Goal: Task Accomplishment & Management: Manage account settings

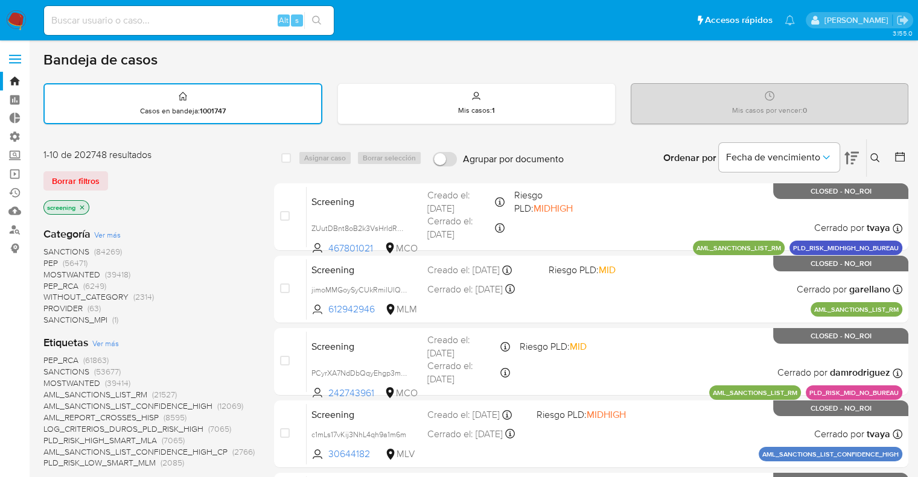
click at [14, 11] on img at bounding box center [16, 20] width 21 height 21
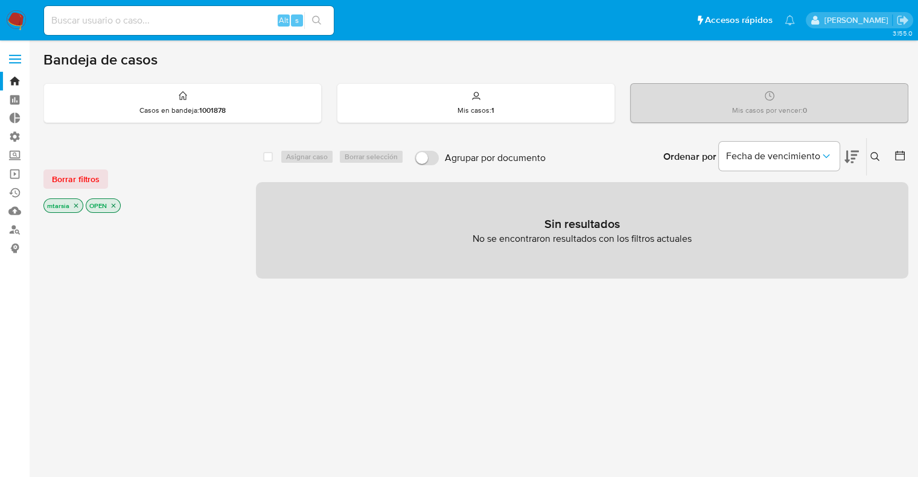
click at [18, 11] on img at bounding box center [16, 20] width 21 height 21
click at [97, 175] on span "Borrar filtros" at bounding box center [76, 179] width 48 height 17
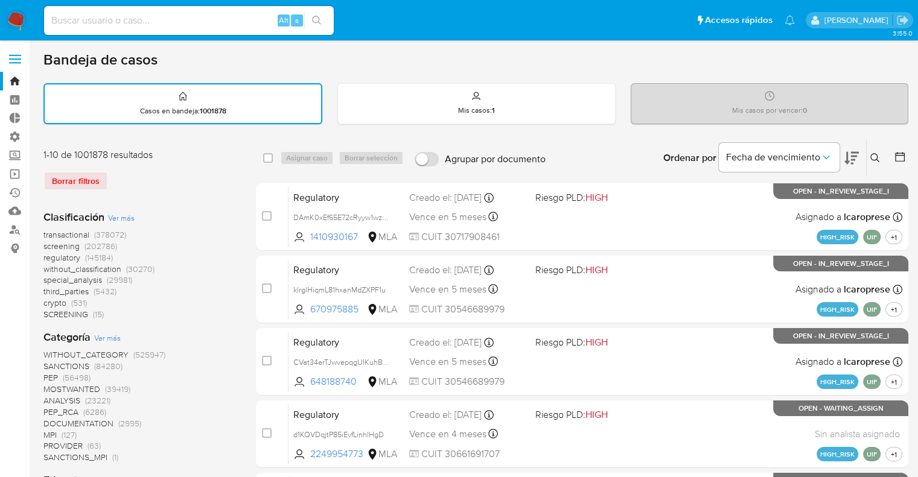
click at [46, 247] on span "screening" at bounding box center [61, 246] width 36 height 12
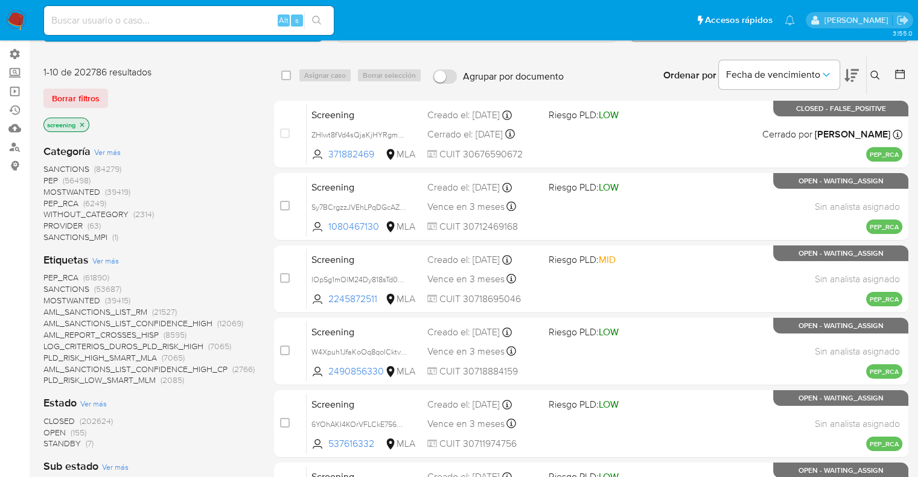
scroll to position [181, 0]
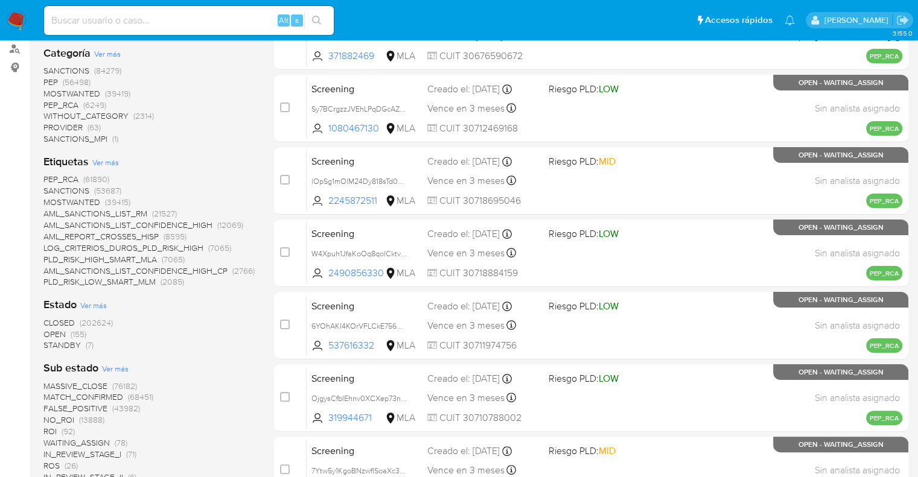
click at [49, 332] on span "OPEN" at bounding box center [54, 334] width 22 height 12
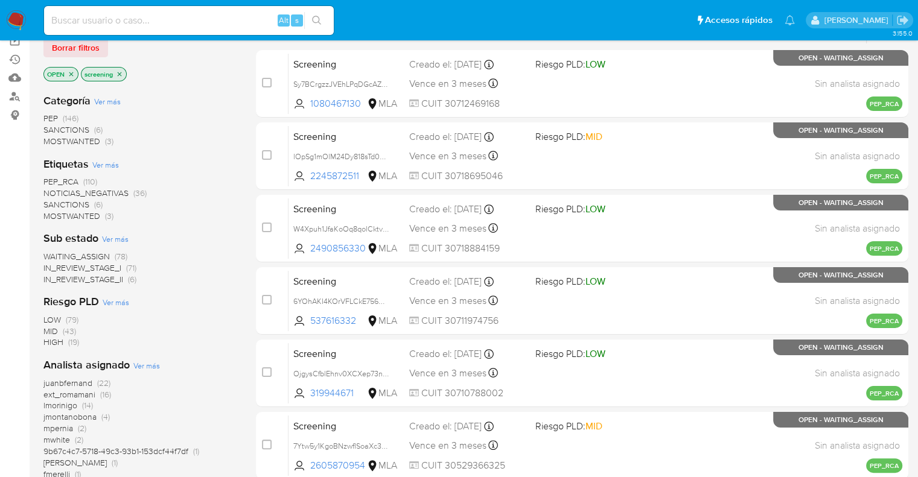
scroll to position [60, 0]
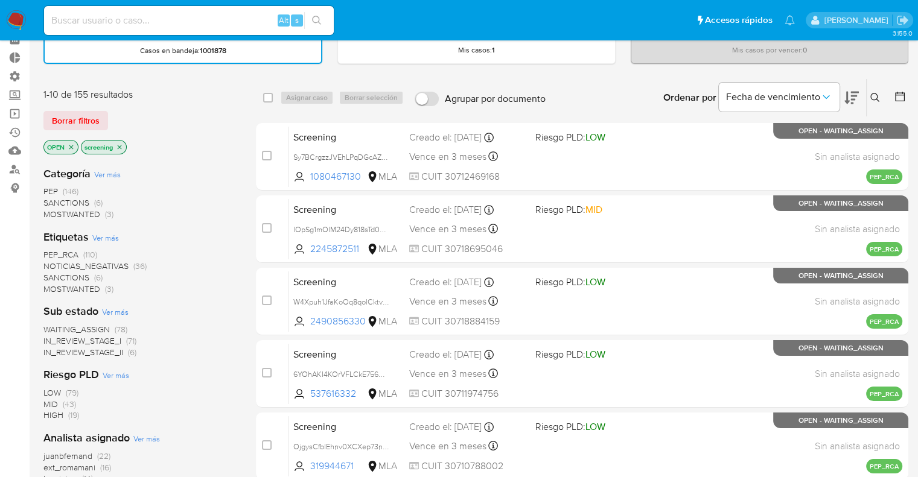
click at [54, 275] on span "SANCTIONS" at bounding box center [66, 278] width 46 height 12
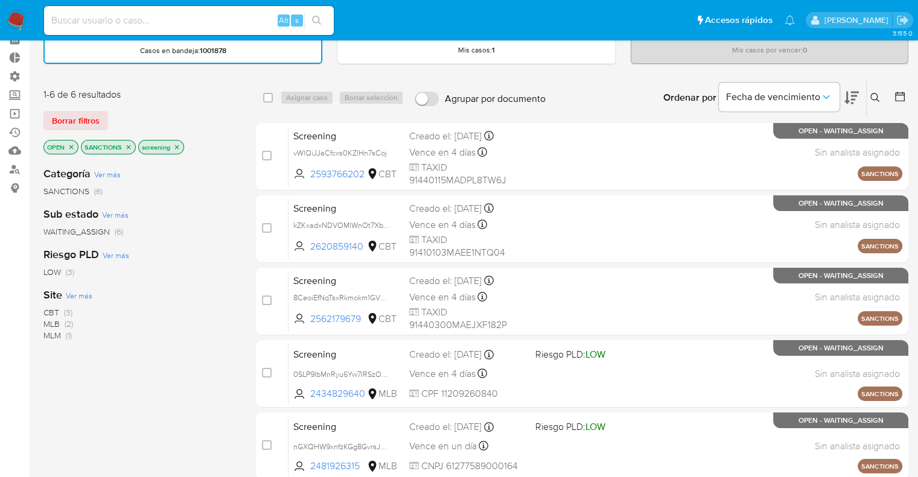
click at [850, 91] on icon at bounding box center [851, 98] width 14 height 14
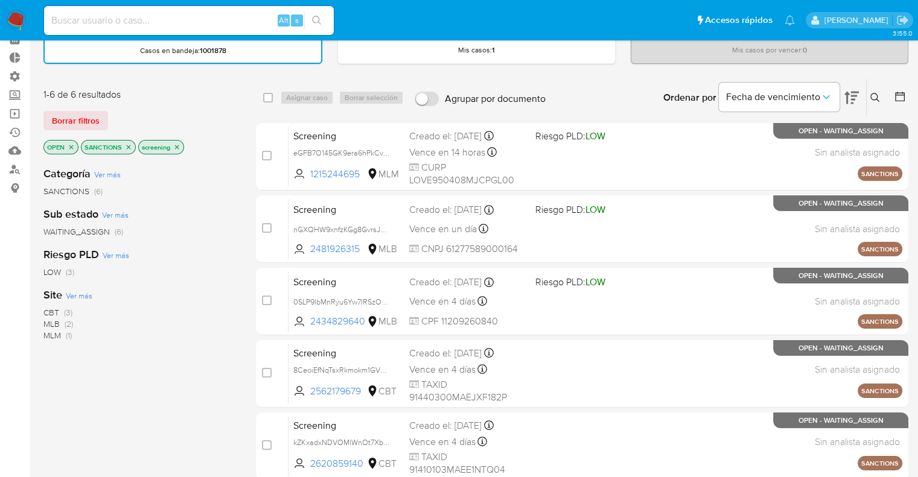
click at [73, 293] on span "Ver más" at bounding box center [79, 295] width 27 height 11
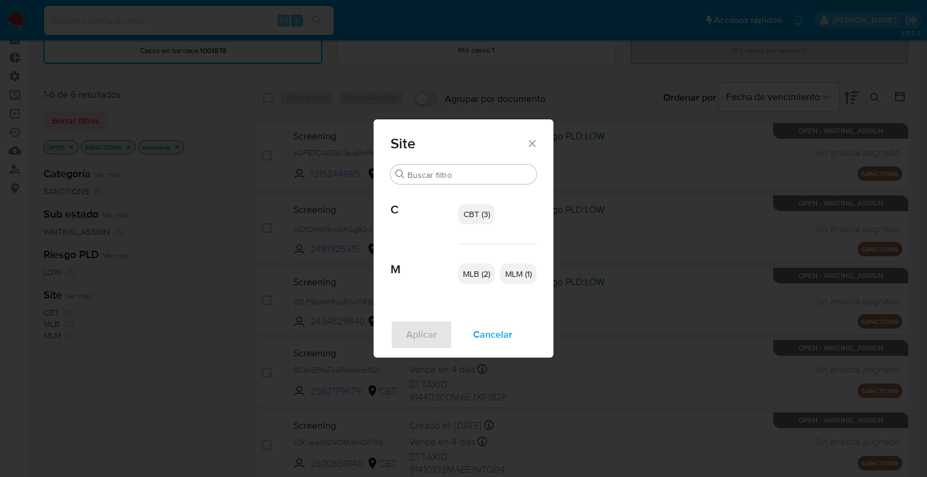
click at [481, 333] on span "Cancelar" at bounding box center [492, 335] width 39 height 27
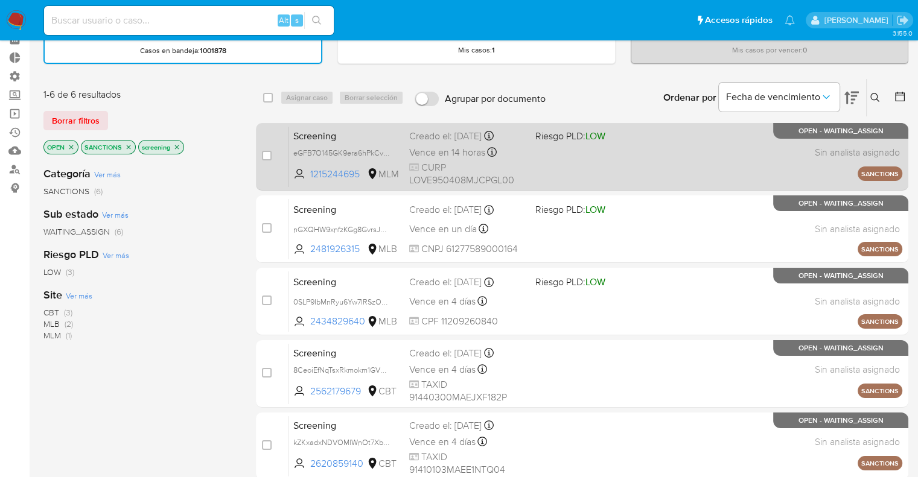
click at [360, 138] on span "Screening" at bounding box center [346, 135] width 106 height 16
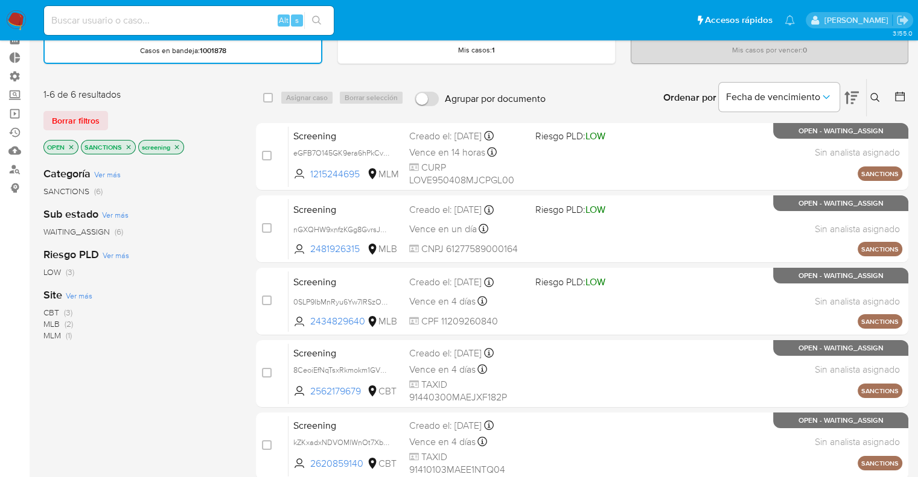
click at [45, 310] on span "CBT" at bounding box center [51, 313] width 16 height 12
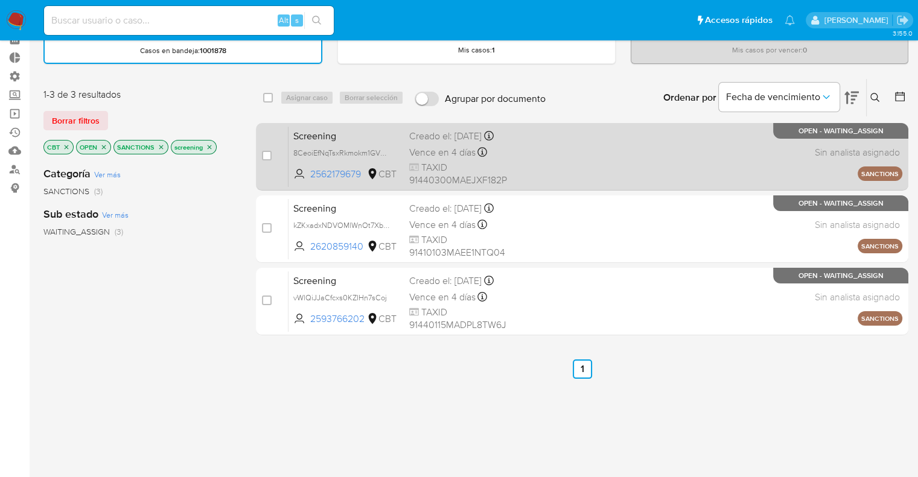
click at [348, 126] on div "Screening 8CeoiEfNqTsxRkmokm1GVDQe 2562179679 CBT Creado el: 21/08/2025 Creado …" at bounding box center [595, 156] width 614 height 61
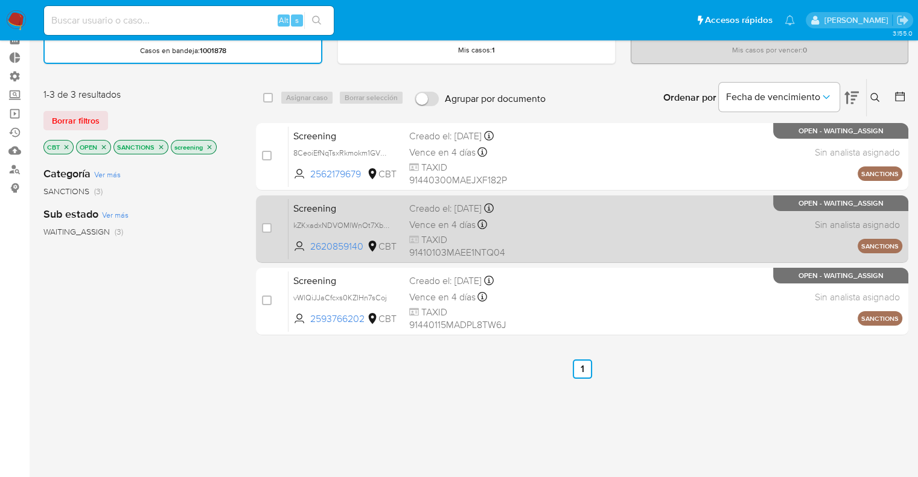
click at [356, 203] on span "Screening" at bounding box center [346, 208] width 106 height 16
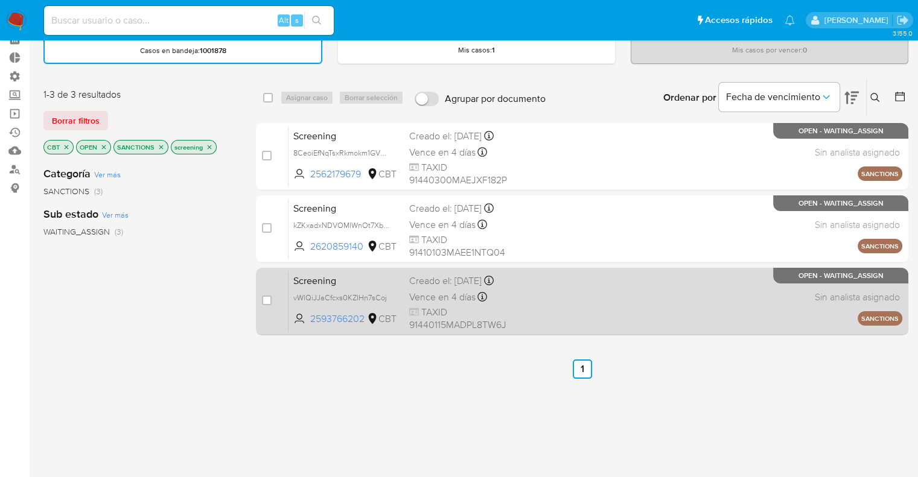
click at [365, 279] on span "Screening" at bounding box center [346, 280] width 106 height 16
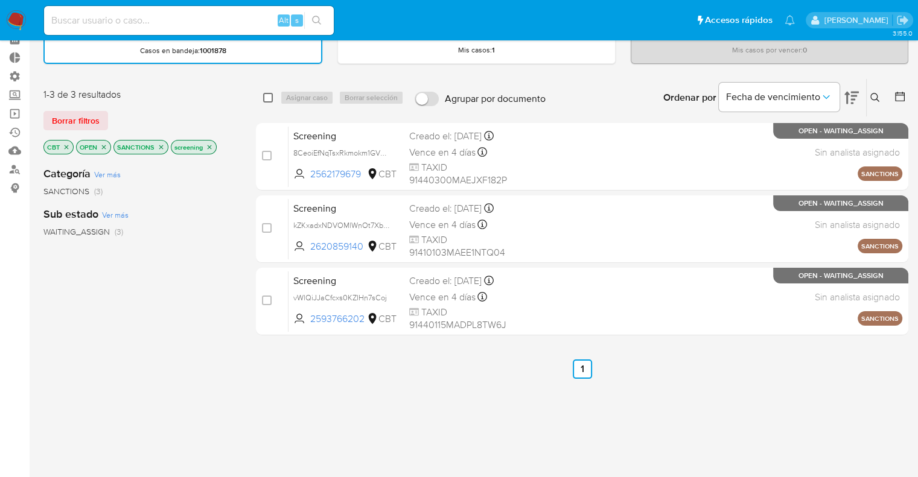
click at [268, 98] on input "checkbox" at bounding box center [268, 98] width 10 height 10
checkbox input "true"
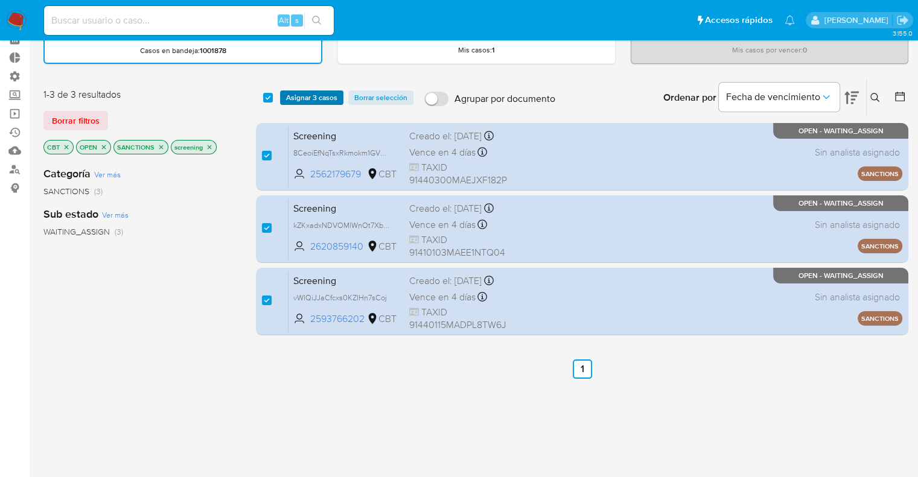
click at [285, 98] on button "Asignar 3 casos" at bounding box center [311, 98] width 63 height 14
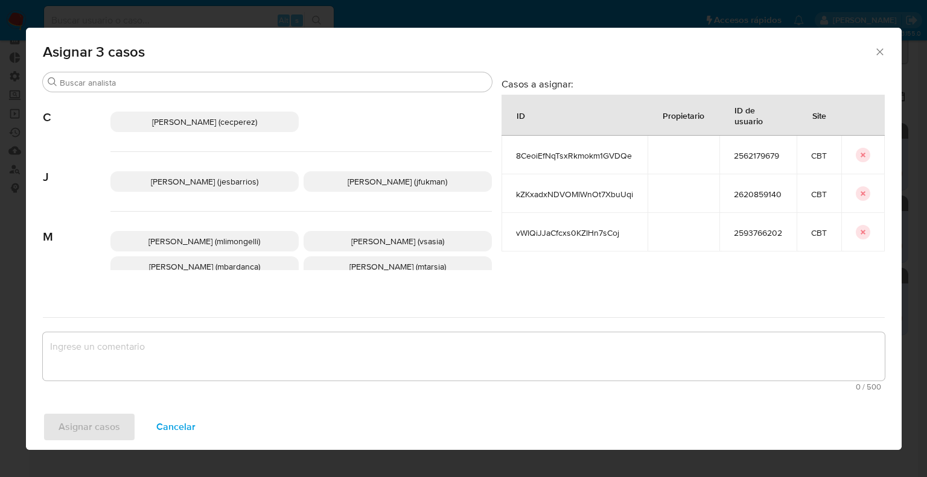
click at [183, 430] on span "Cancelar" at bounding box center [175, 427] width 39 height 27
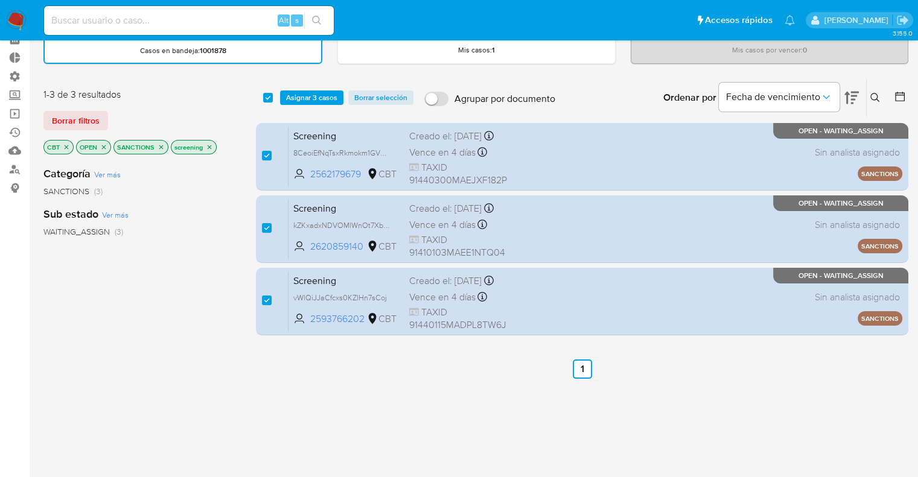
click at [334, 98] on span "Asignar 3 casos" at bounding box center [311, 98] width 51 height 12
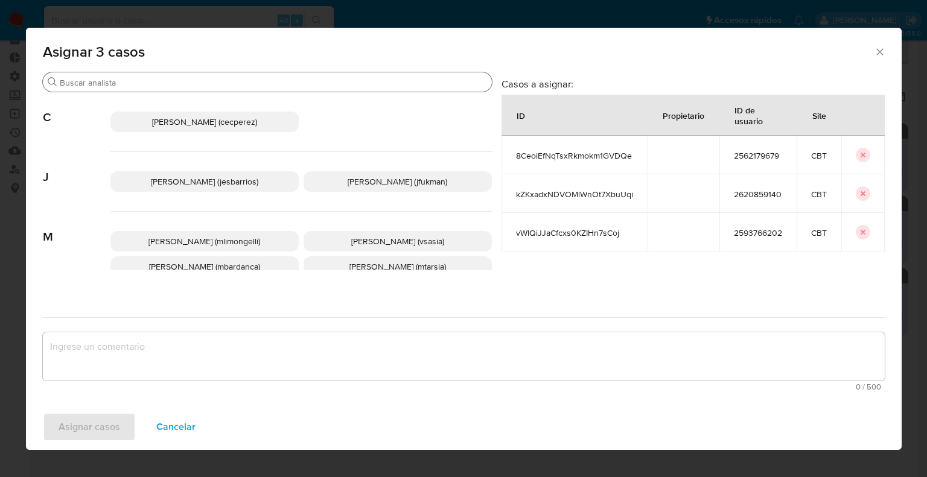
click at [335, 89] on div "Buscar" at bounding box center [267, 81] width 449 height 19
click at [336, 84] on input "Buscar" at bounding box center [273, 82] width 427 height 11
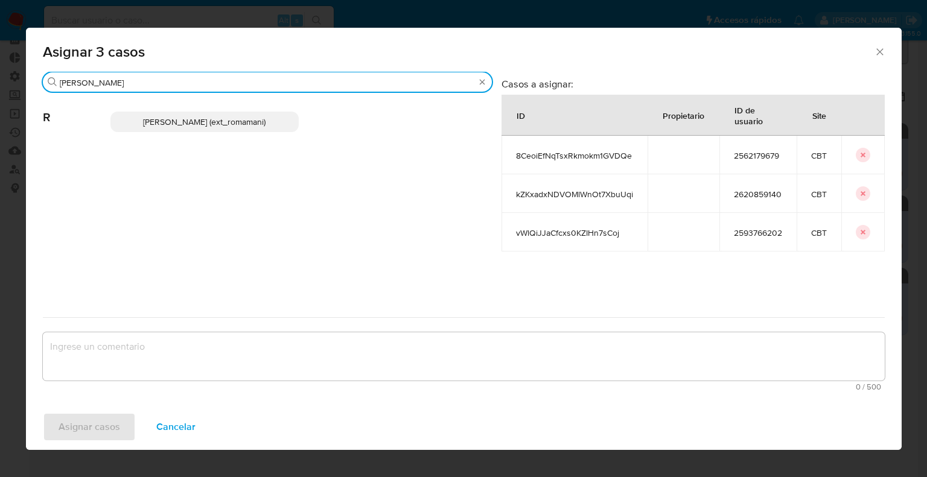
type input "rosa"
click at [280, 126] on p "Rosalia Mamani (ext_romamani)" at bounding box center [204, 122] width 188 height 21
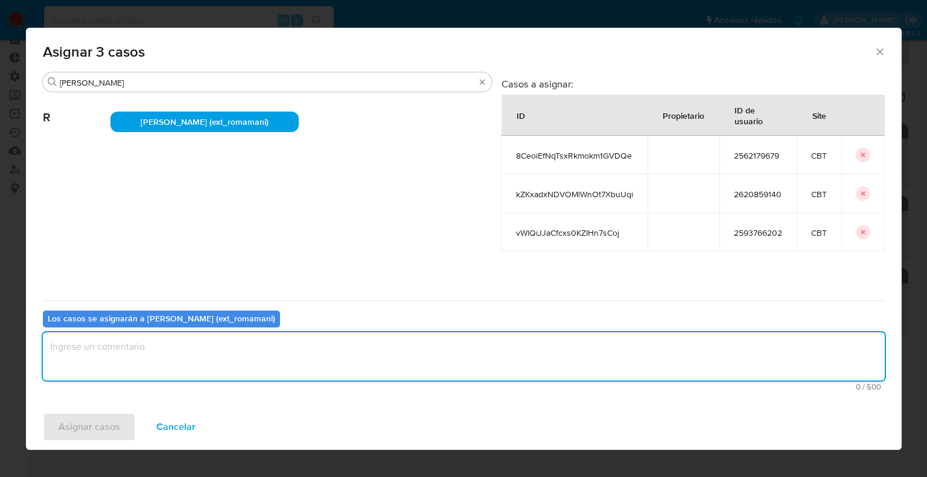
click at [244, 361] on textarea "assign-modal" at bounding box center [464, 357] width 842 height 48
drag, startPoint x: 153, startPoint y: 343, endPoint x: 40, endPoint y: 340, distance: 112.9
click at [40, 340] on div "Buscar rosa R Rosalia Mamani (ext_romamani) Casos a asignar: ID Propietario ID …" at bounding box center [464, 238] width 876 height 333
type textarea "Asignación."
click at [133, 337] on textarea "Asignación." at bounding box center [464, 357] width 842 height 48
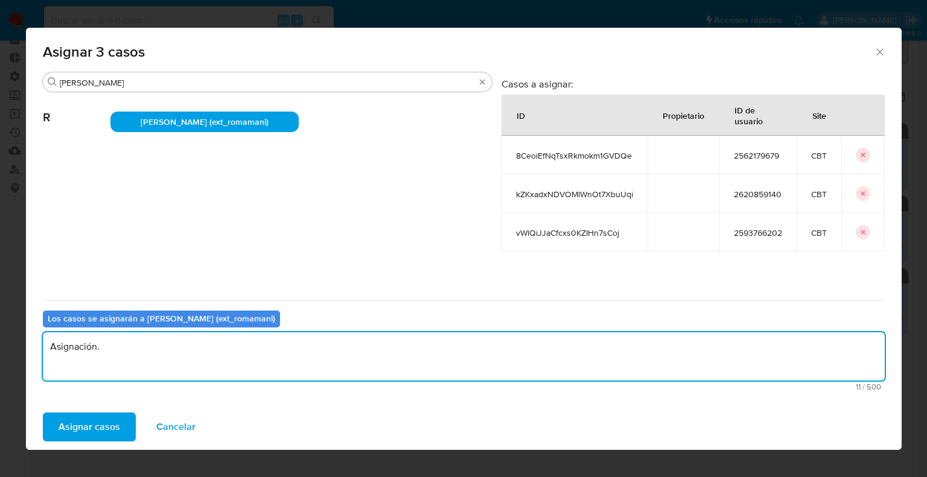
drag, startPoint x: 154, startPoint y: 354, endPoint x: 28, endPoint y: 349, distance: 126.8
click at [28, 349] on div "Buscar rosa R Rosalia Mamani (ext_romamani) Casos a asignar: ID Propietario ID …" at bounding box center [464, 238] width 876 height 333
click at [132, 367] on textarea "Asignación." at bounding box center [464, 357] width 842 height 48
click at [131, 422] on button "Asignar casos" at bounding box center [89, 427] width 93 height 29
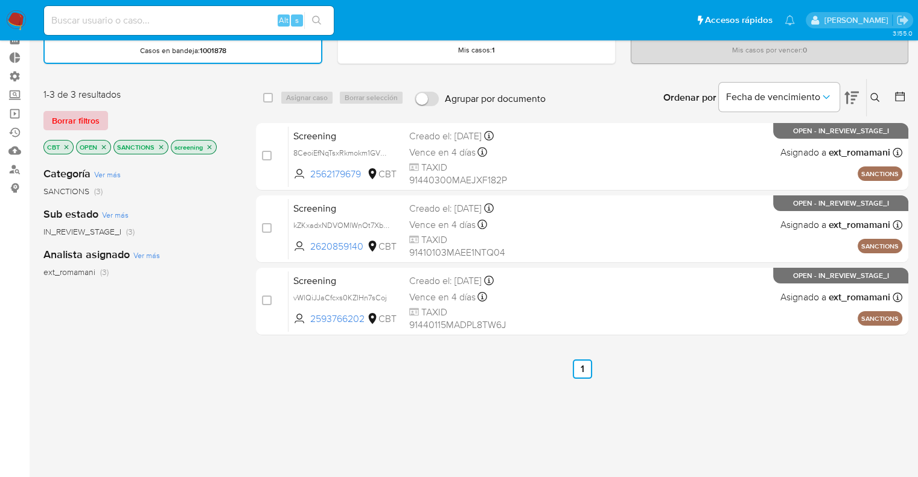
click at [106, 117] on button "Borrar filtros" at bounding box center [75, 120] width 65 height 19
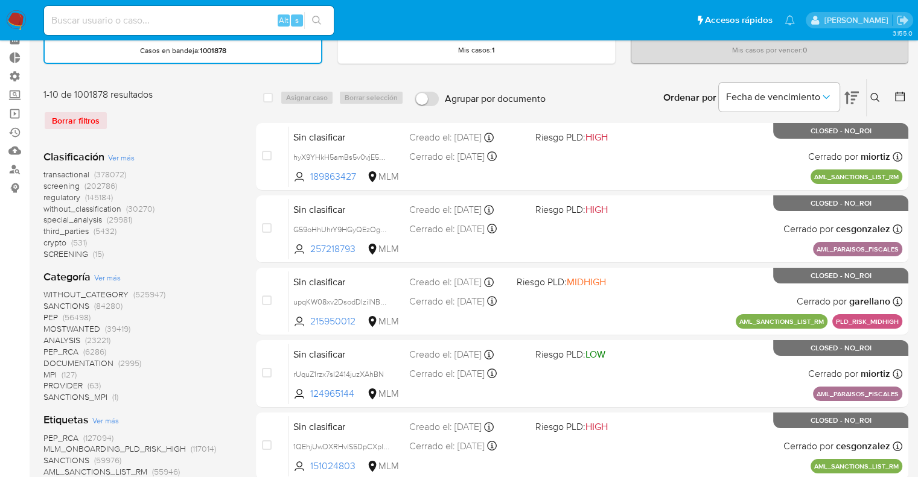
click at [49, 194] on span "regulatory" at bounding box center [61, 197] width 37 height 12
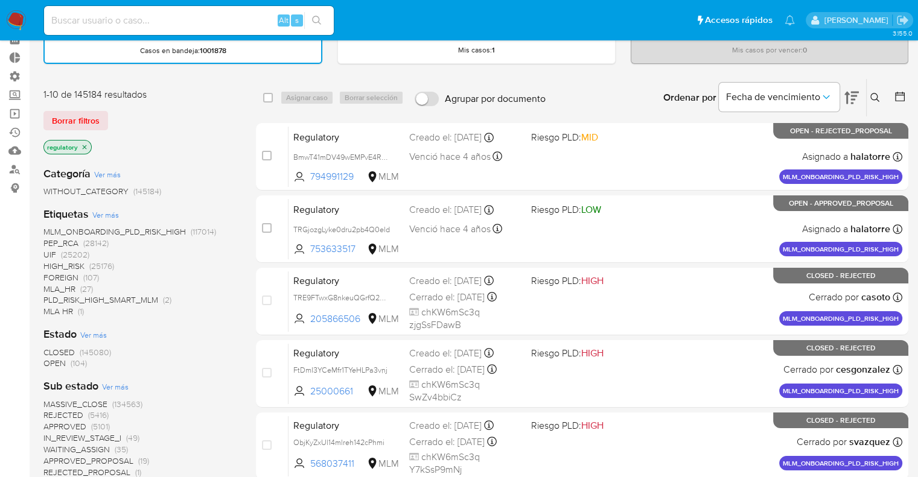
click at [50, 361] on span "OPEN" at bounding box center [54, 363] width 22 height 12
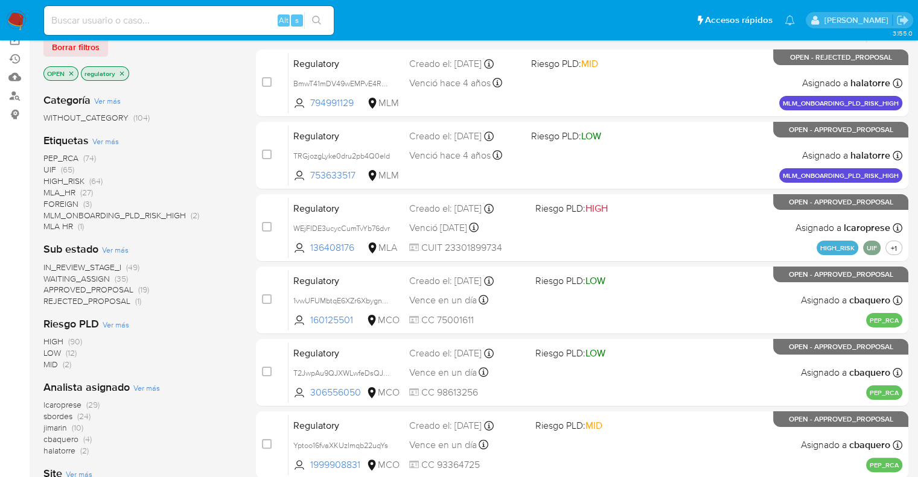
scroll to position [241, 0]
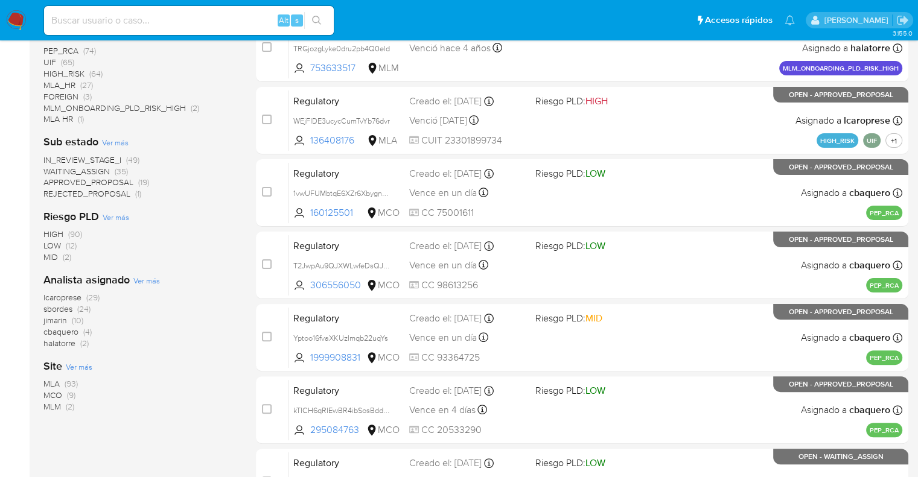
click at [49, 393] on span "MCO" at bounding box center [52, 395] width 19 height 12
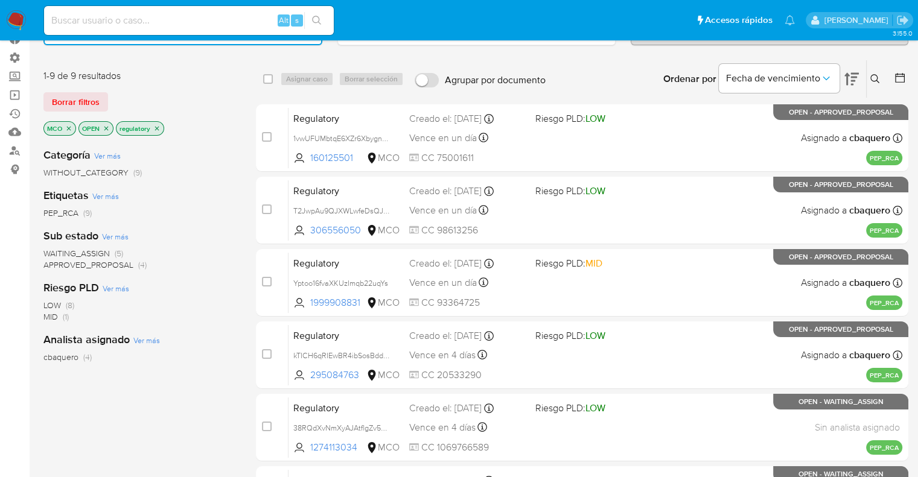
scroll to position [60, 0]
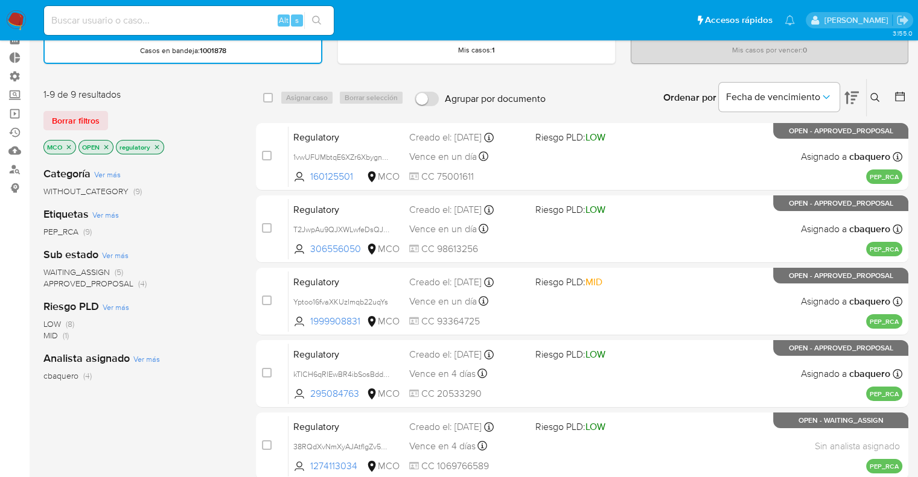
click at [54, 270] on span "WAITING_ASSIGN" at bounding box center [76, 272] width 66 height 12
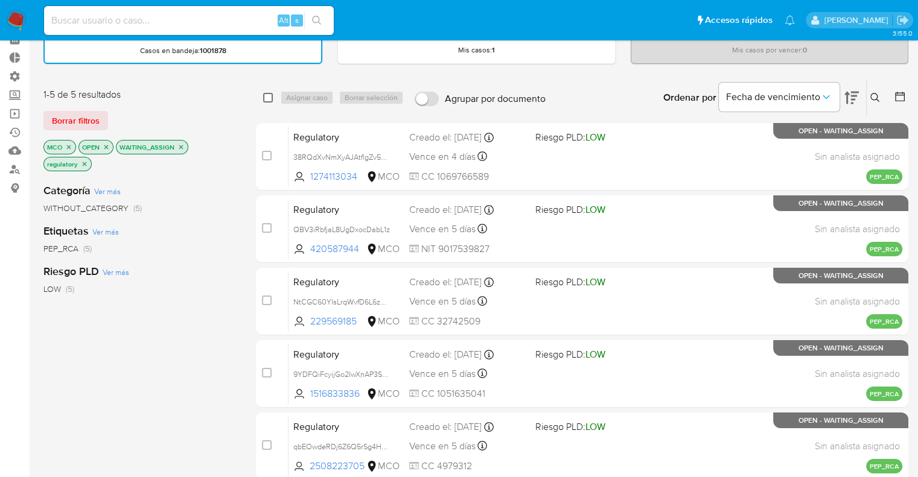
click at [267, 101] on input "checkbox" at bounding box center [268, 98] width 10 height 10
checkbox input "true"
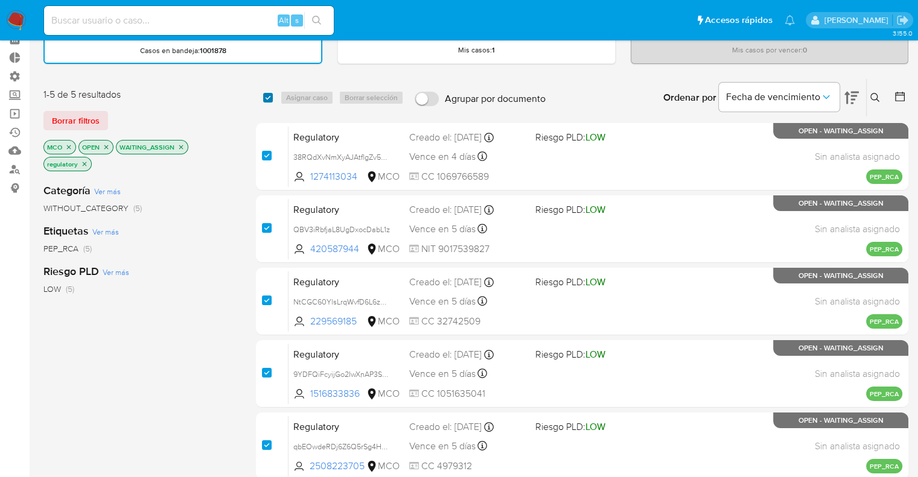
checkbox input "true"
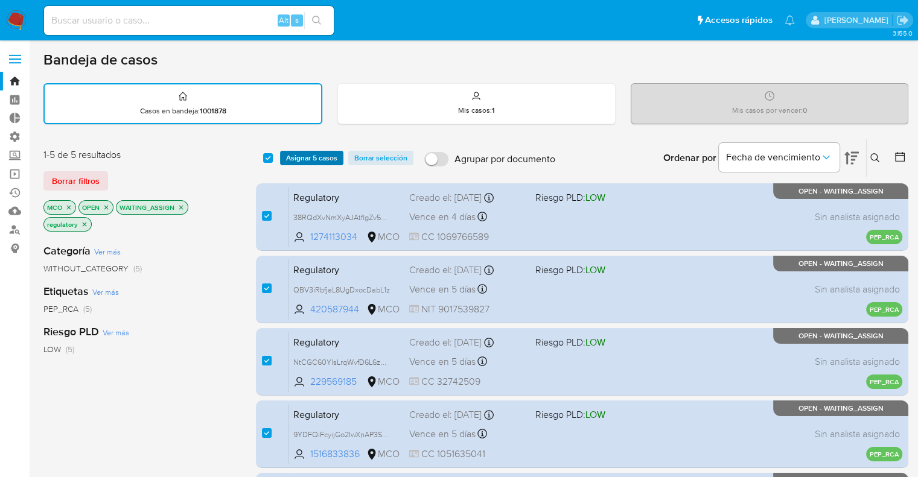
click at [338, 151] on button "Asignar 5 casos" at bounding box center [311, 158] width 63 height 14
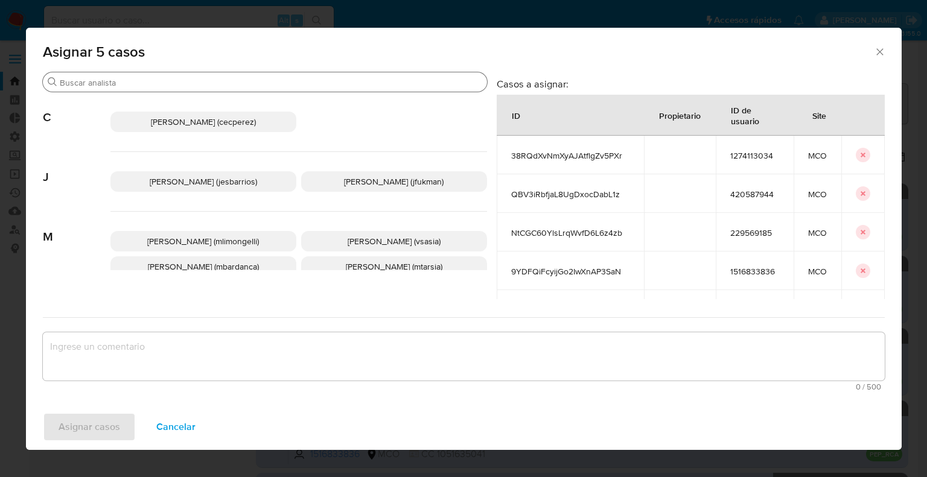
click at [264, 83] on input "Buscar" at bounding box center [271, 82] width 422 height 11
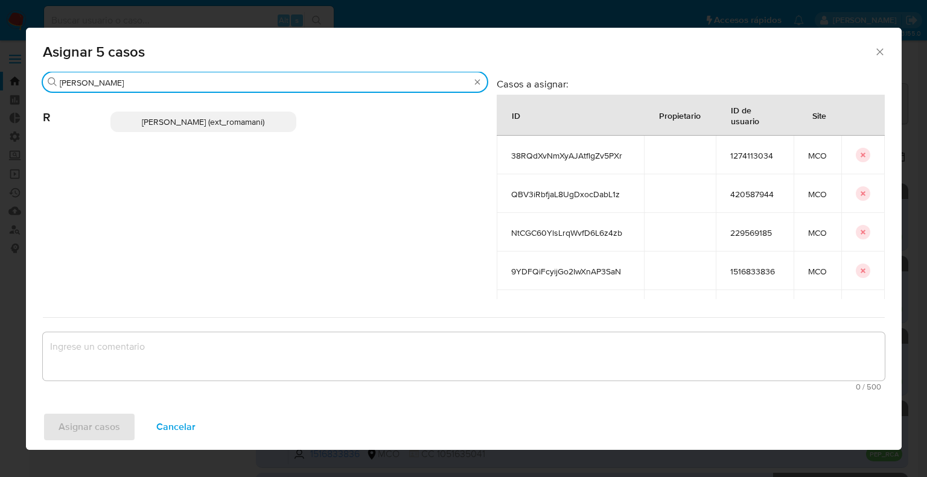
type input "rosa"
click at [257, 126] on span "Rosalia Mamani (ext_romamani)" at bounding box center [203, 122] width 123 height 12
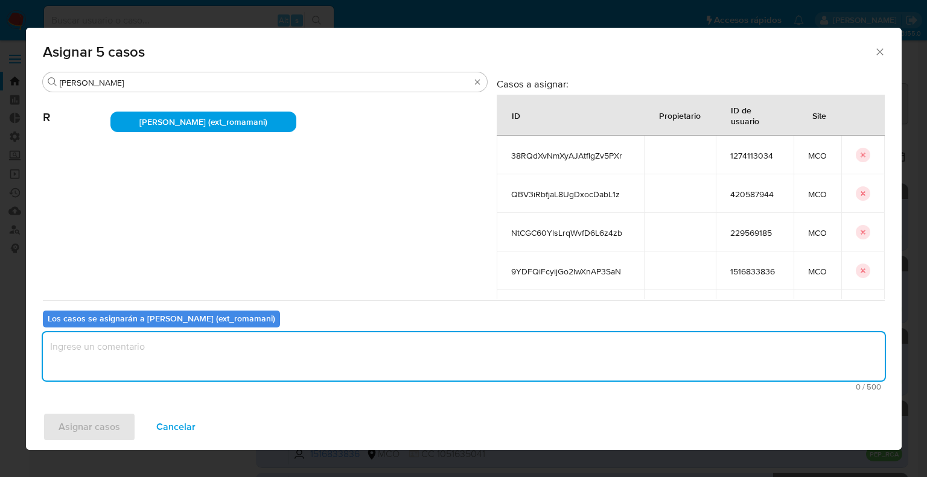
click at [210, 359] on textarea "assign-modal" at bounding box center [464, 357] width 842 height 48
paste textarea "Asignación."
type textarea "Asignación."
click at [119, 422] on button "Asignar casos" at bounding box center [89, 427] width 93 height 29
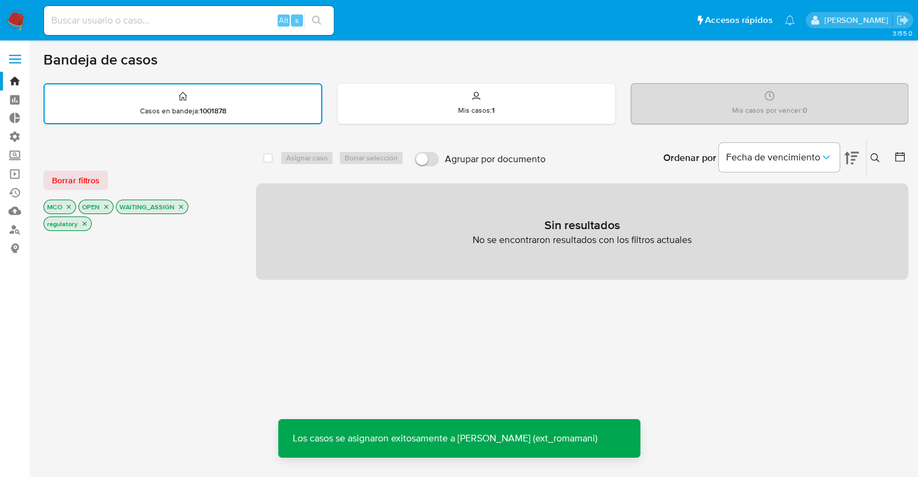
click at [104, 177] on button "Borrar filtros" at bounding box center [75, 180] width 65 height 19
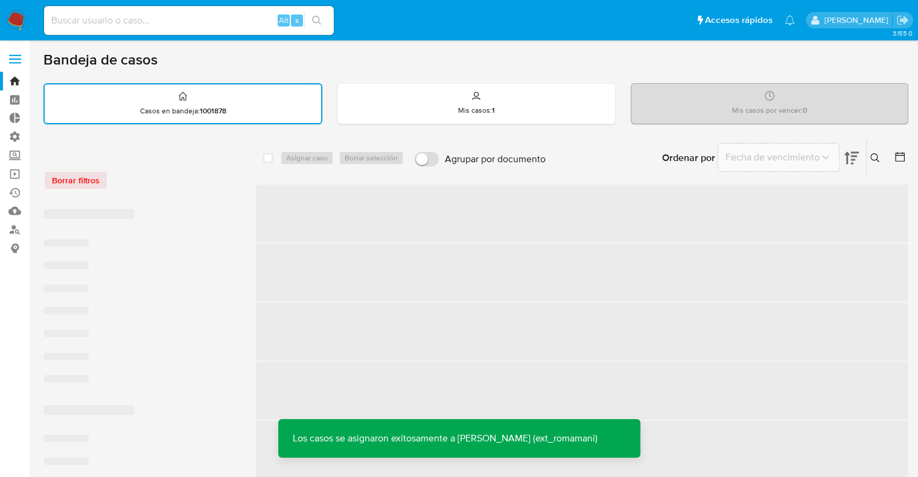
click at [142, 168] on div "Borrar filtros" at bounding box center [139, 173] width 193 height 51
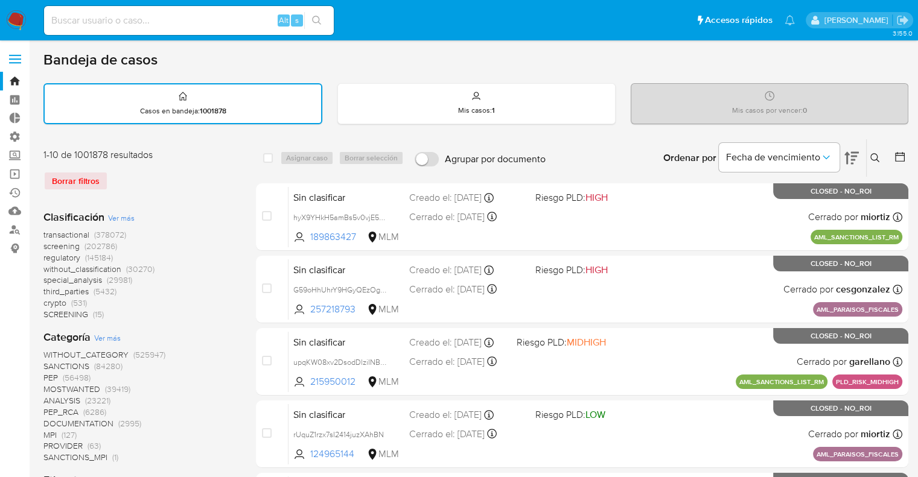
click at [48, 244] on span "screening" at bounding box center [61, 246] width 36 height 12
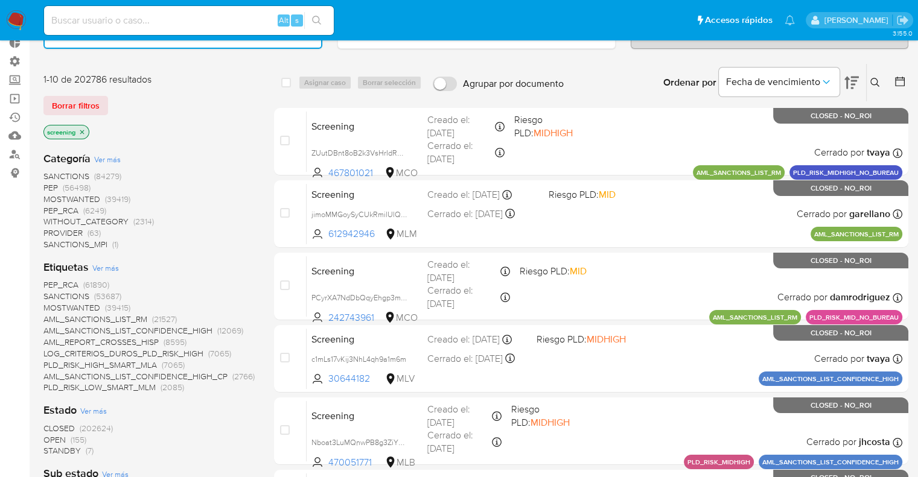
scroll to position [121, 0]
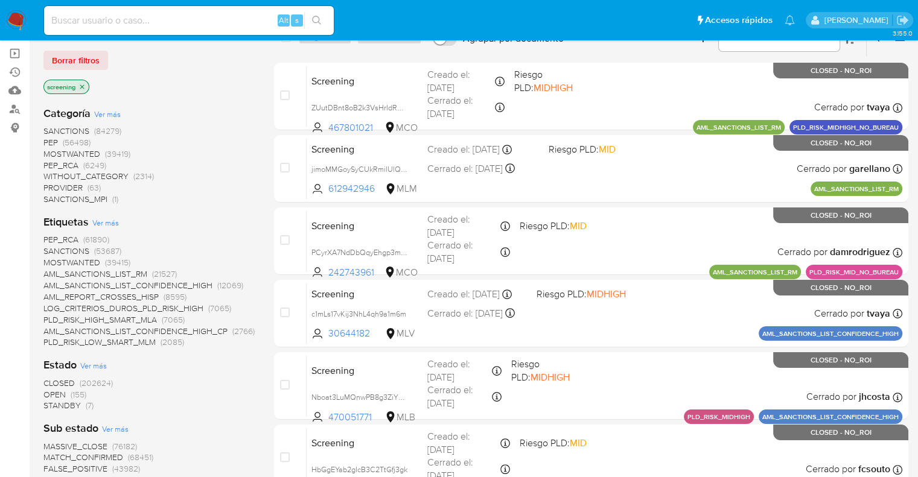
click at [51, 392] on span "OPEN" at bounding box center [54, 395] width 22 height 12
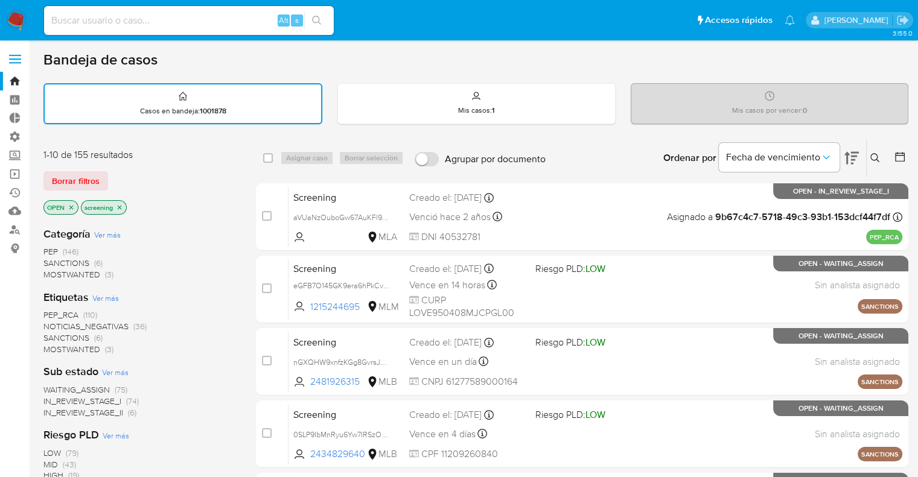
click at [53, 346] on span "MOSTWANTED" at bounding box center [71, 349] width 57 height 12
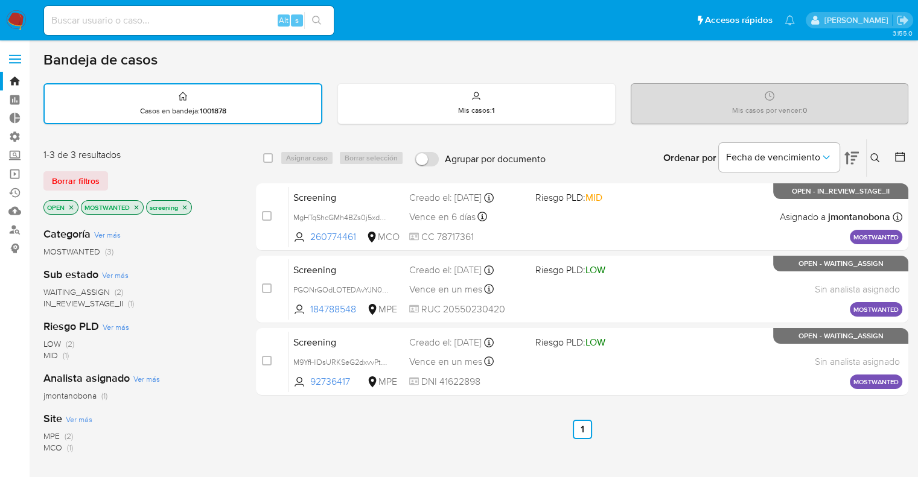
click at [136, 206] on icon "close-filter" at bounding box center [137, 207] width 4 height 4
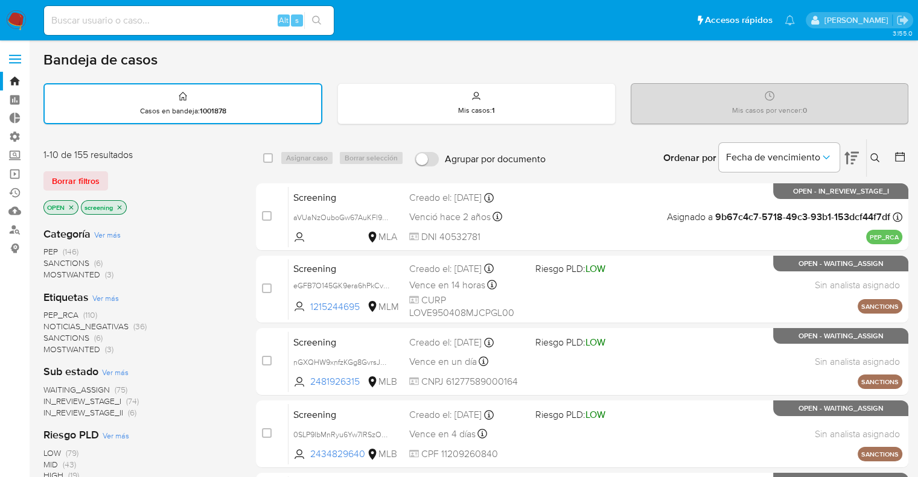
click at [45, 313] on span "PEP_RCA" at bounding box center [60, 315] width 35 height 12
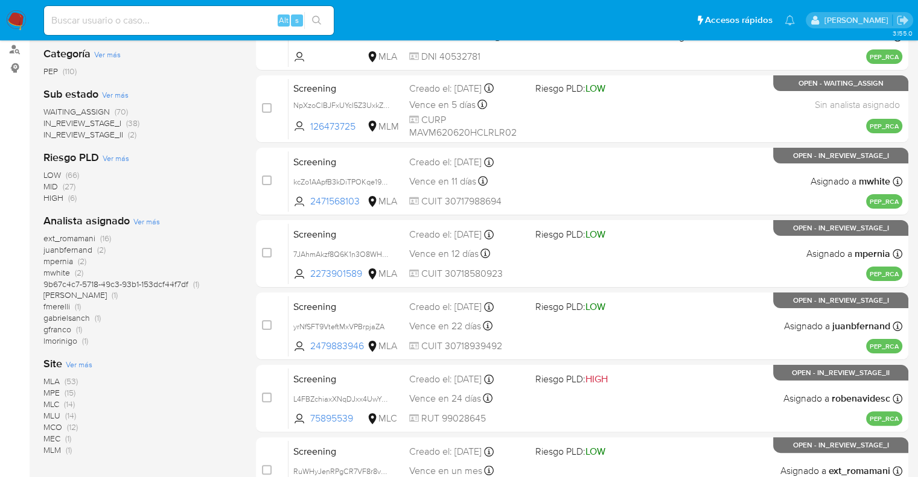
scroll to position [181, 0]
click at [50, 235] on span "ext_romamani" at bounding box center [69, 238] width 52 height 12
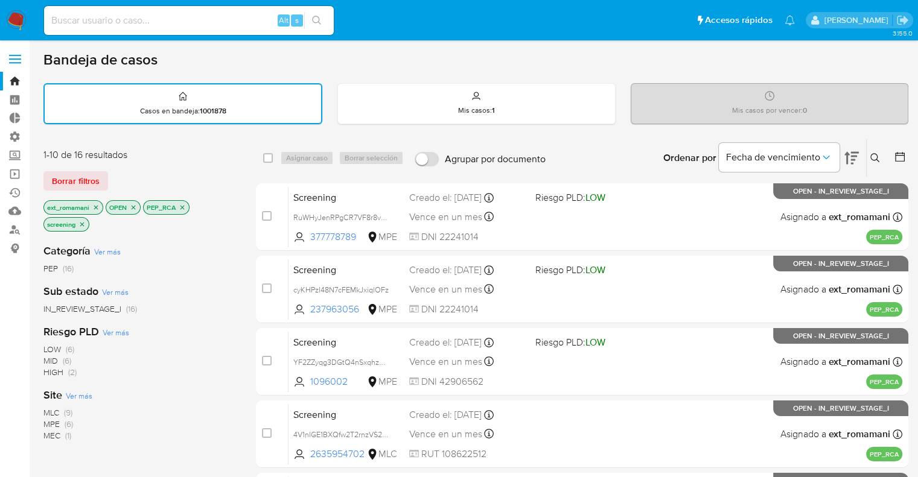
click at [94, 206] on icon "close-filter" at bounding box center [95, 207] width 7 height 7
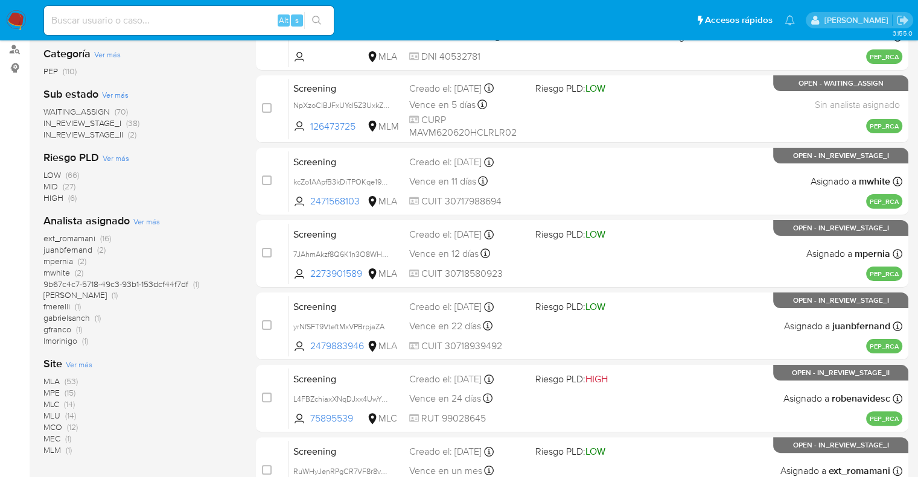
scroll to position [181, 0]
click at [56, 108] on span "WAITING_ASSIGN" at bounding box center [76, 111] width 66 height 12
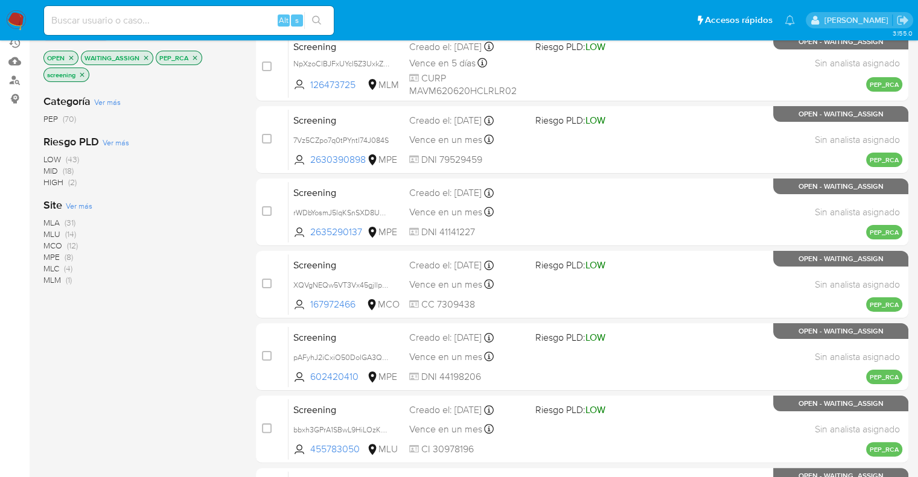
scroll to position [121, 0]
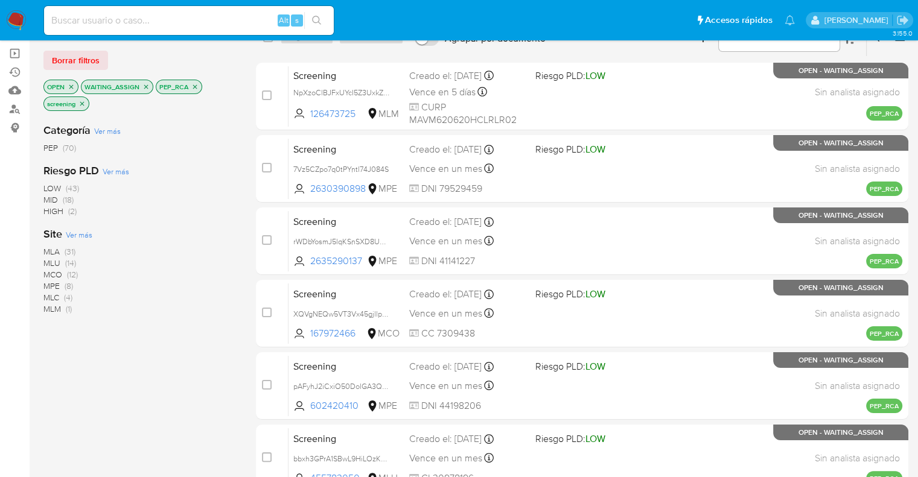
click at [51, 260] on span "MLU" at bounding box center [51, 263] width 17 height 12
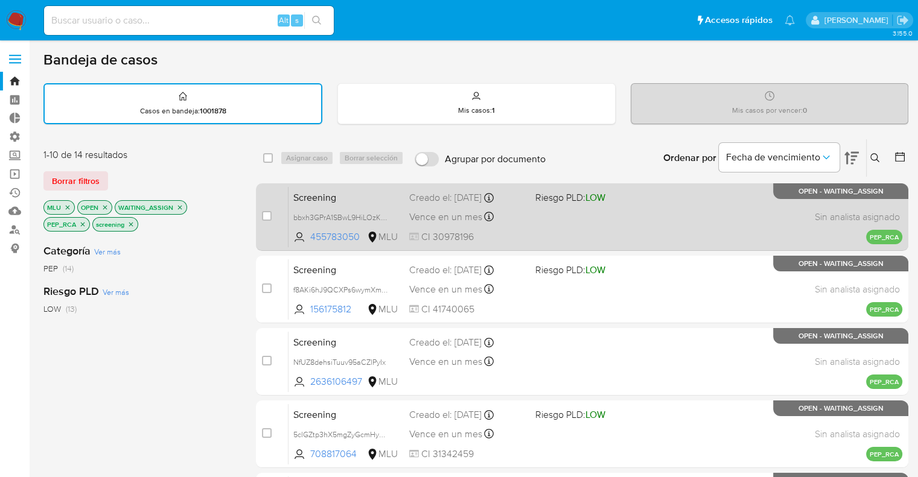
click at [391, 189] on span "Screening" at bounding box center [346, 197] width 106 height 16
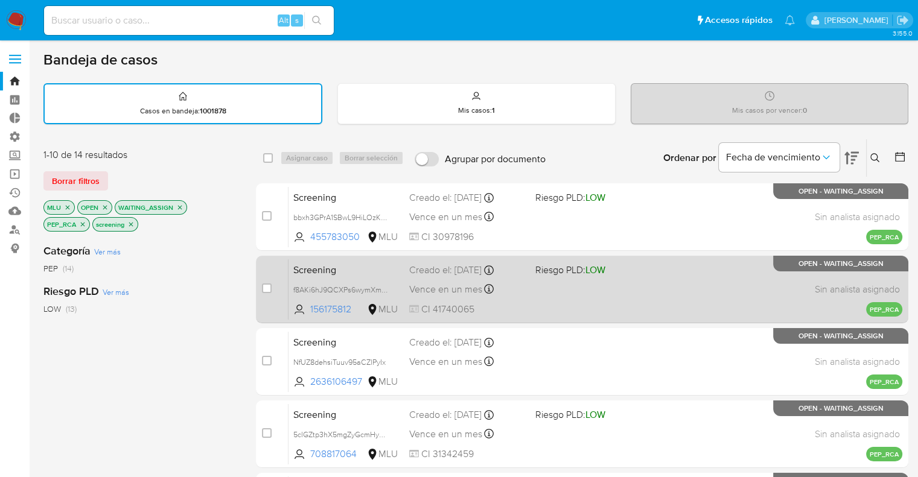
click at [369, 272] on span "Screening" at bounding box center [346, 269] width 106 height 16
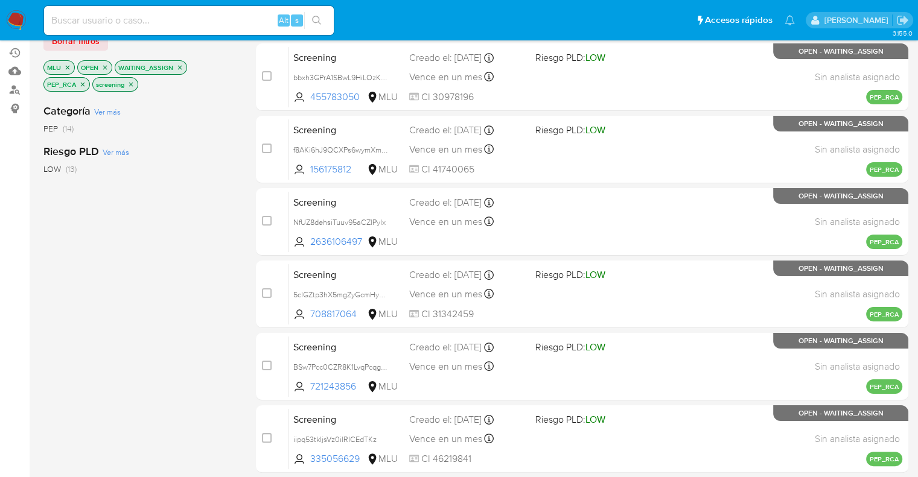
scroll to position [181, 0]
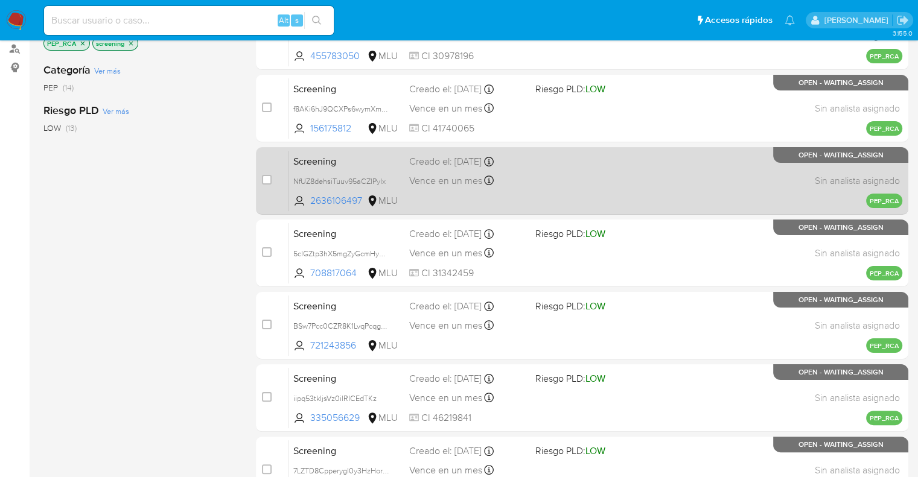
click at [368, 160] on span "Screening" at bounding box center [346, 161] width 106 height 16
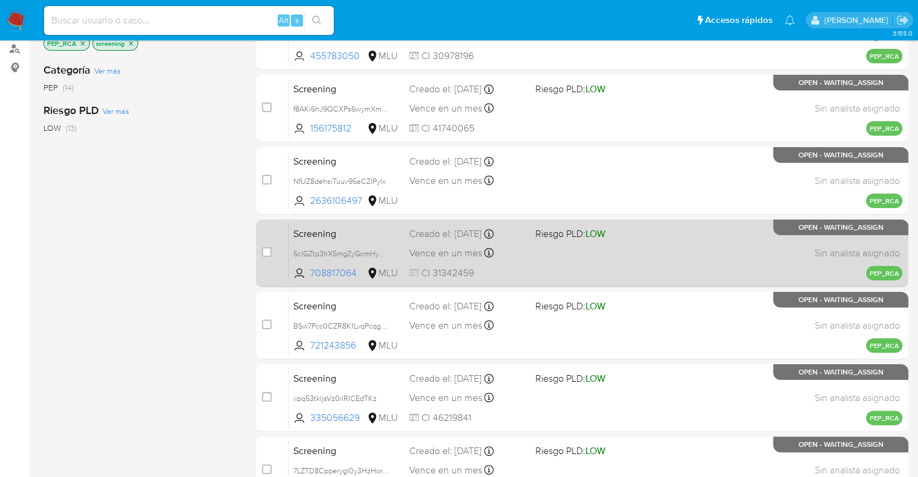
click at [361, 237] on span "Screening" at bounding box center [346, 233] width 106 height 16
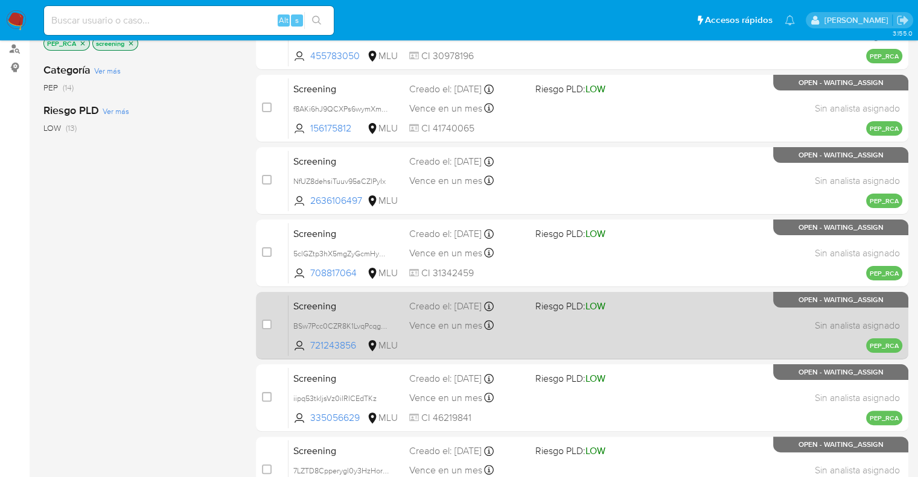
click at [358, 301] on span "Screening" at bounding box center [346, 306] width 106 height 16
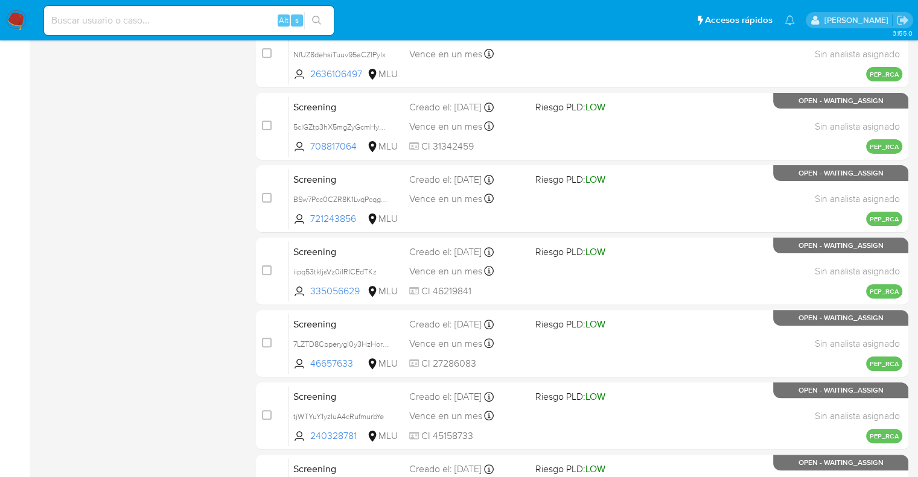
scroll to position [362, 0]
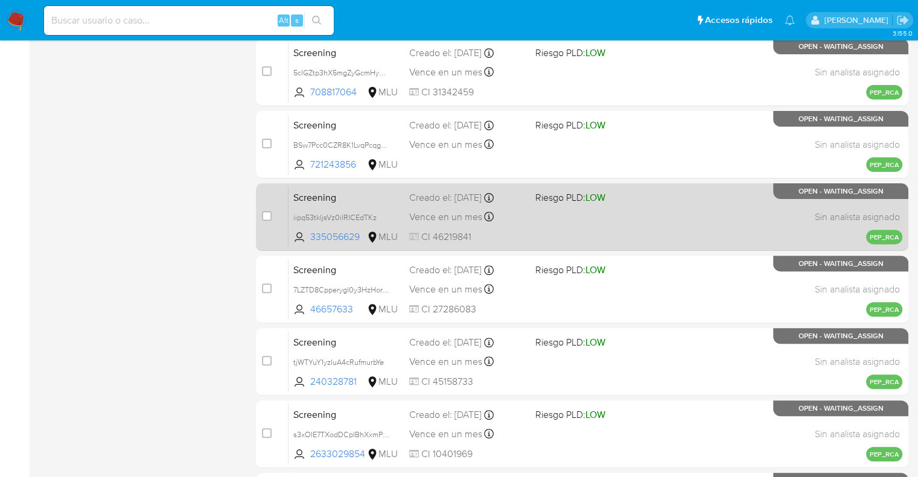
click at [368, 199] on span "Screening" at bounding box center [346, 197] width 106 height 16
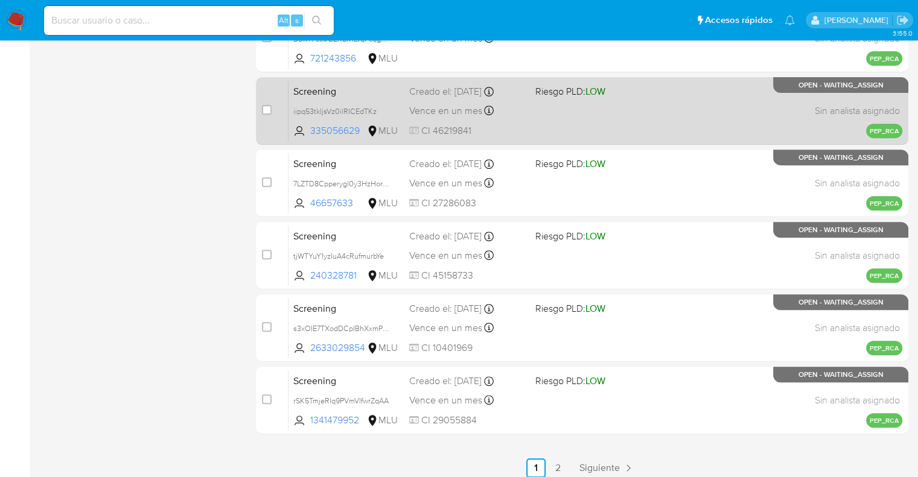
scroll to position [476, 0]
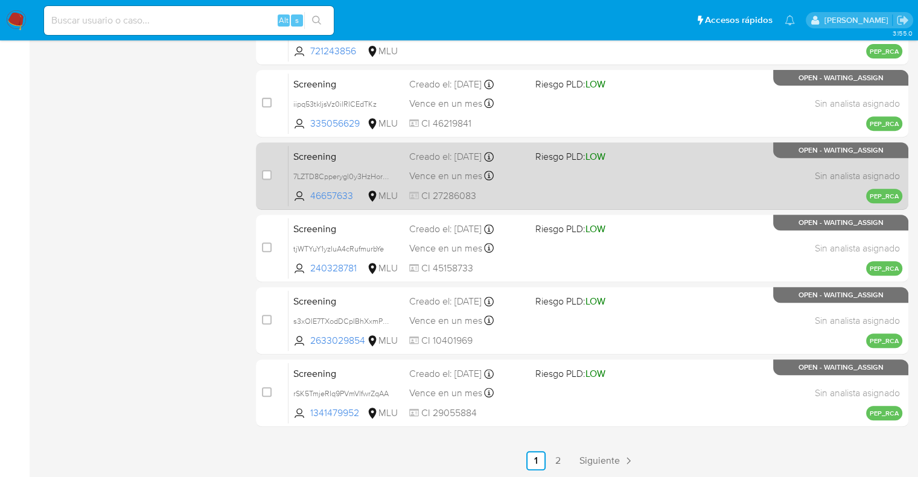
click at [364, 150] on span "Screening" at bounding box center [346, 156] width 106 height 16
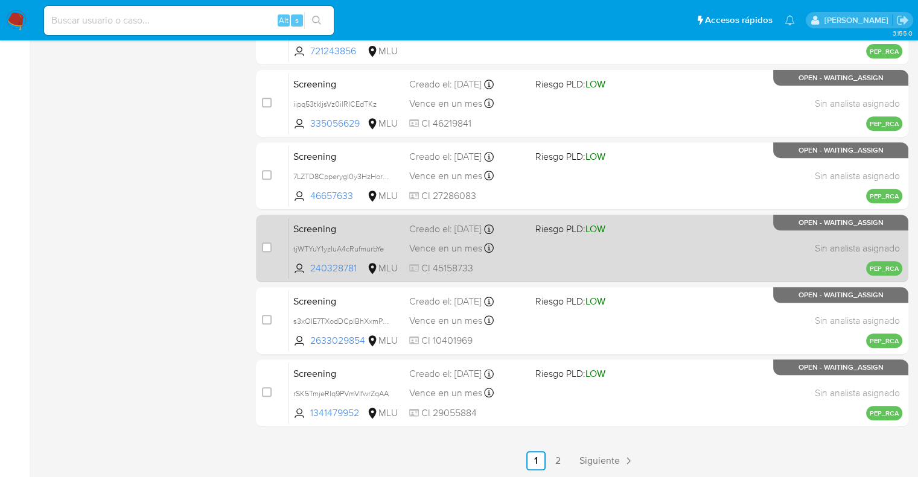
click at [358, 223] on span "Screening" at bounding box center [346, 228] width 106 height 16
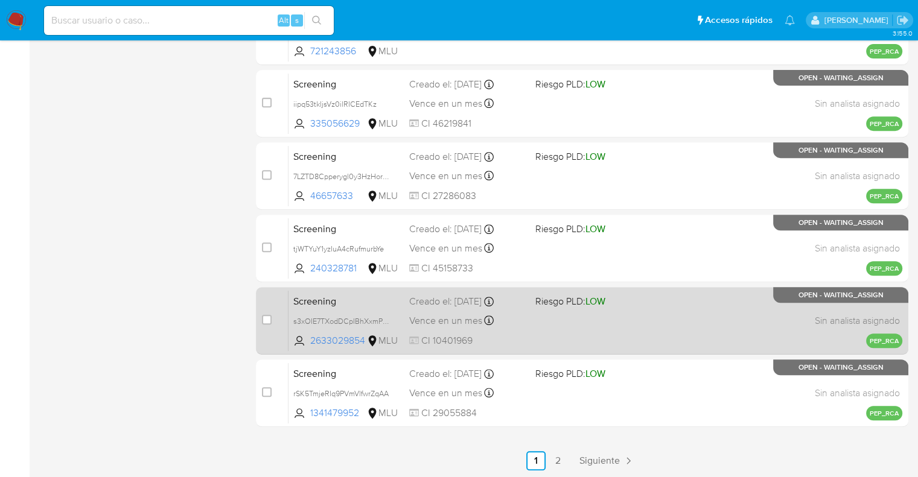
click at [351, 295] on span "Screening" at bounding box center [346, 301] width 106 height 16
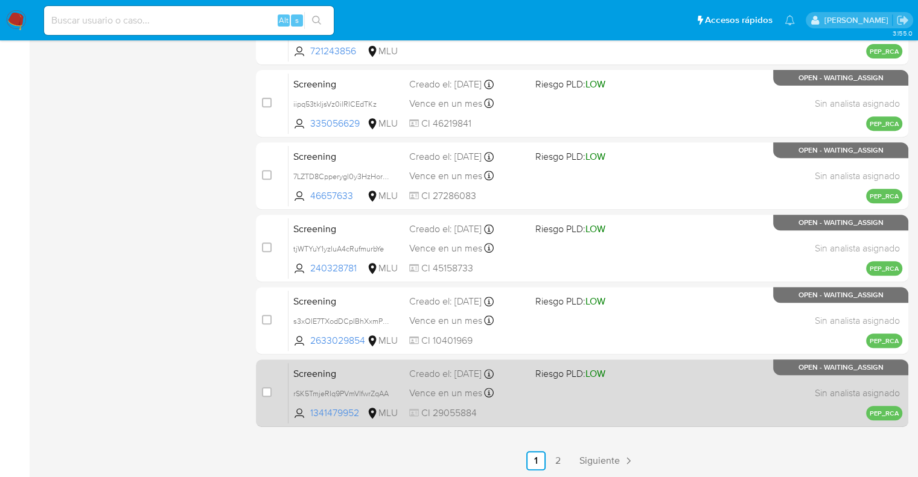
click at [374, 360] on div "case-item-checkbox No es posible asignar el caso Screening rSK5TmjeRIq9PVmVlfwr…" at bounding box center [582, 394] width 652 height 68
click at [374, 374] on span "Screening" at bounding box center [346, 373] width 106 height 16
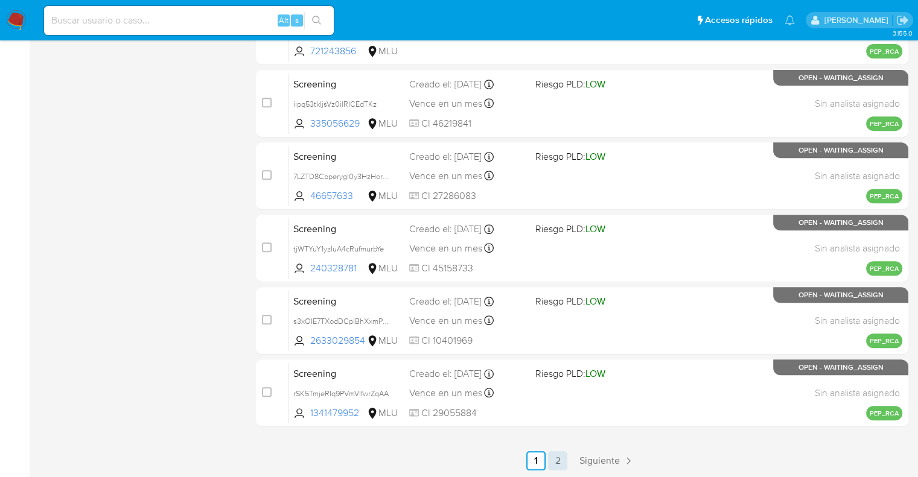
click at [559, 458] on link "2" at bounding box center [557, 460] width 19 height 19
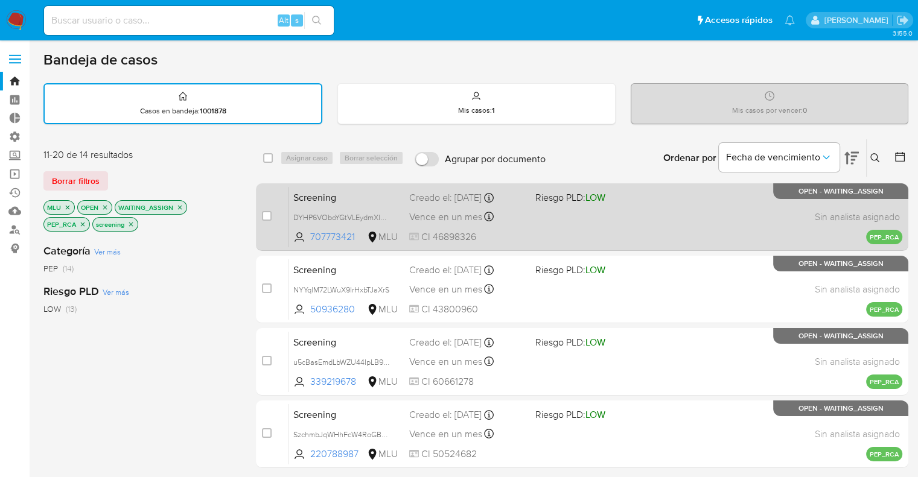
click at [361, 190] on span "Screening" at bounding box center [346, 197] width 106 height 16
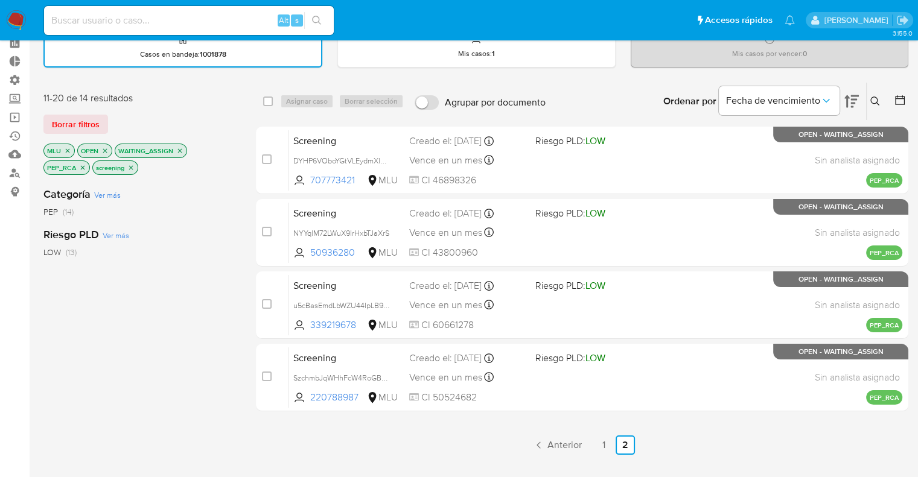
scroll to position [181, 0]
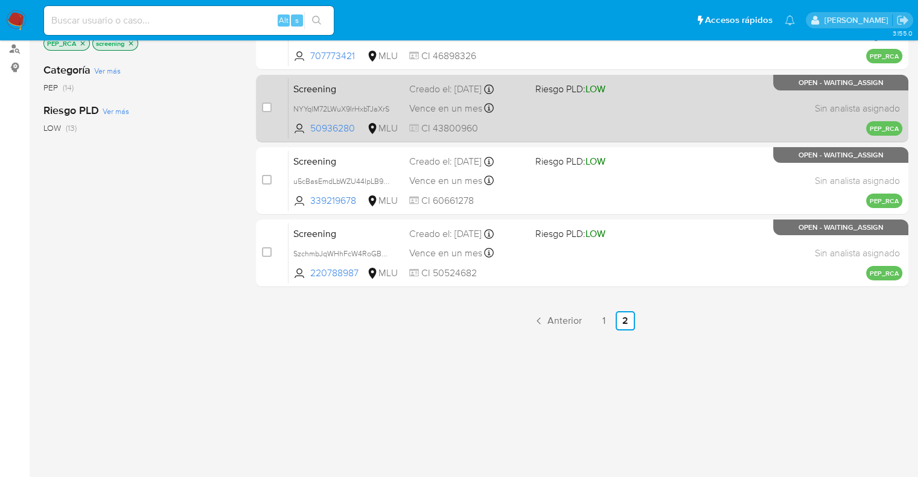
click at [348, 85] on span "Screening" at bounding box center [346, 88] width 106 height 16
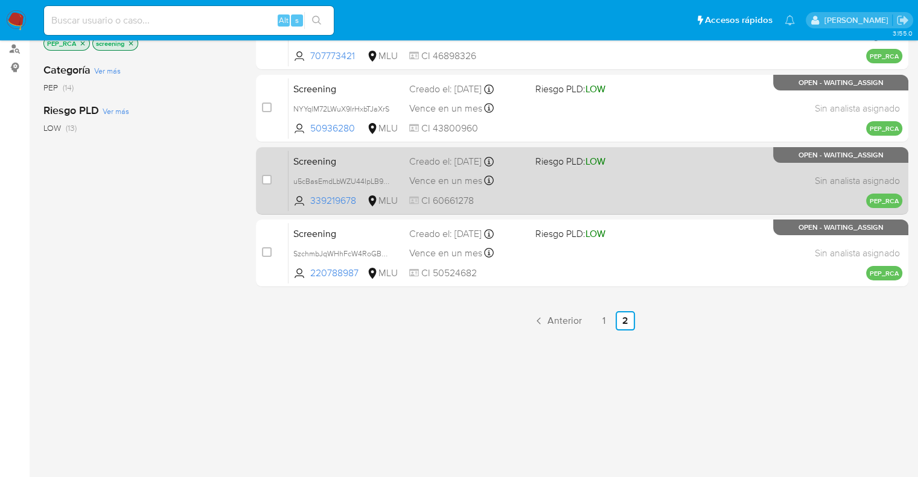
click at [368, 156] on span "Screening" at bounding box center [346, 161] width 106 height 16
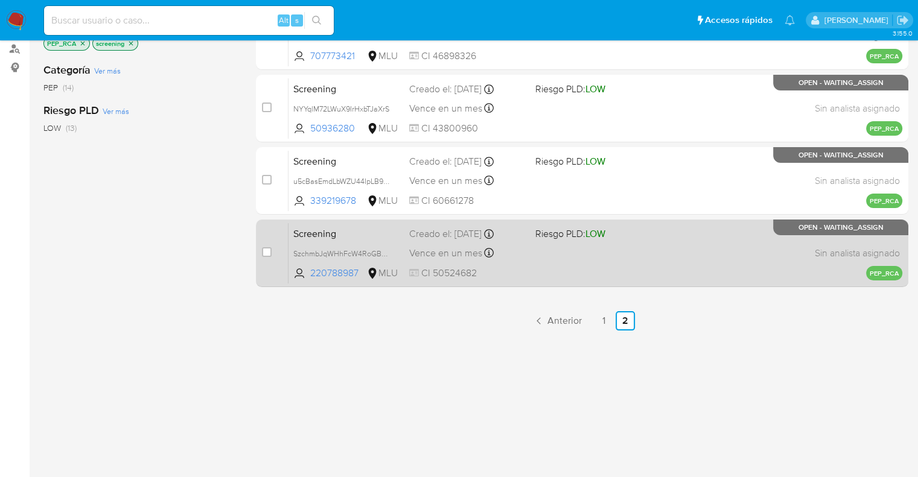
click at [352, 228] on span "Screening" at bounding box center [346, 233] width 106 height 16
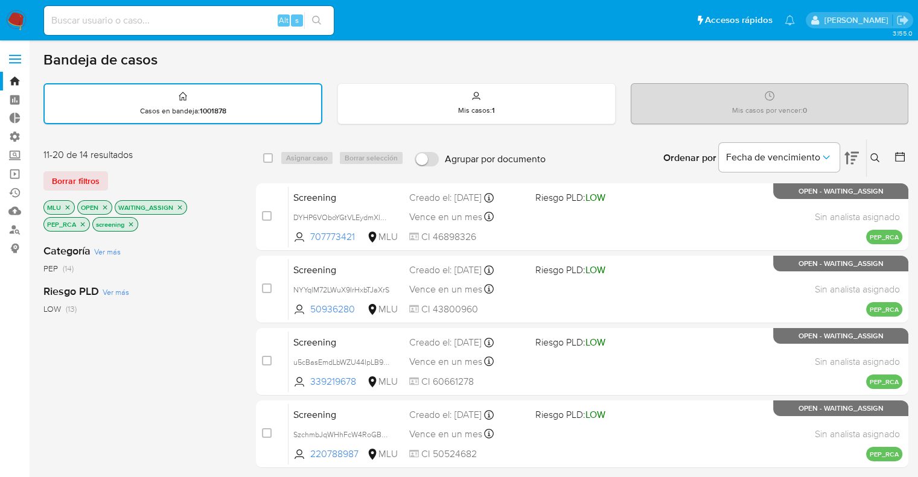
scroll to position [0, 0]
click at [155, 173] on div "Borrar filtros" at bounding box center [139, 180] width 193 height 19
click at [66, 207] on icon "close-filter" at bounding box center [68, 207] width 4 height 4
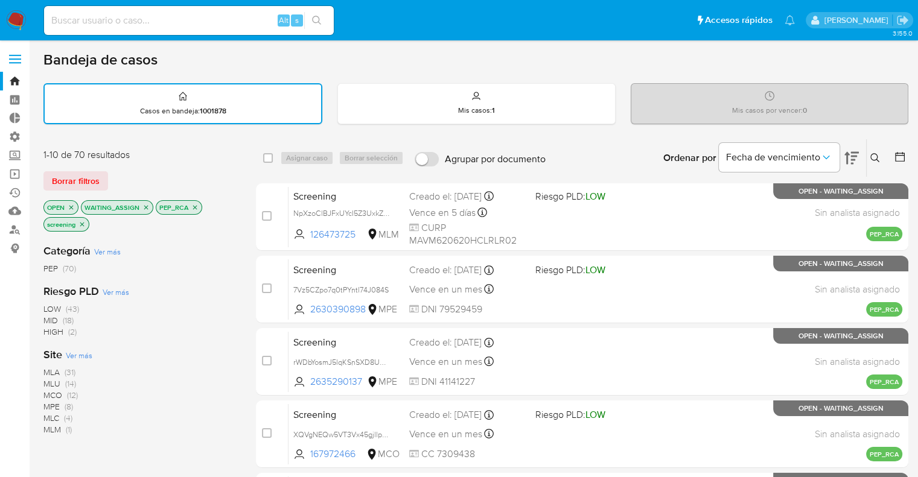
click at [186, 161] on div "1-10 de 70 resultados Borrar filtros OPEN WAITING_ASSIGN PEP_RCA screening" at bounding box center [139, 191] width 193 height 86
click at [74, 351] on span "Ver más" at bounding box center [79, 355] width 27 height 11
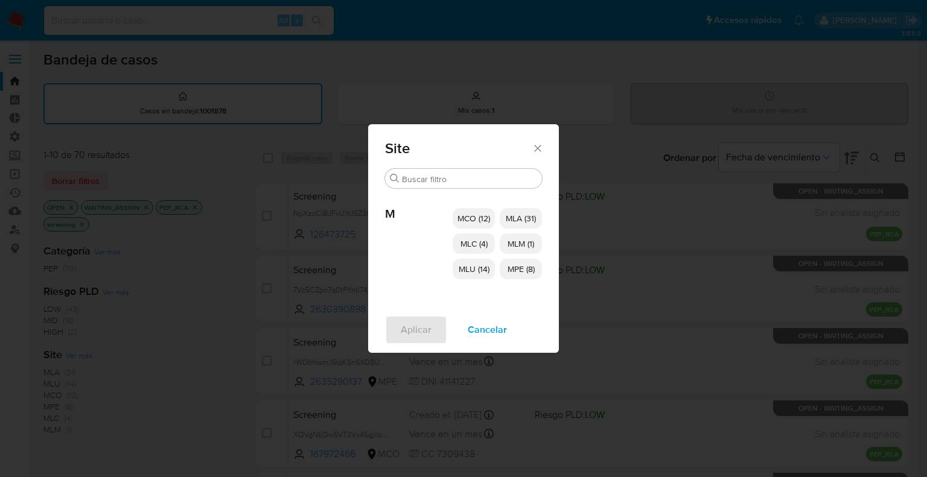
click at [466, 217] on span "MCO (12)" at bounding box center [473, 218] width 33 height 12
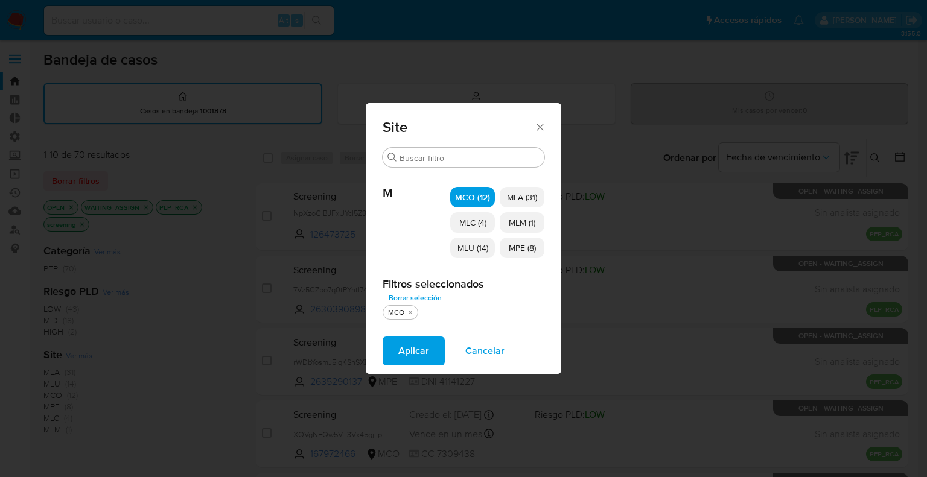
click at [468, 224] on span "MLC (4)" at bounding box center [472, 223] width 27 height 12
click at [469, 253] on span "MLU (14)" at bounding box center [472, 248] width 31 height 12
click at [512, 223] on span "MLM (1)" at bounding box center [522, 223] width 27 height 12
click at [517, 247] on span "MPE (8)" at bounding box center [522, 248] width 27 height 12
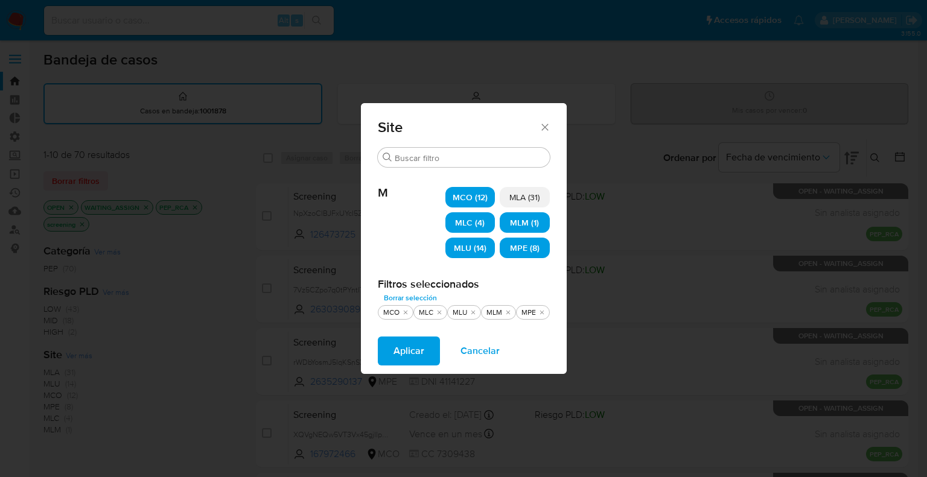
click at [430, 353] on button "Aplicar" at bounding box center [409, 351] width 62 height 29
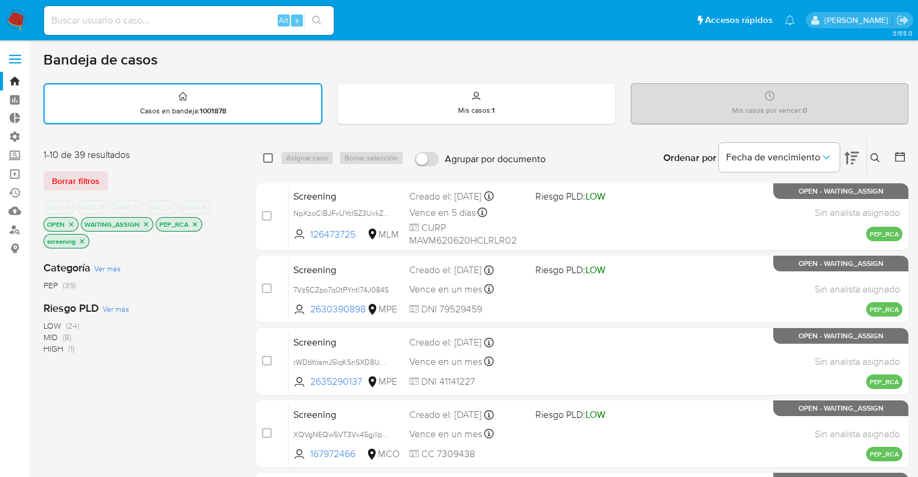
click at [267, 159] on input "checkbox" at bounding box center [268, 158] width 10 height 10
checkbox input "true"
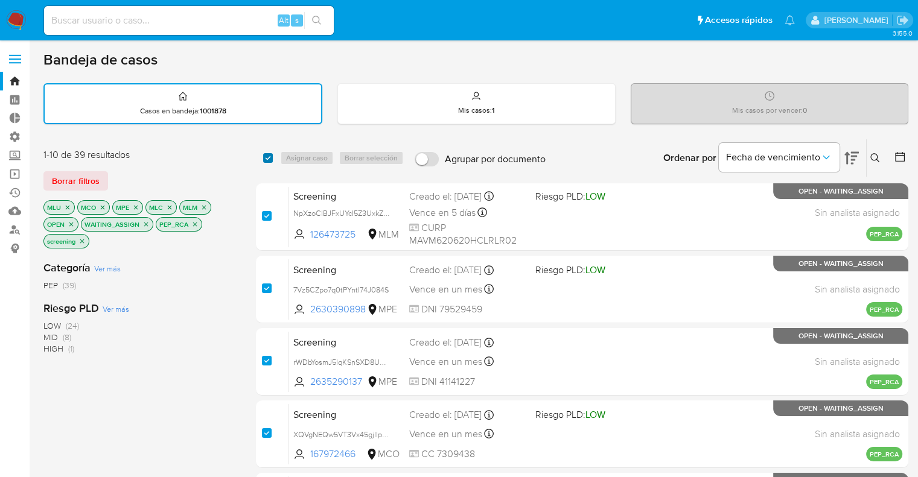
checkbox input "true"
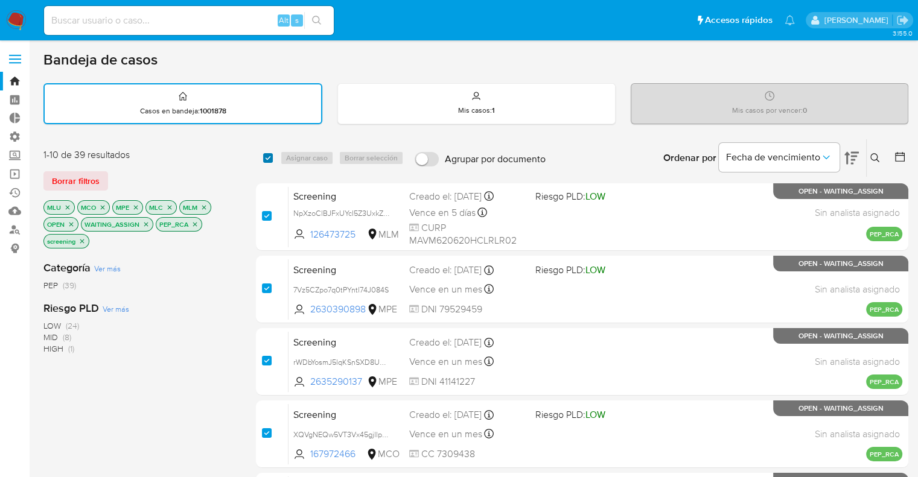
checkbox input "true"
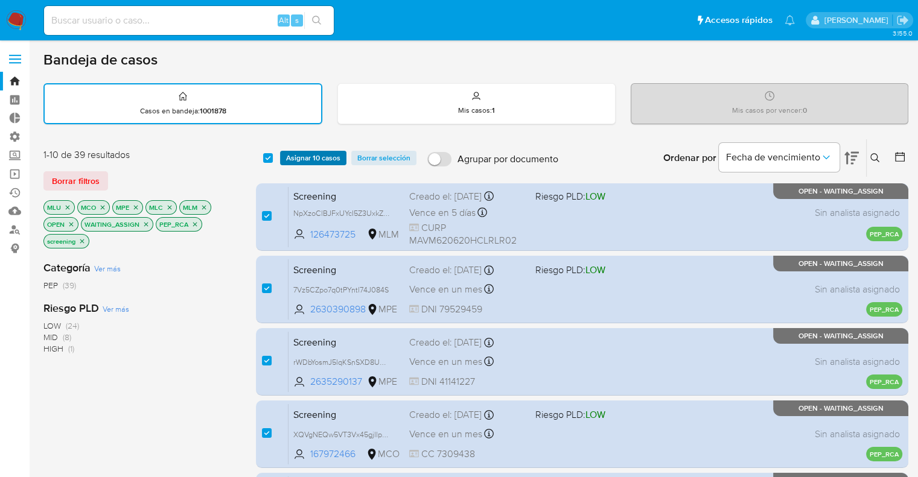
click at [292, 161] on span "Asignar 10 casos" at bounding box center [313, 158] width 54 height 12
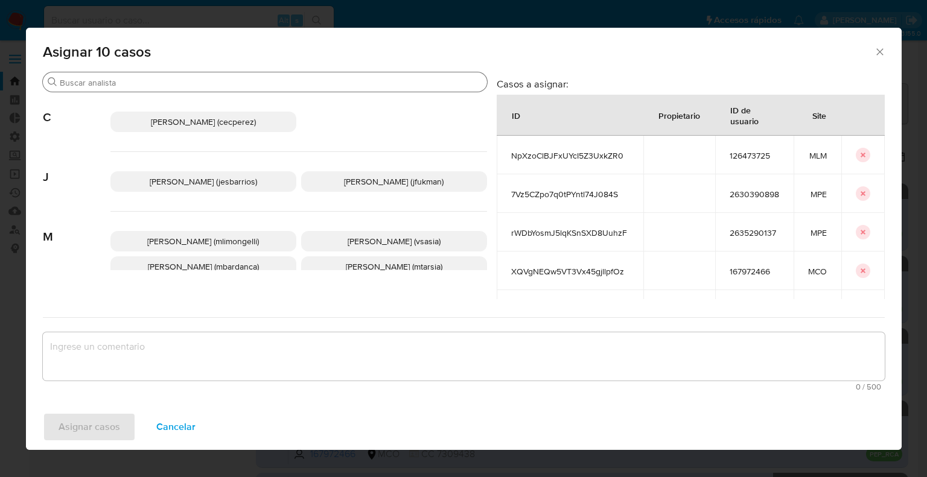
click at [297, 83] on input "Buscar" at bounding box center [271, 82] width 422 height 11
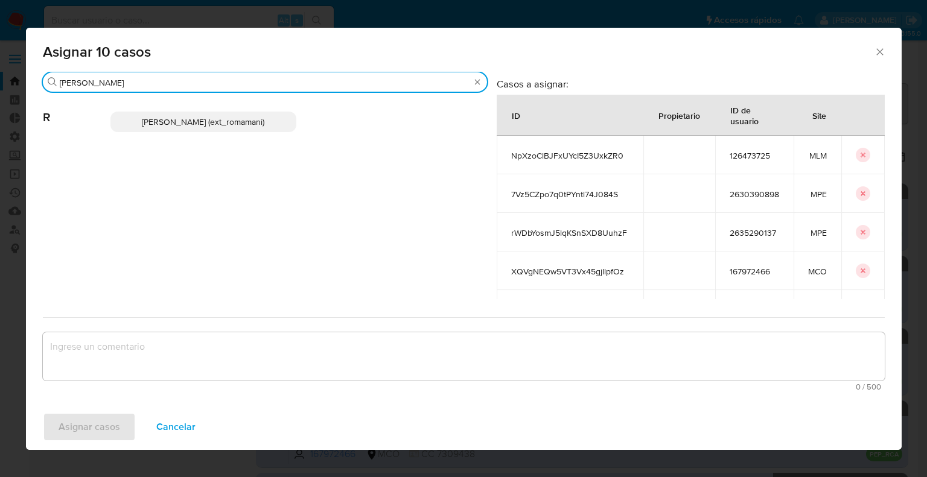
type input "rosa"
click at [277, 130] on p "Rosalia Mamani (ext_romamani)" at bounding box center [203, 122] width 186 height 21
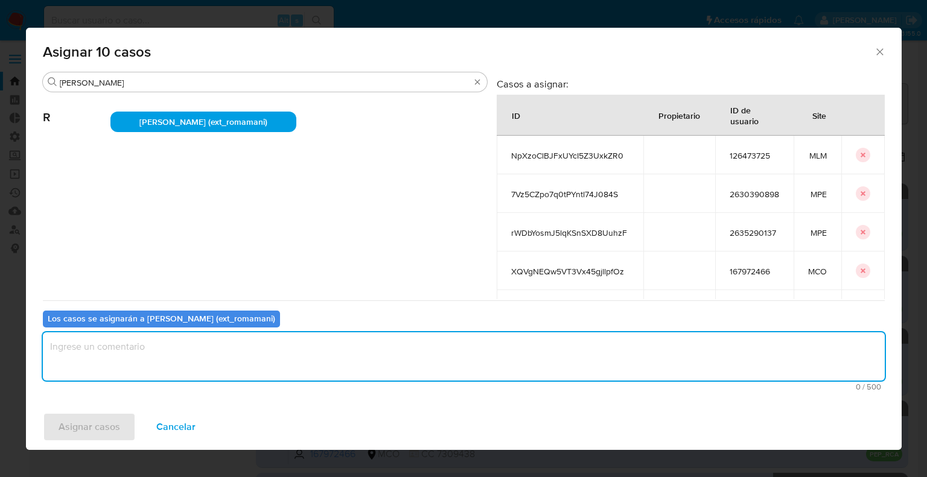
click at [212, 342] on textarea "assign-modal" at bounding box center [464, 357] width 842 height 48
paste textarea "Asignación."
type textarea "Asignación."
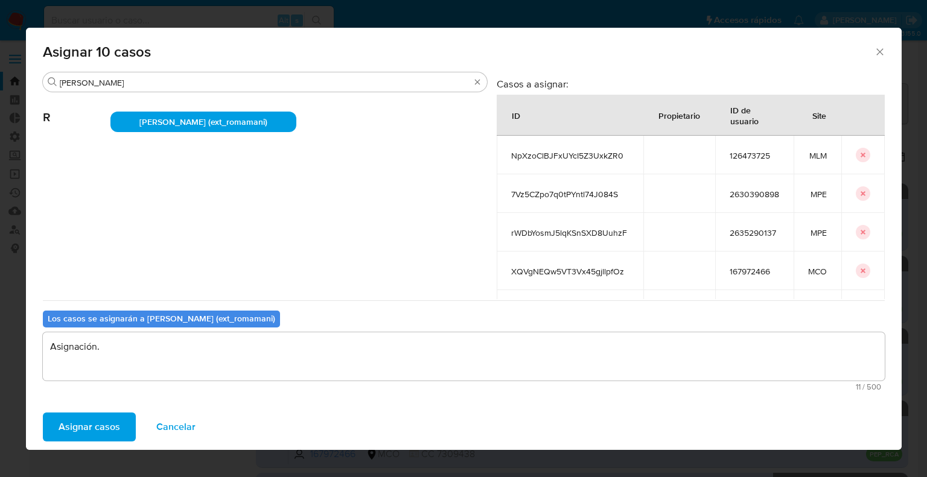
click at [129, 418] on button "Asignar casos" at bounding box center [89, 427] width 93 height 29
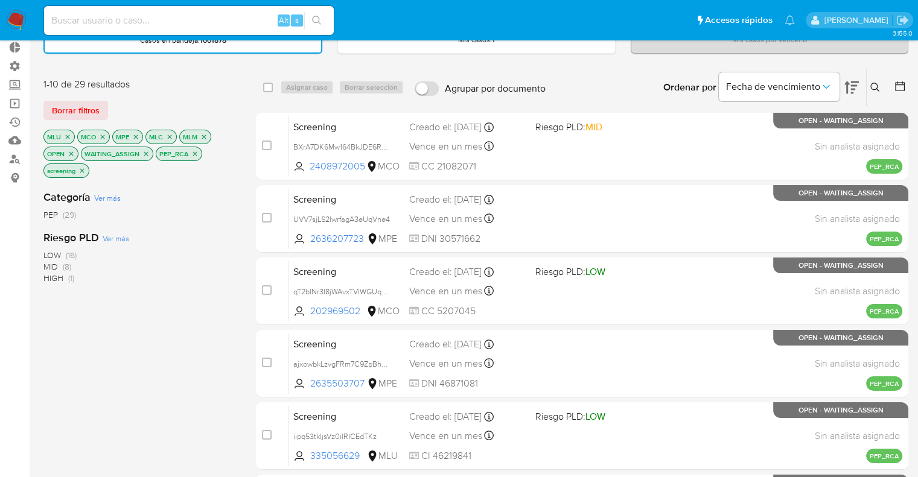
scroll to position [53, 0]
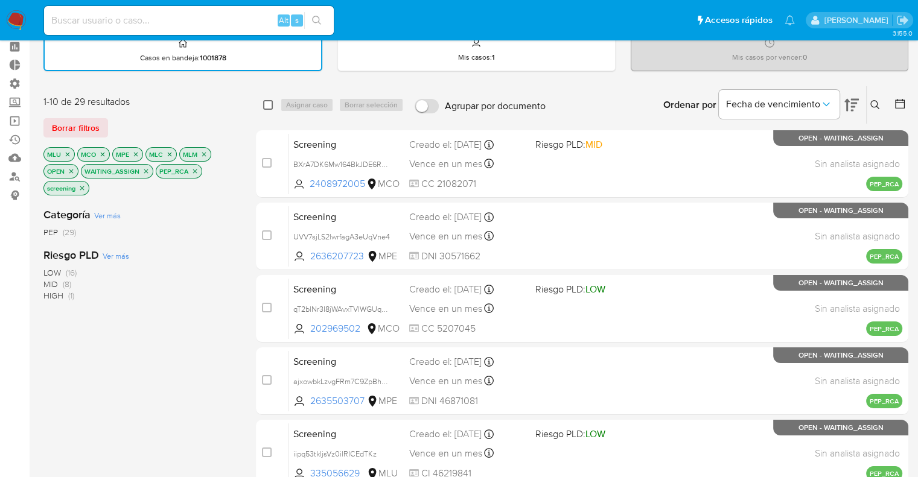
click at [267, 106] on input "checkbox" at bounding box center [268, 105] width 10 height 10
checkbox input "true"
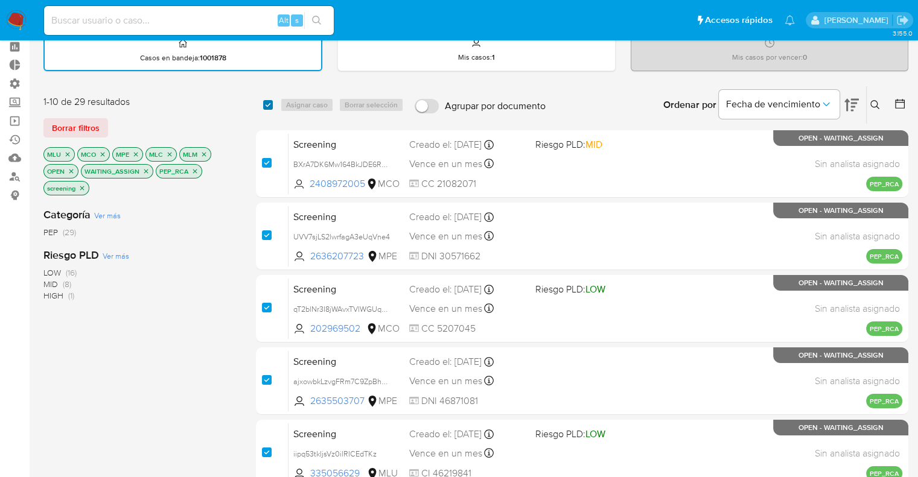
checkbox input "true"
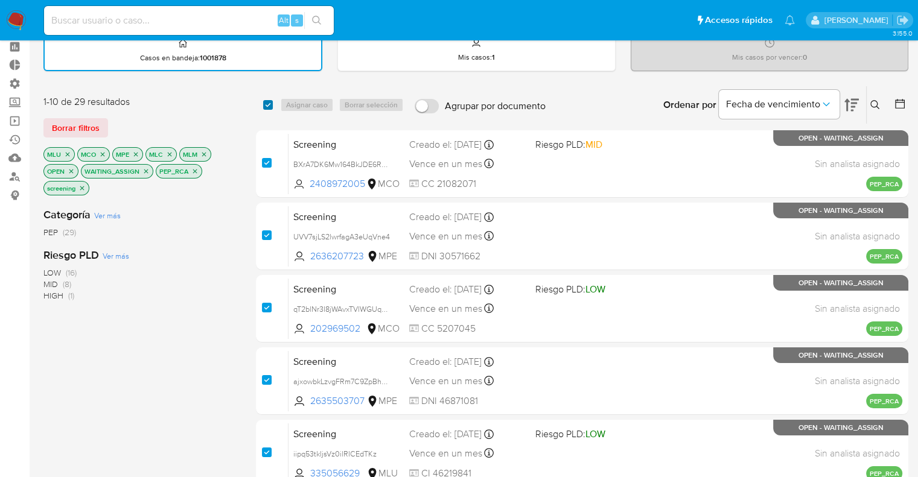
checkbox input "true"
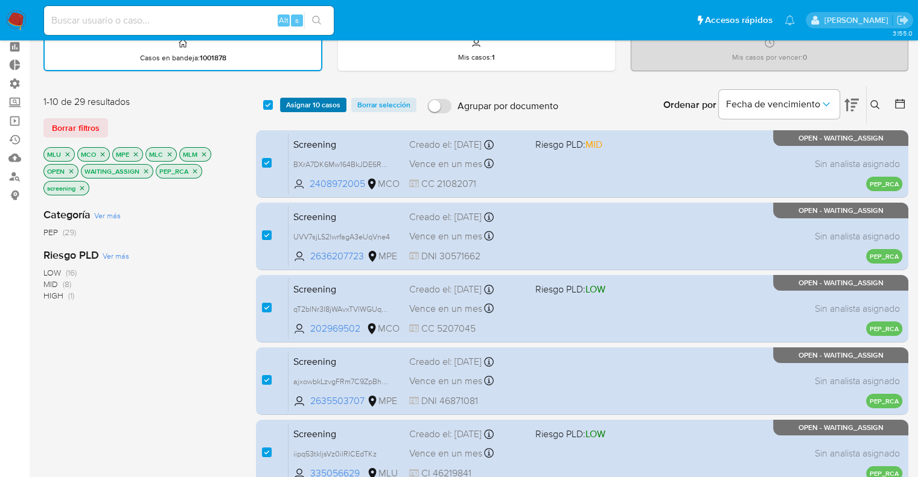
click at [299, 101] on span "Asignar 10 casos" at bounding box center [313, 105] width 54 height 12
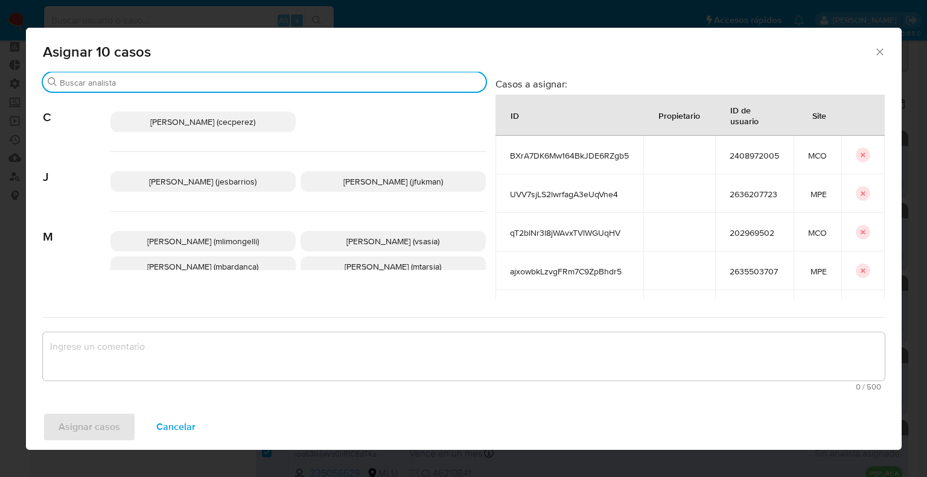
click at [273, 81] on input "Buscar" at bounding box center [270, 82] width 421 height 11
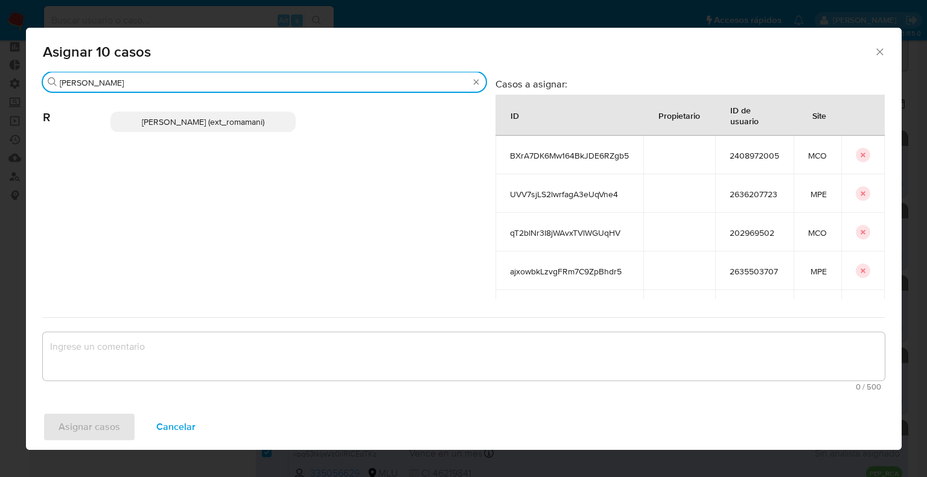
type input "rosa"
click at [275, 121] on p "Rosalia Mamani (ext_romamani)" at bounding box center [202, 122] width 185 height 21
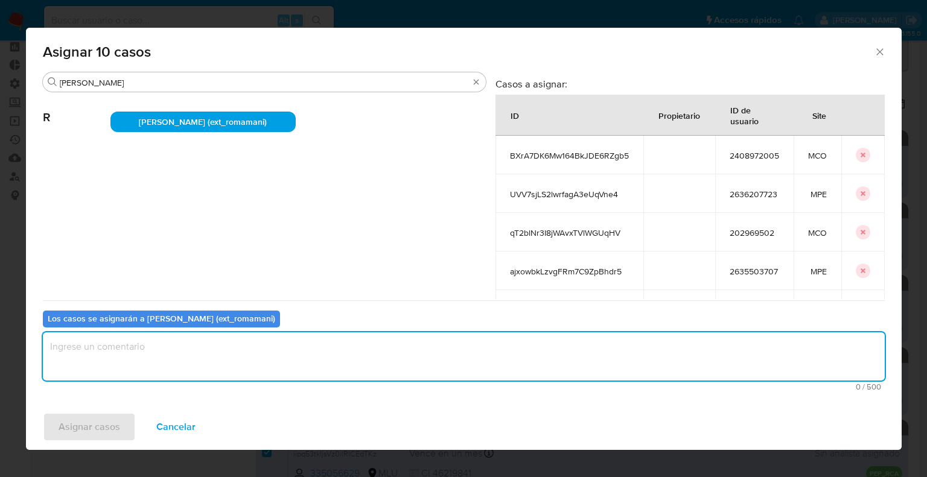
click at [224, 349] on textarea "assign-modal" at bounding box center [464, 357] width 842 height 48
paste textarea "Asignación."
type textarea "Asignación."
click at [132, 428] on button "Asignar casos" at bounding box center [89, 427] width 93 height 29
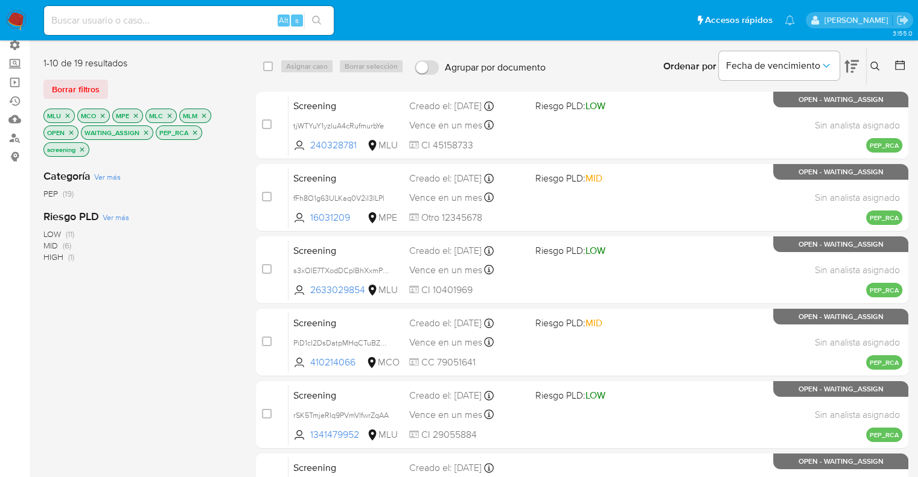
scroll to position [0, 0]
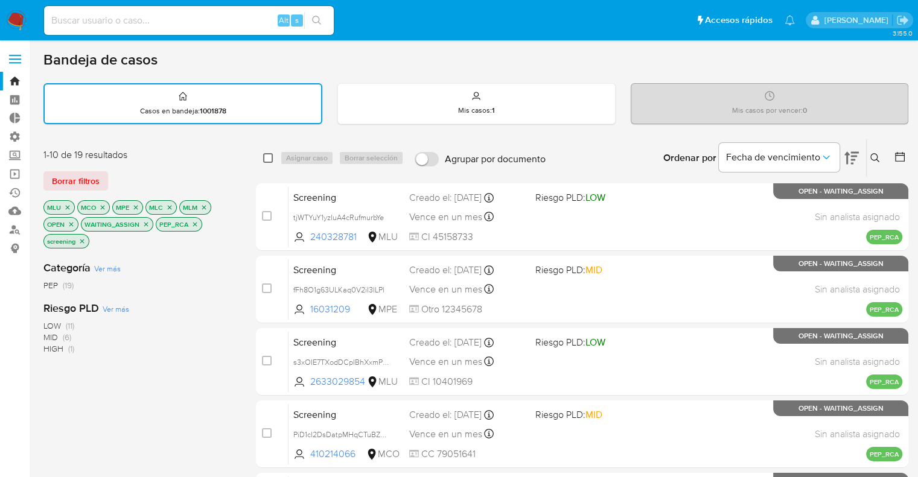
click at [266, 158] on input "checkbox" at bounding box center [268, 158] width 10 height 10
checkbox input "true"
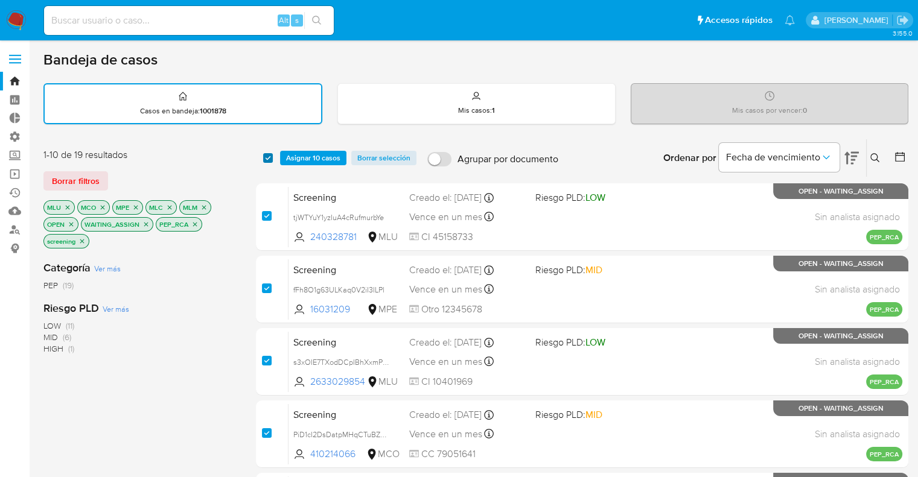
checkbox input "true"
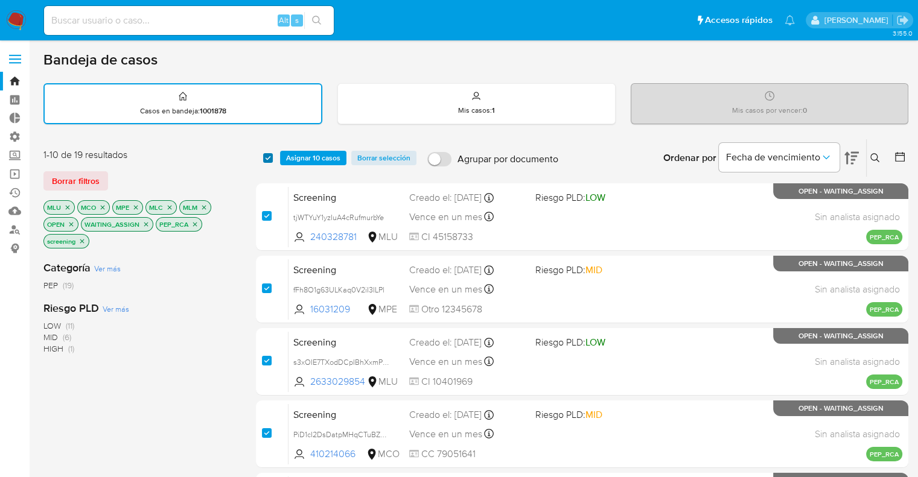
checkbox input "true"
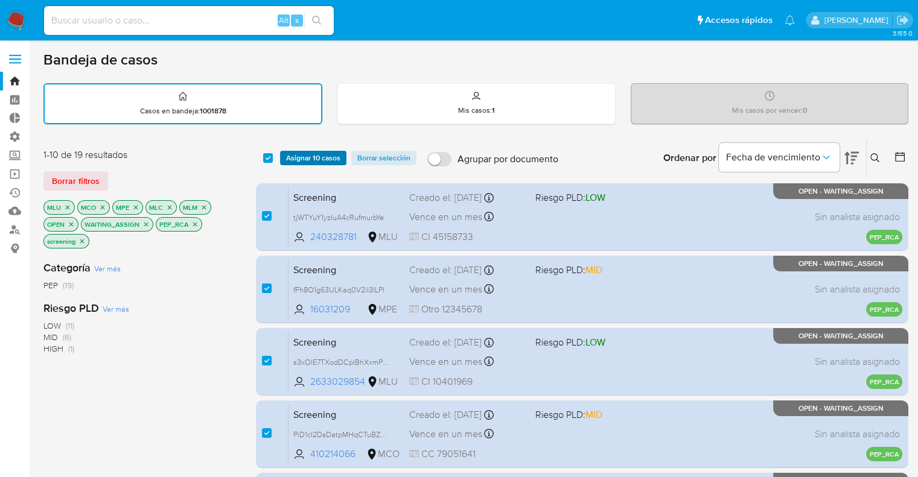
click at [331, 157] on span "Asignar 10 casos" at bounding box center [313, 158] width 54 height 12
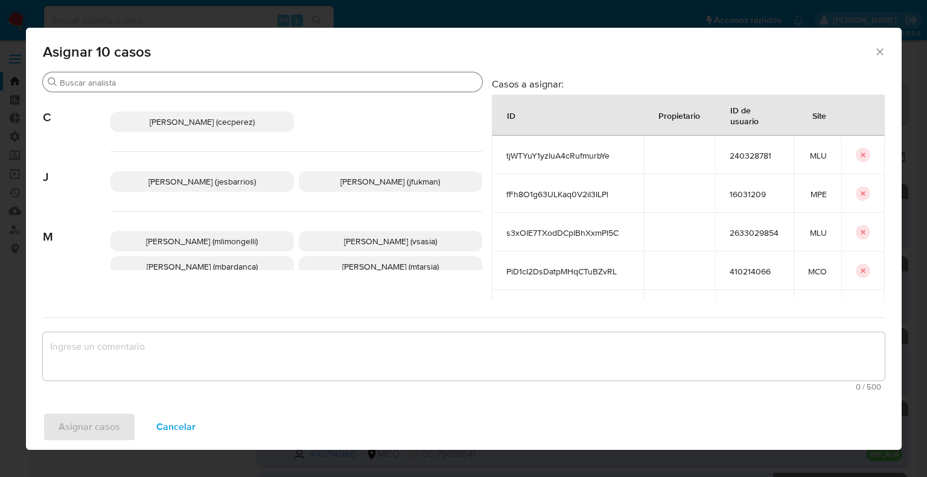
click at [203, 86] on input "Buscar" at bounding box center [269, 82] width 418 height 11
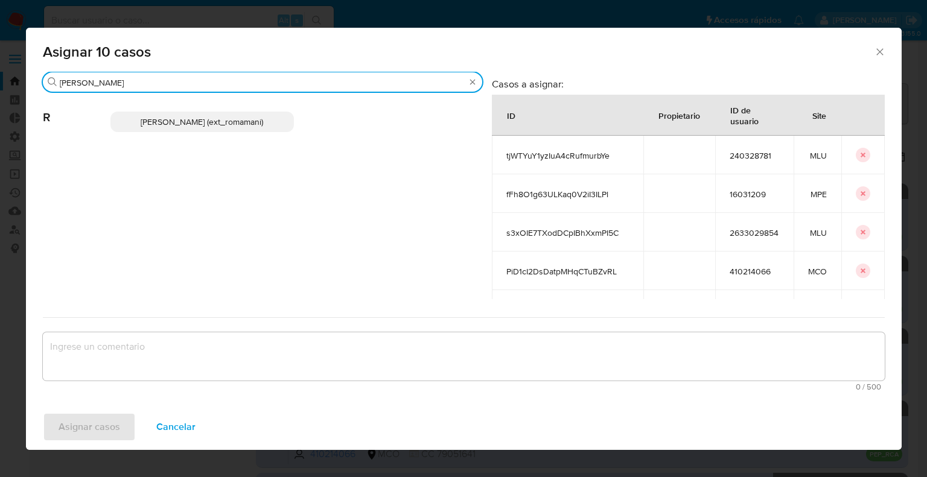
type input "rosa"
click at [262, 124] on p "Rosalia Mamani (ext_romamani)" at bounding box center [201, 122] width 183 height 21
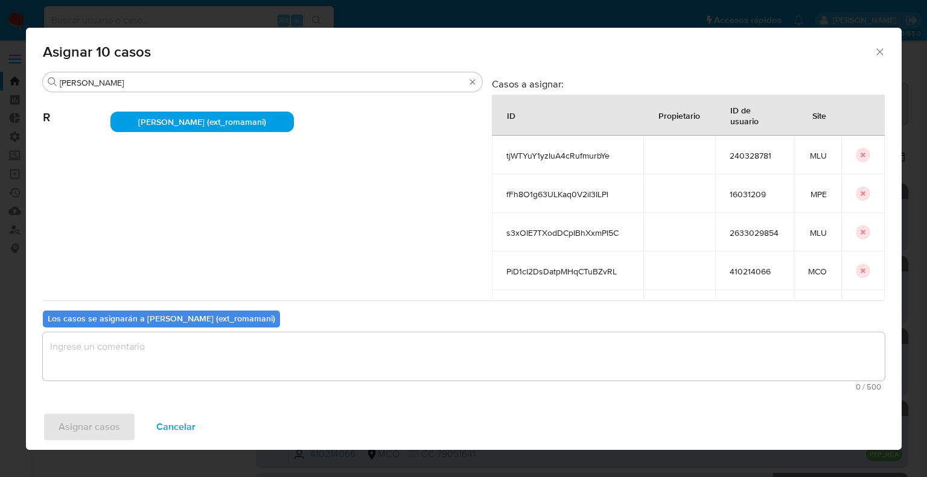
click at [188, 359] on textarea "assign-modal" at bounding box center [464, 357] width 842 height 48
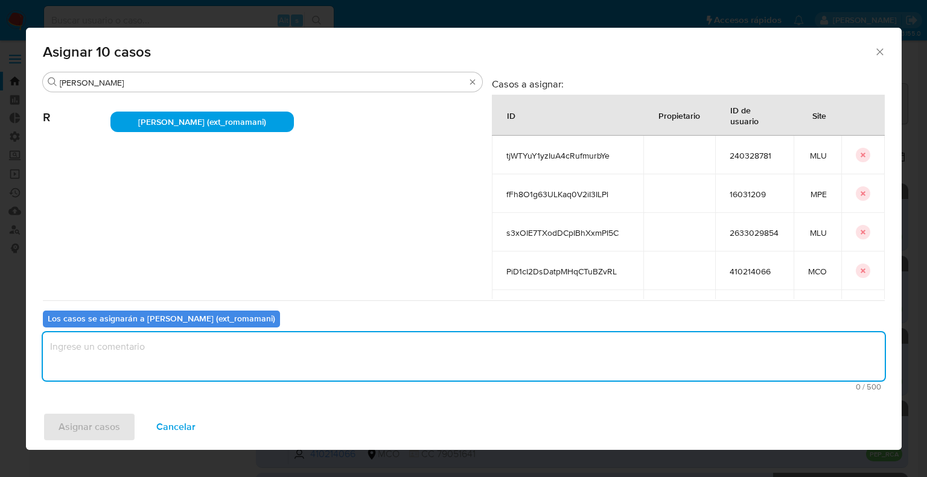
paste textarea "Asignación."
type textarea "Asignación."
click at [124, 413] on button "Asignar casos" at bounding box center [89, 427] width 93 height 29
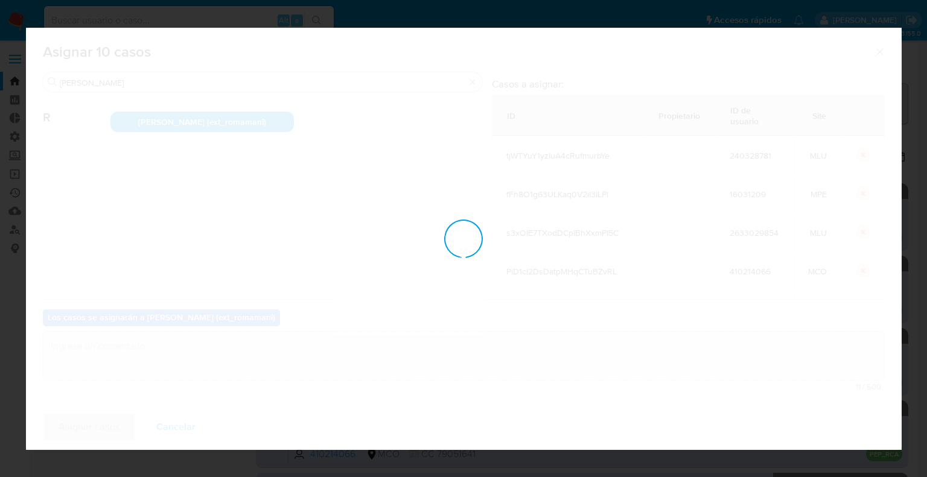
checkbox input "false"
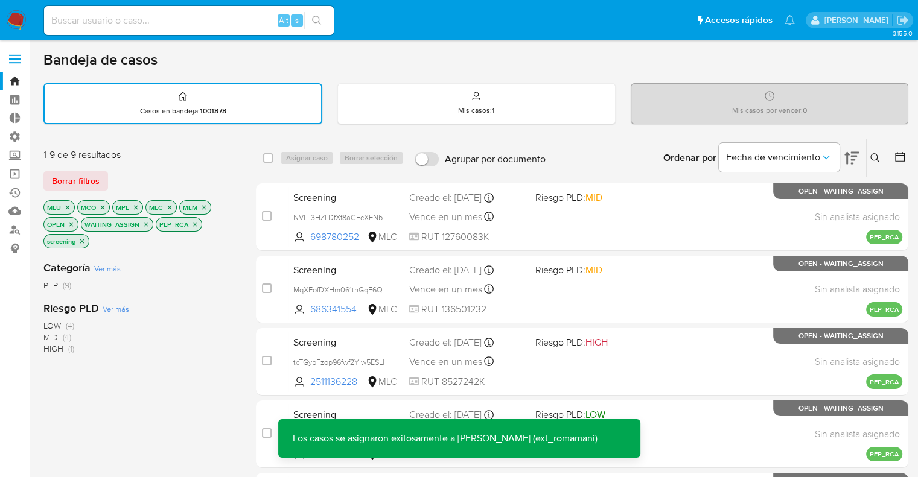
click at [100, 177] on button "Borrar filtros" at bounding box center [75, 180] width 65 height 19
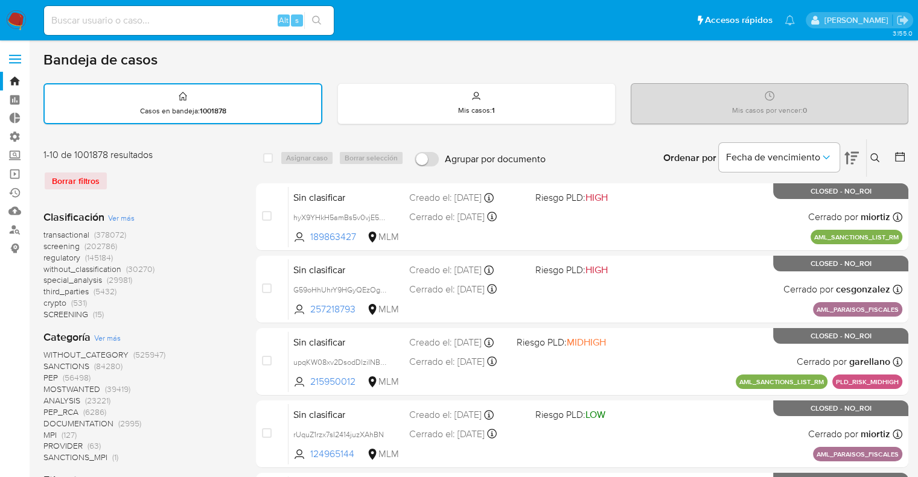
click at [48, 245] on span "screening" at bounding box center [61, 246] width 36 height 12
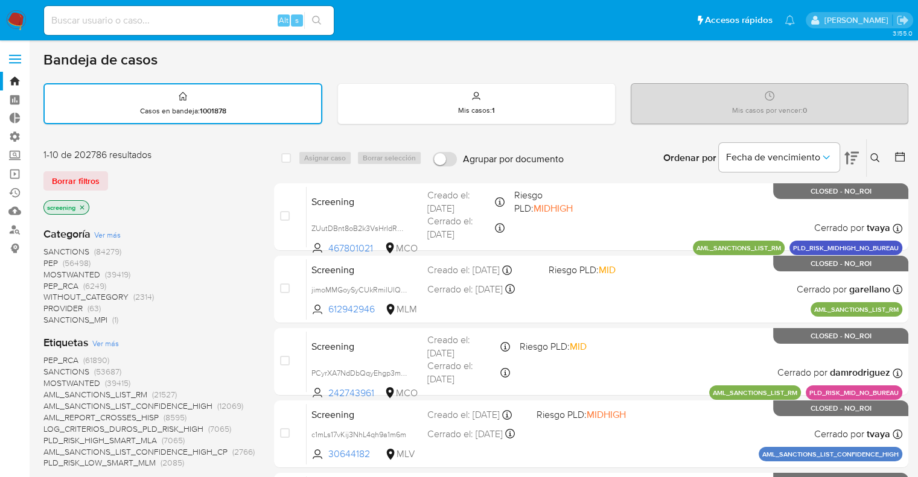
click at [182, 171] on div "Borrar filtros" at bounding box center [139, 180] width 193 height 19
click at [150, 179] on div "Borrar filtros" at bounding box center [139, 180] width 193 height 19
click at [629, 29] on ul "Pausado Ver notificaciones Alt s Accesos rápidos Presiona las siguientes teclas…" at bounding box center [419, 20] width 763 height 30
click at [110, 174] on div "Borrar filtros" at bounding box center [139, 180] width 193 height 19
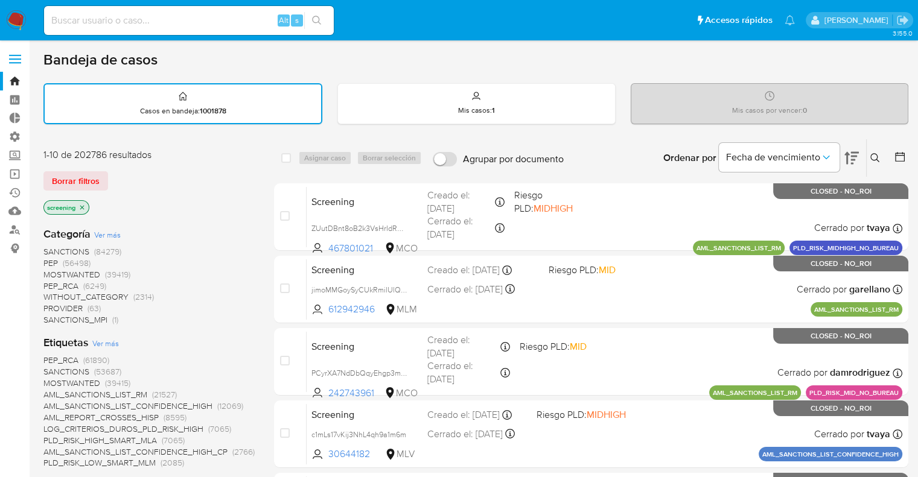
click at [122, 173] on div "Borrar filtros" at bounding box center [139, 180] width 193 height 19
click at [801, 62] on div "Bandeja de casos" at bounding box center [475, 60] width 865 height 18
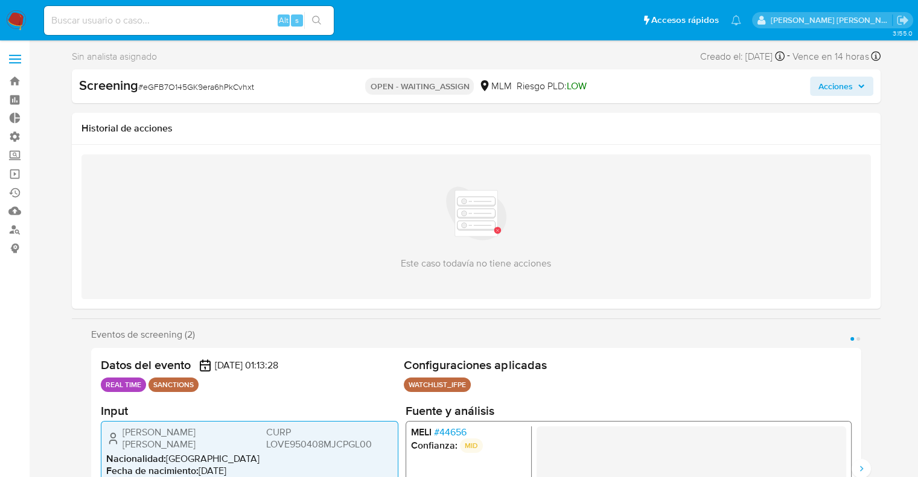
select select "10"
click at [861, 468] on icon "Siguiente" at bounding box center [861, 469] width 10 height 10
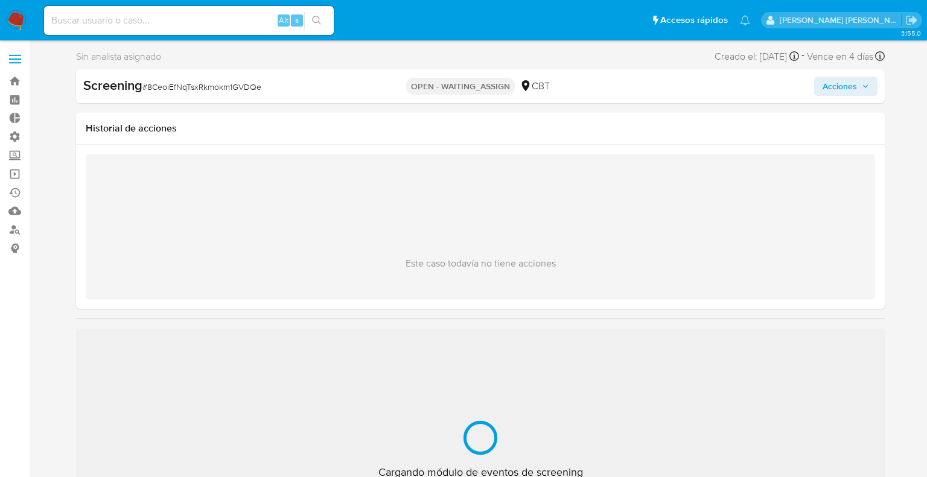
select select "10"
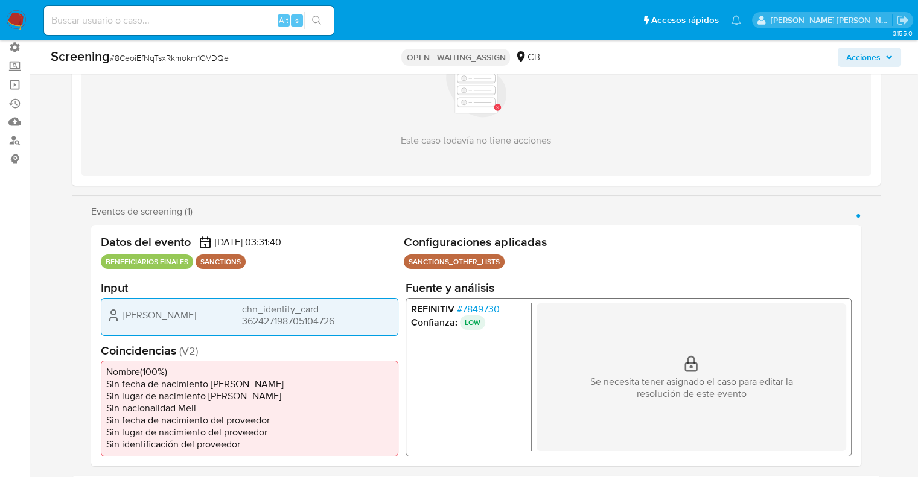
scroll to position [121, 0]
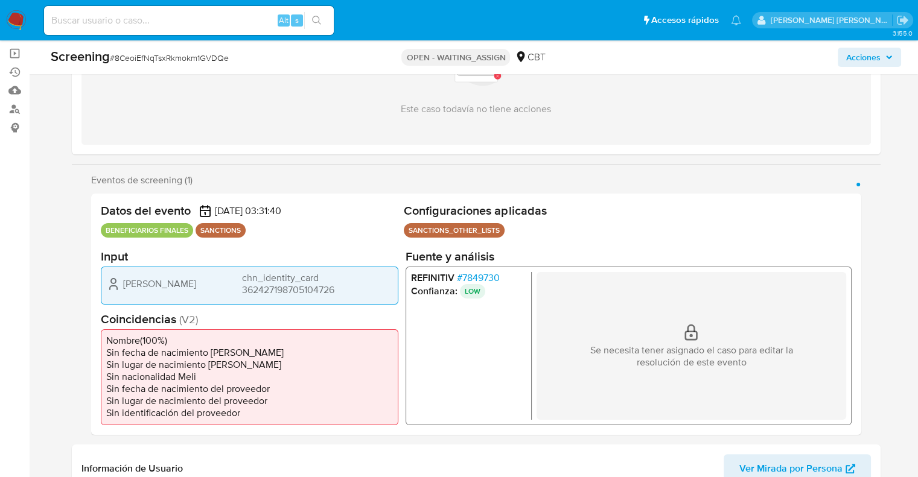
click at [459, 272] on span "# 7849730" at bounding box center [477, 278] width 43 height 12
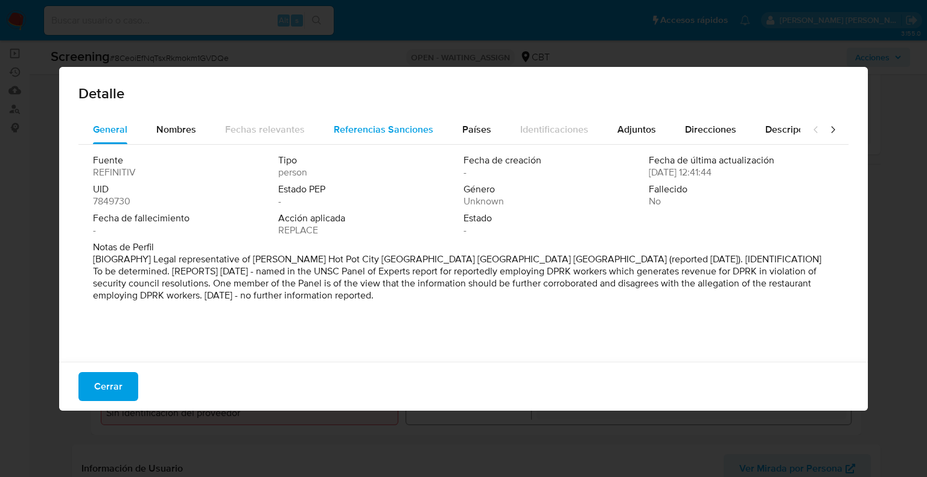
click at [427, 129] on span "Referencias Sanciones" at bounding box center [384, 130] width 100 height 14
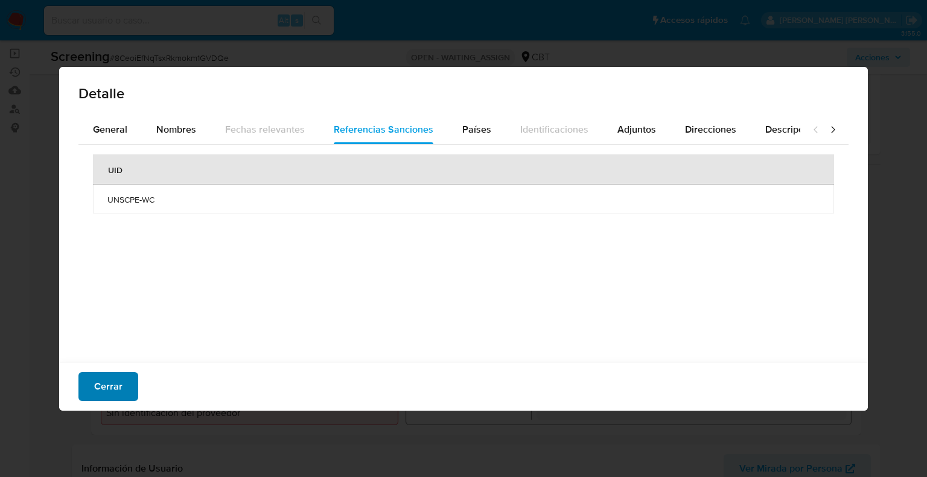
click at [130, 379] on button "Cerrar" at bounding box center [108, 386] width 60 height 29
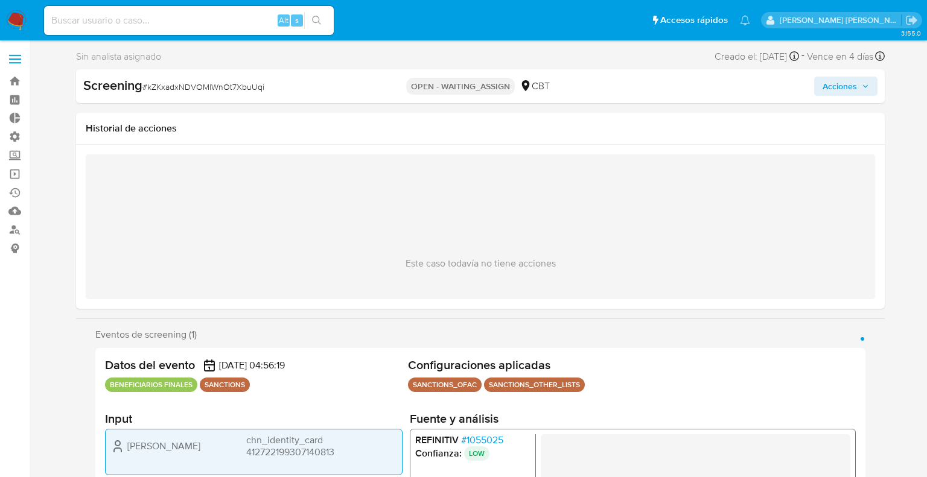
select select "10"
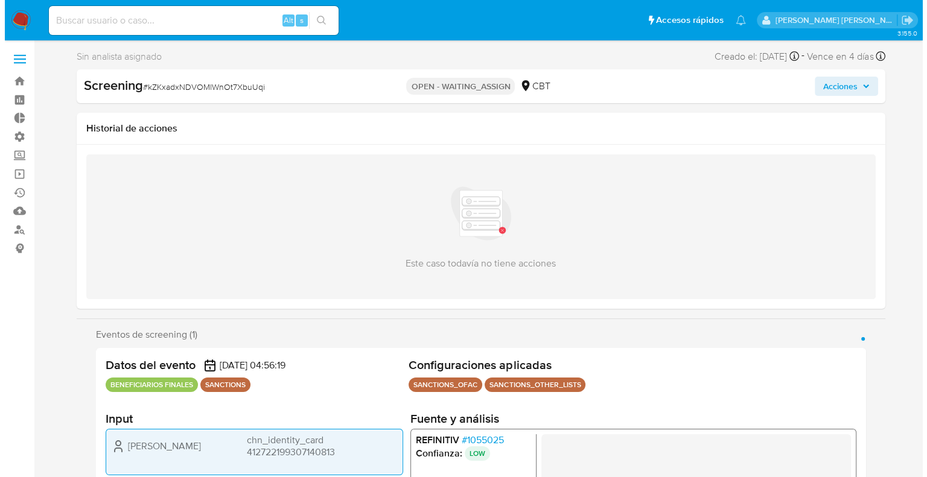
scroll to position [60, 0]
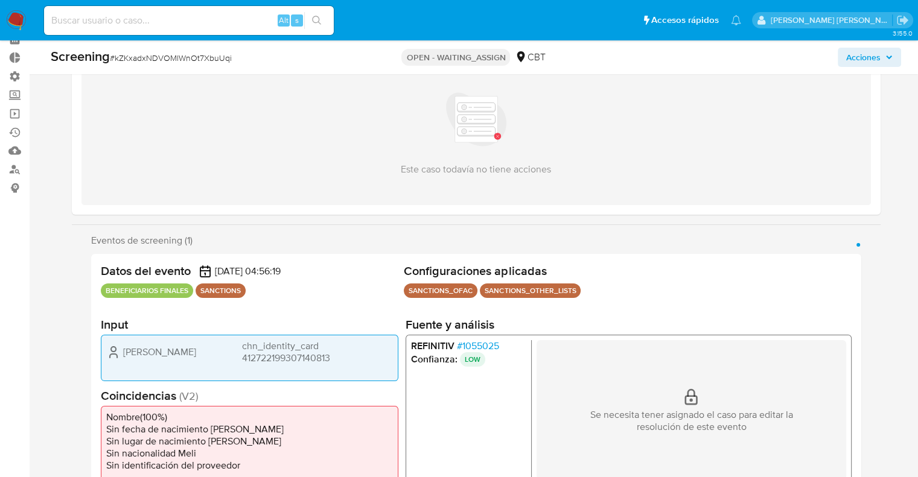
click at [465, 345] on span "# 1055025" at bounding box center [477, 346] width 42 height 12
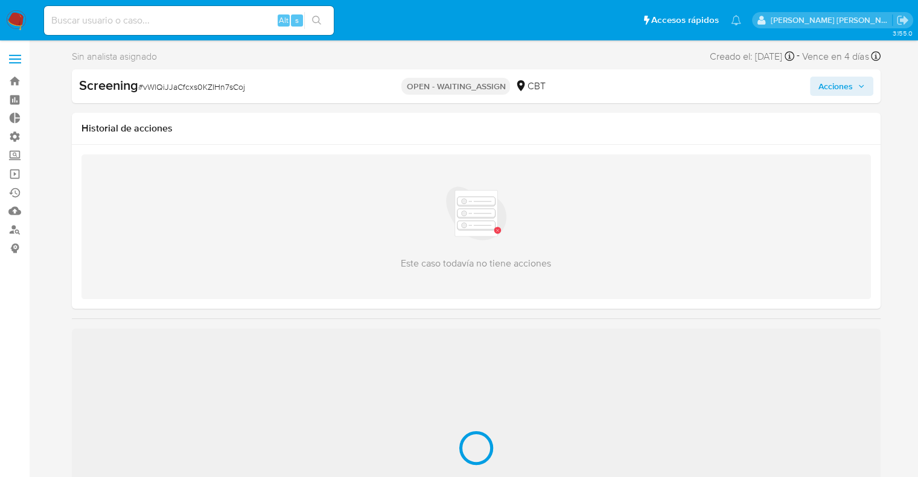
select select "10"
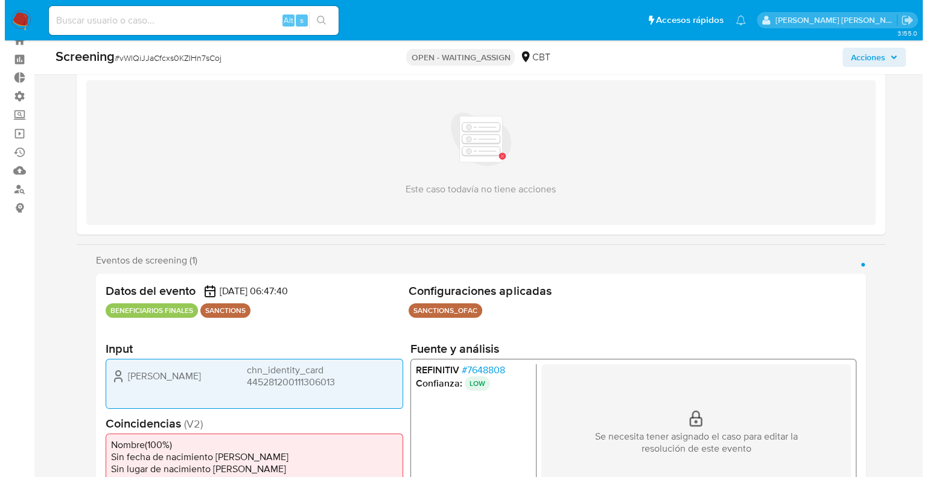
scroll to position [60, 0]
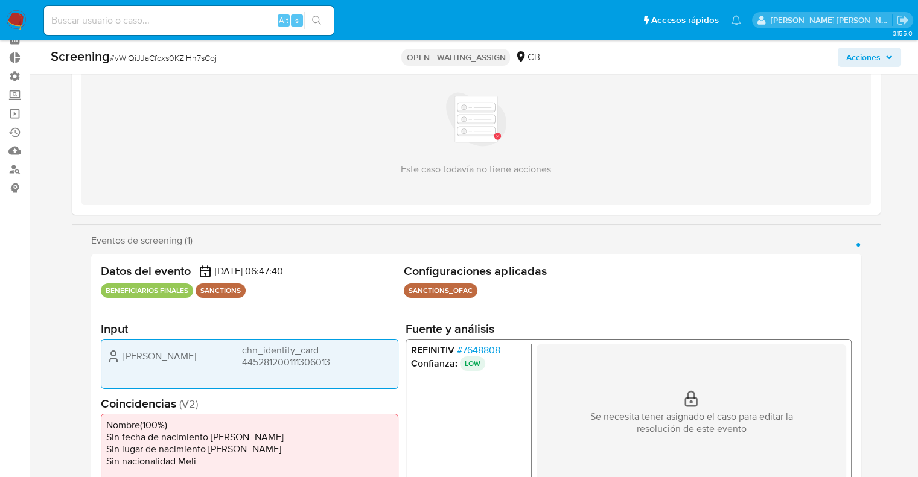
click at [462, 344] on span "# 7648808" at bounding box center [477, 350] width 43 height 12
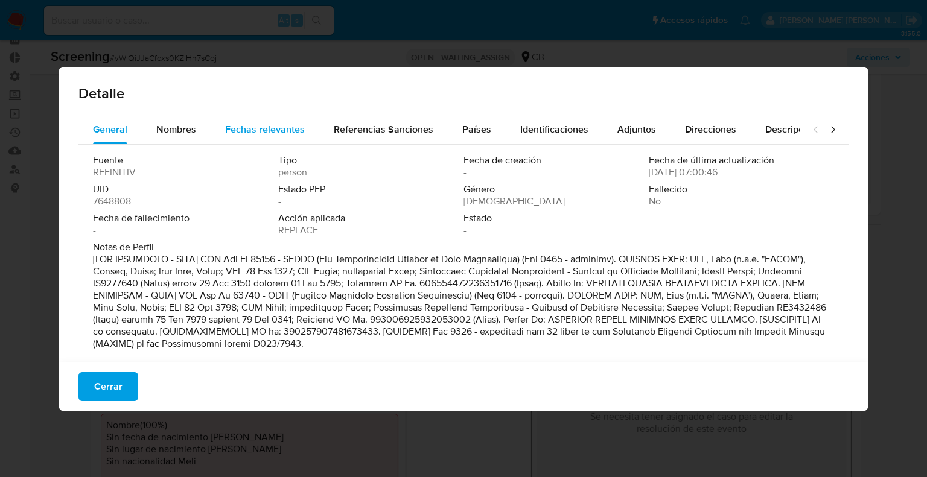
click at [232, 121] on div "Fechas relevantes" at bounding box center [265, 129] width 80 height 29
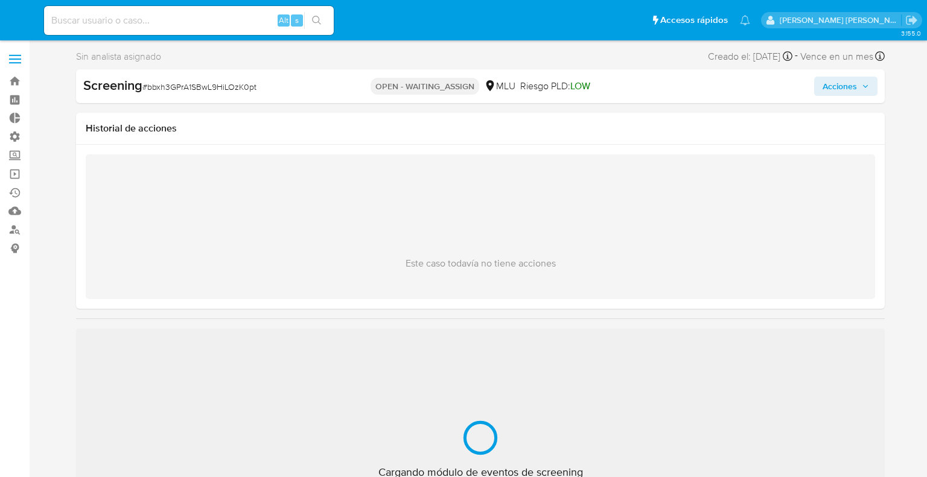
select select "10"
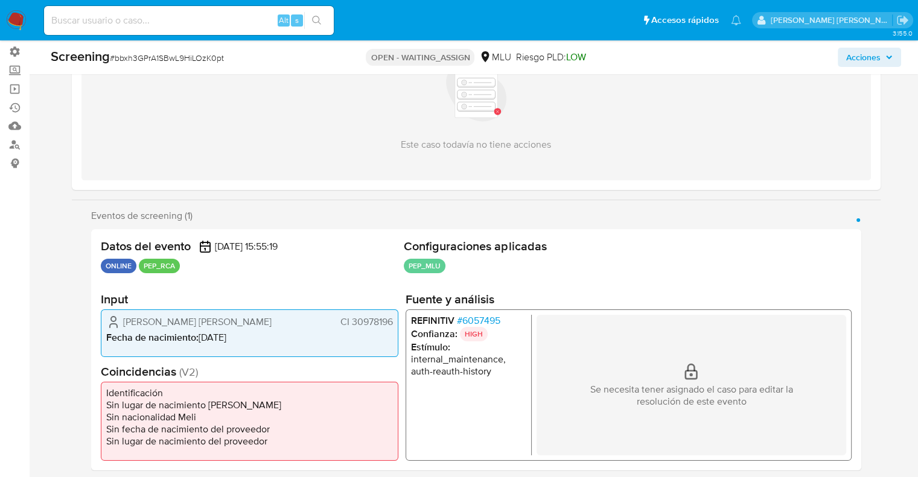
scroll to position [121, 0]
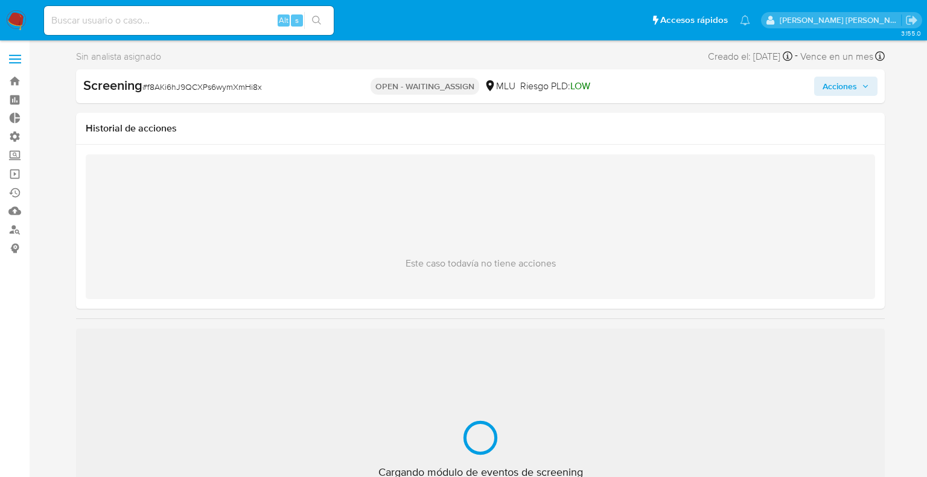
select select "10"
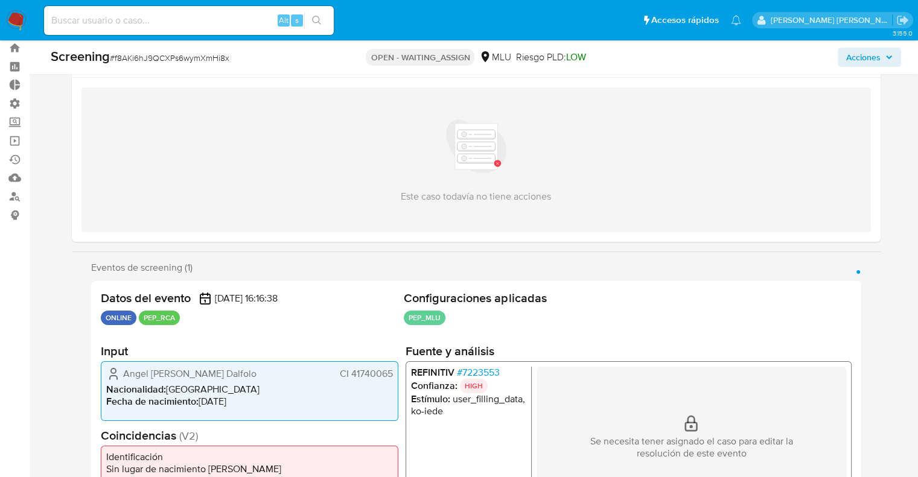
scroll to position [60, 0]
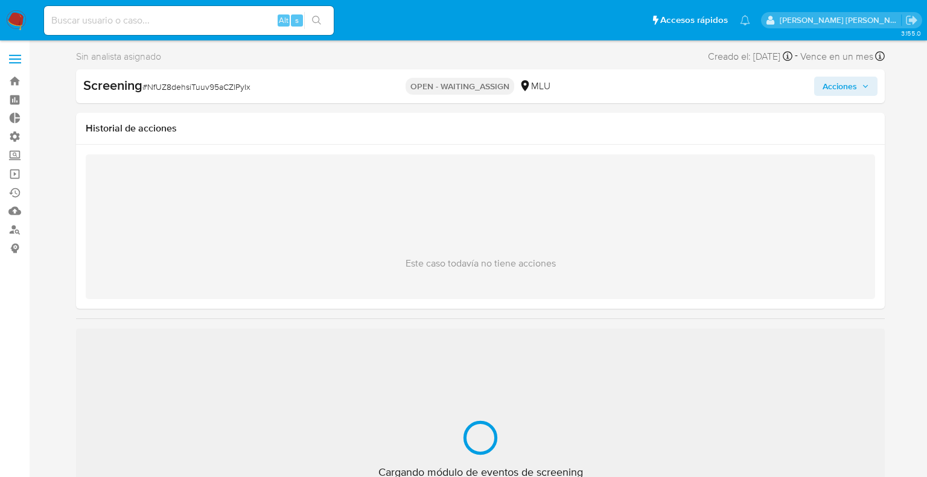
select select "10"
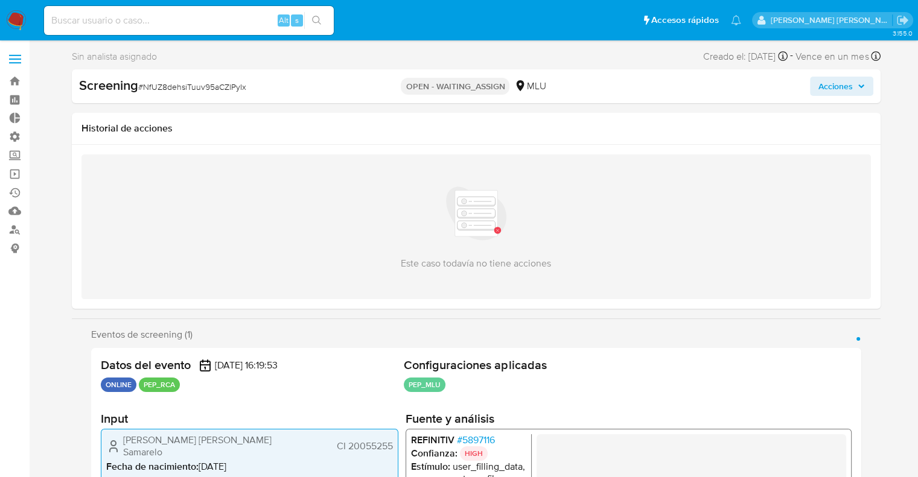
scroll to position [60, 0]
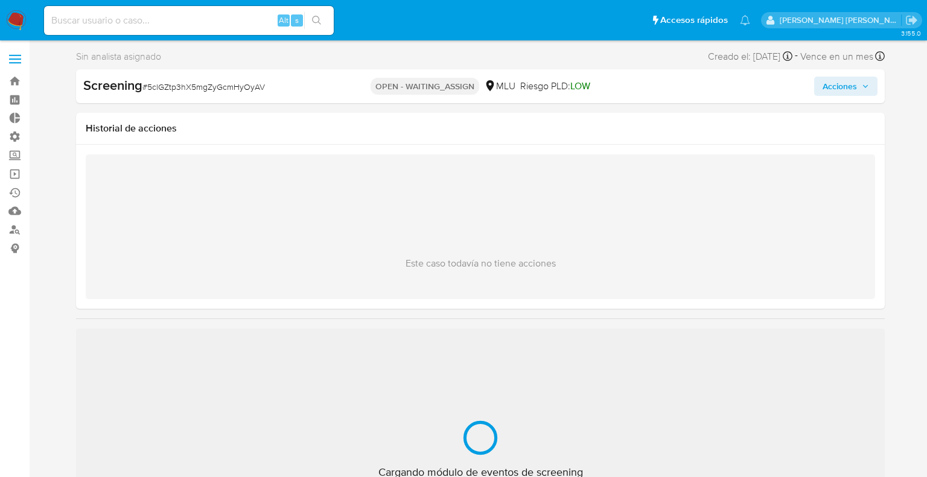
select select "10"
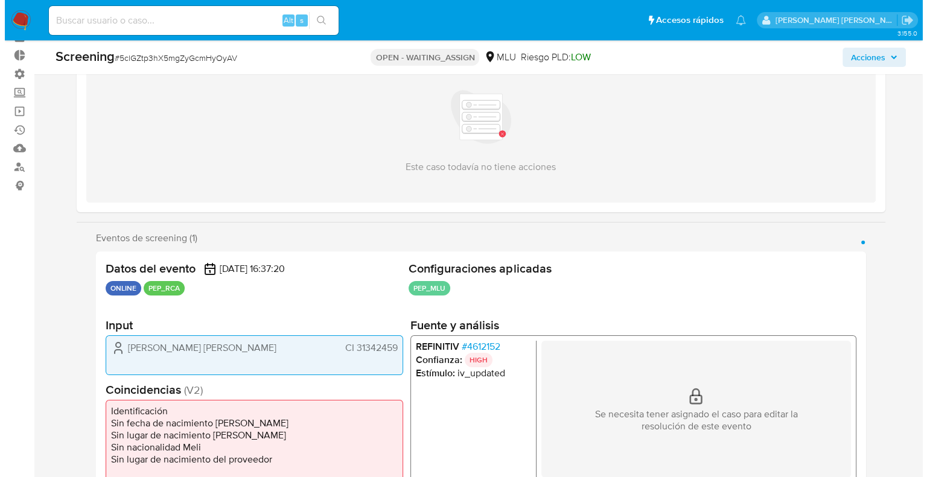
scroll to position [121, 0]
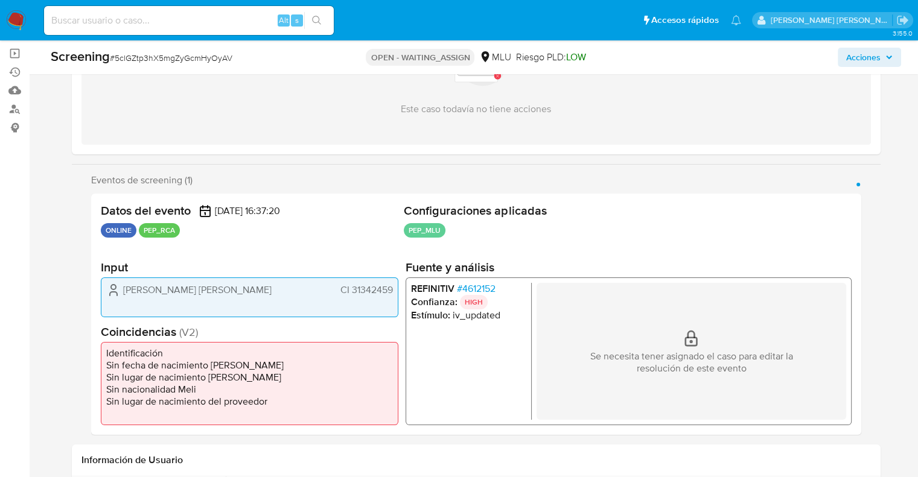
click at [470, 289] on span "# 4612152" at bounding box center [475, 289] width 39 height 12
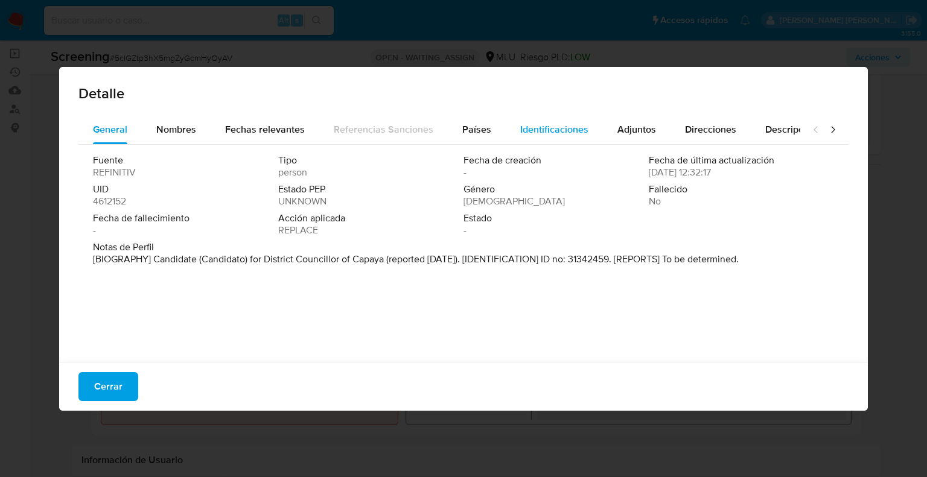
click at [527, 129] on span "Identificaciones" at bounding box center [554, 130] width 68 height 14
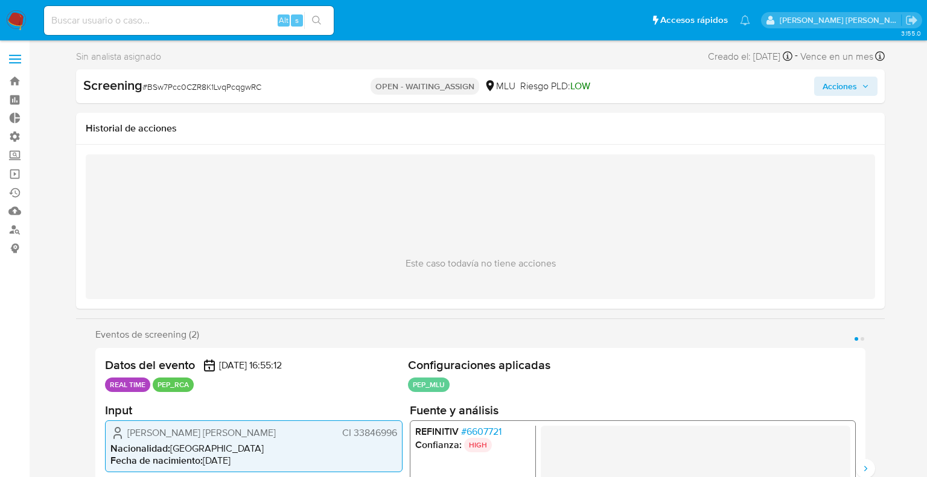
select select "10"
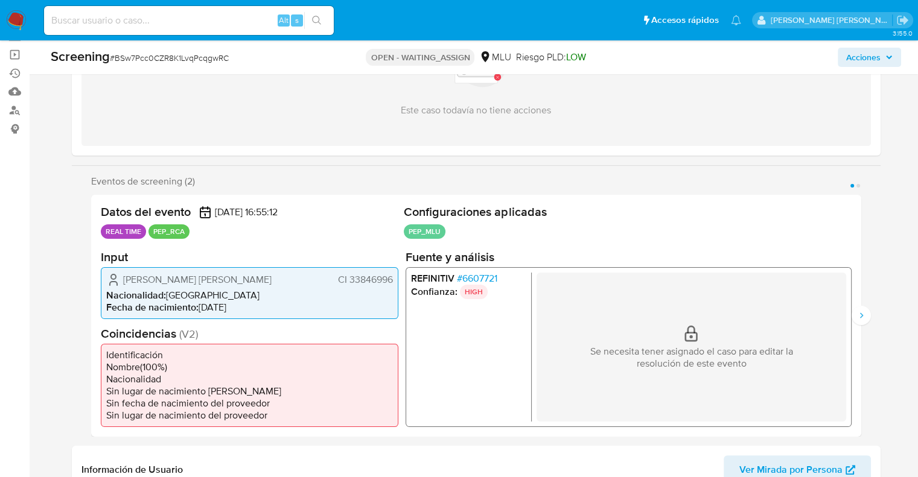
scroll to position [121, 0]
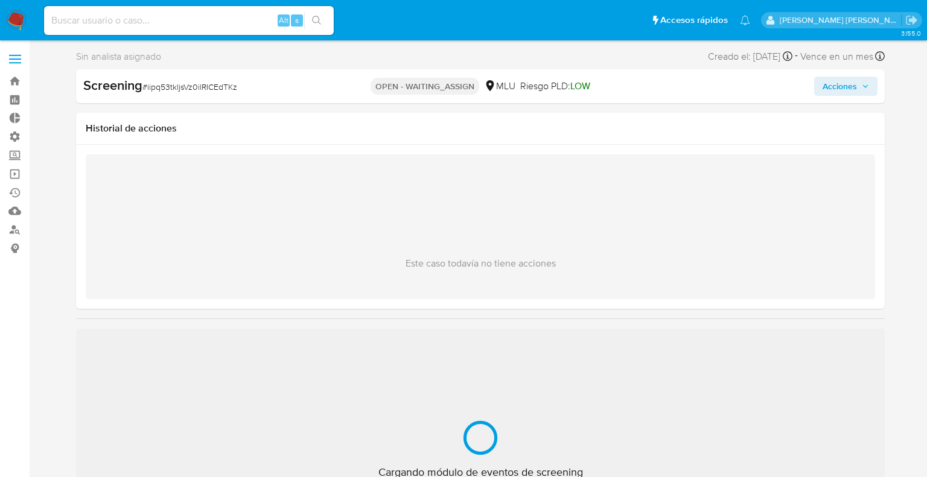
select select "10"
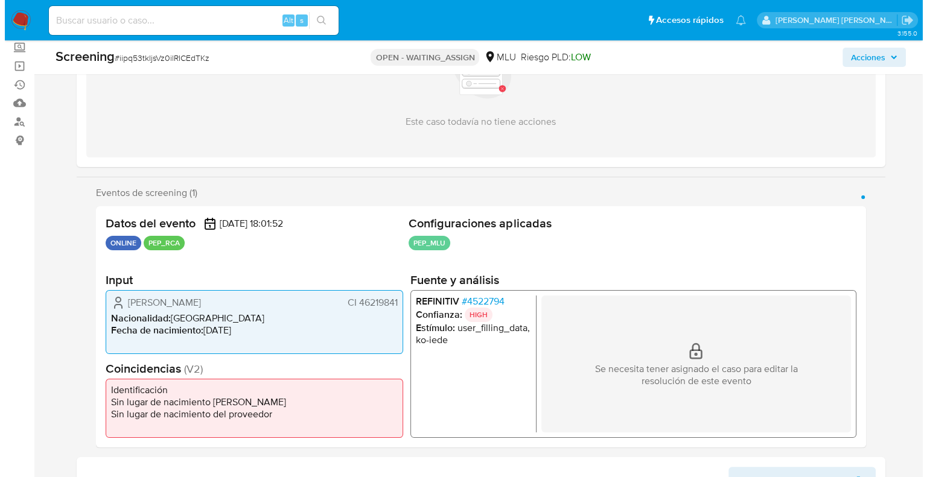
scroll to position [121, 0]
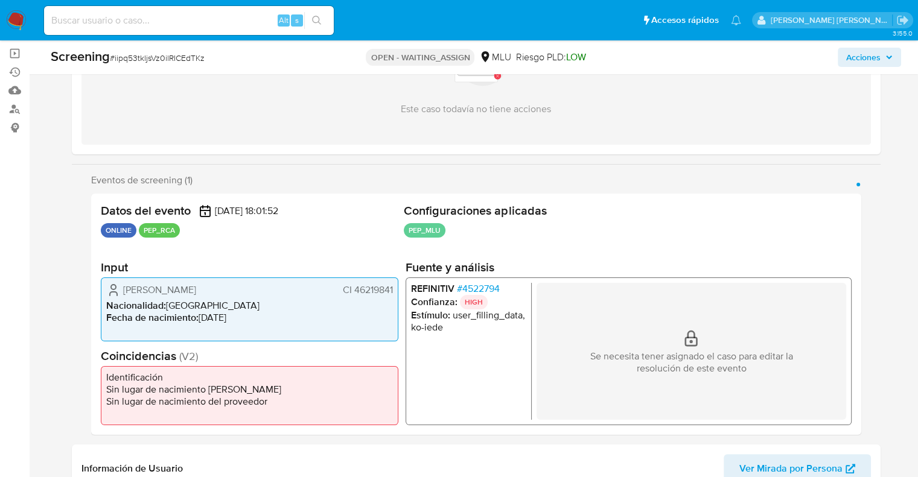
click at [460, 287] on span "# 4522794" at bounding box center [477, 289] width 43 height 12
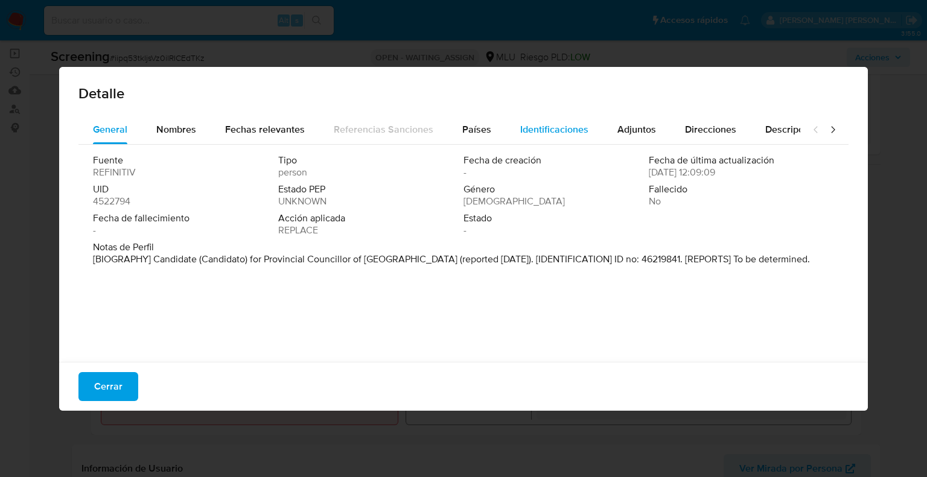
click at [520, 125] on span "Identificaciones" at bounding box center [554, 130] width 68 height 14
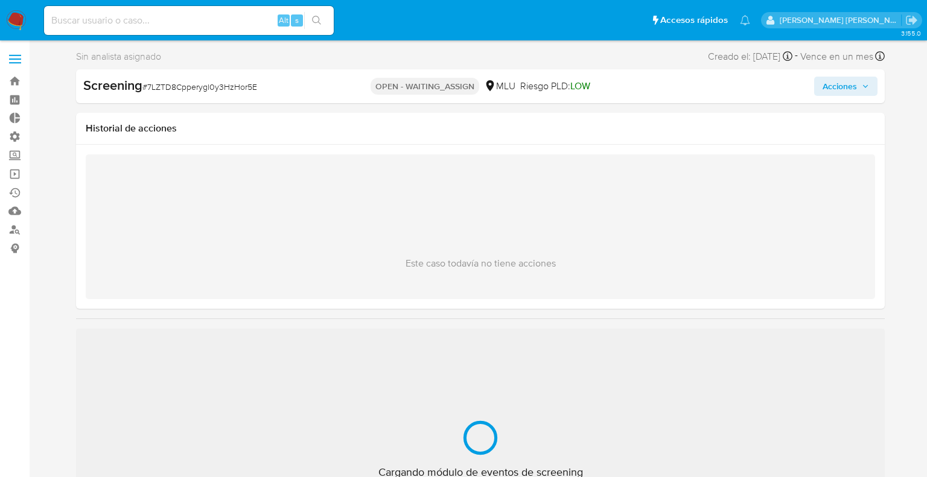
select select "10"
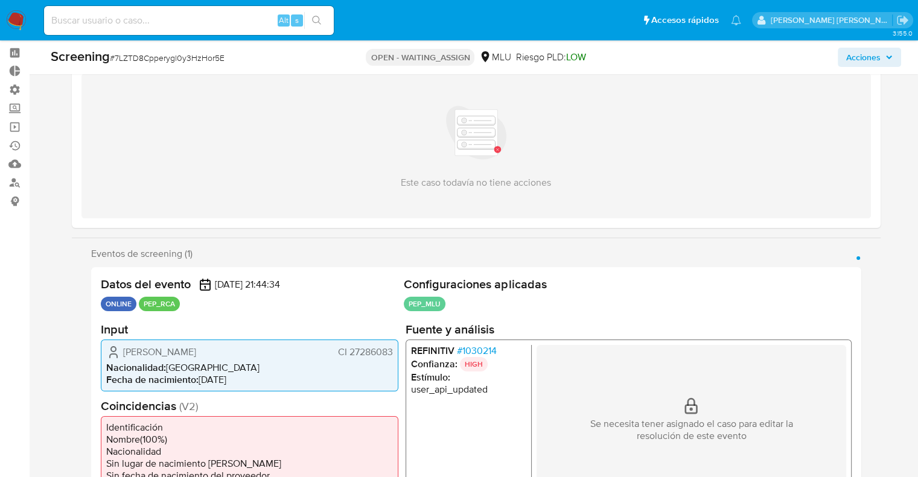
scroll to position [60, 0]
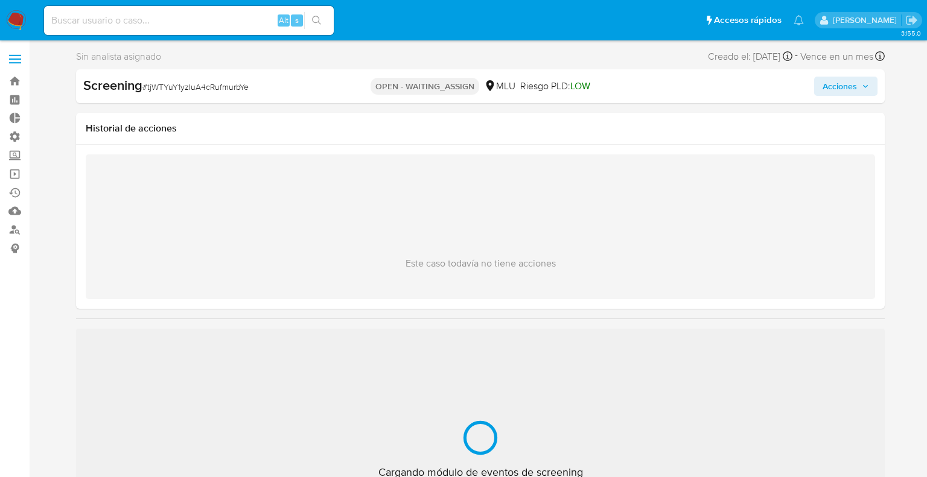
select select "10"
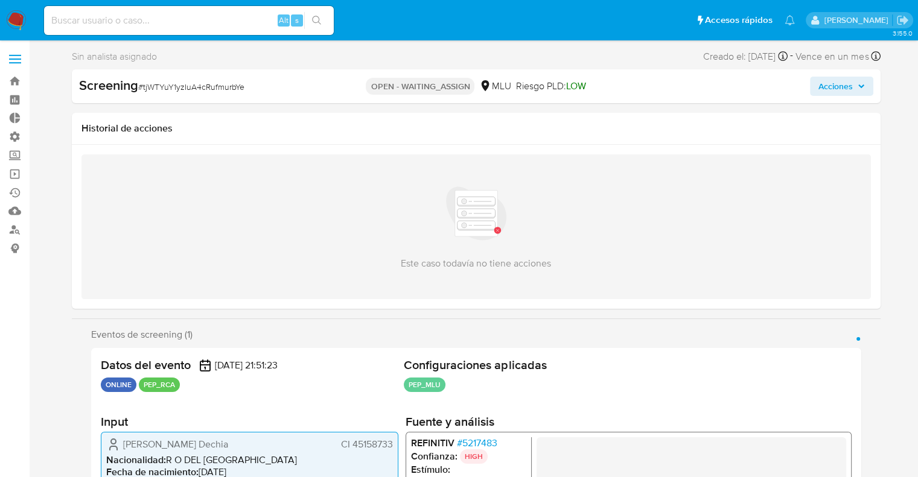
scroll to position [60, 0]
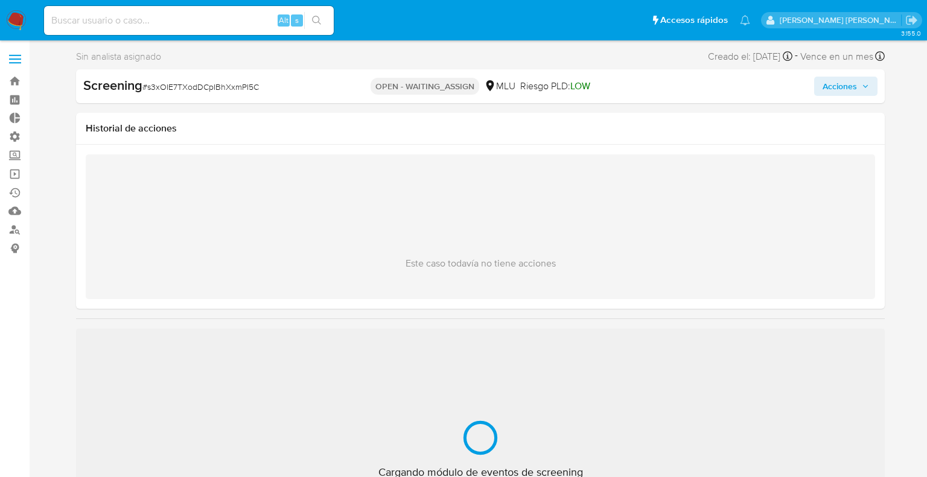
select select "10"
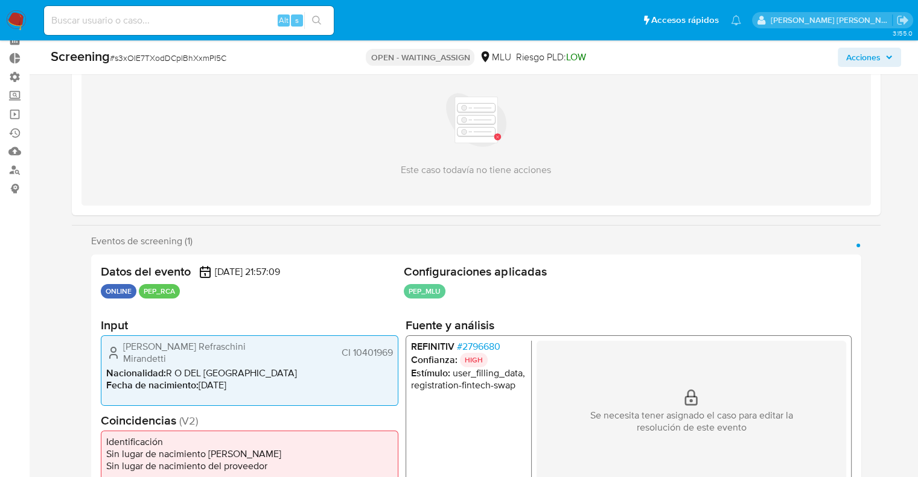
scroll to position [60, 0]
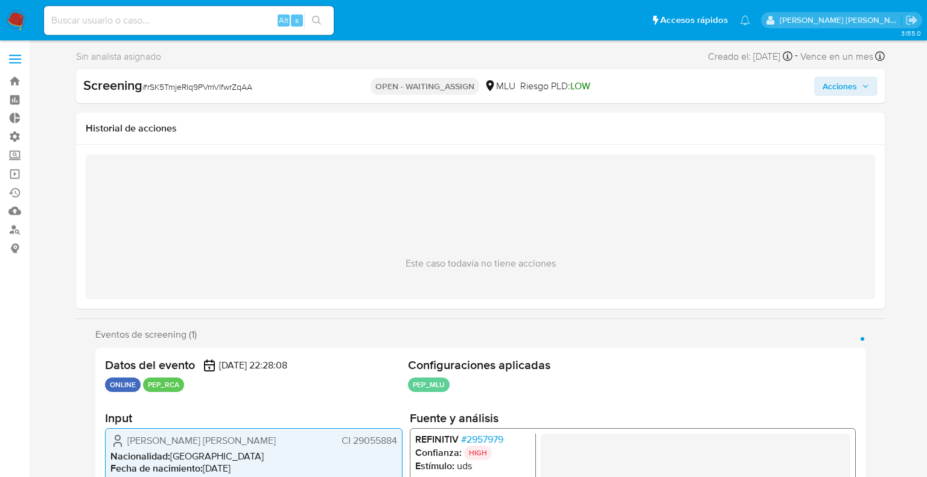
select select "10"
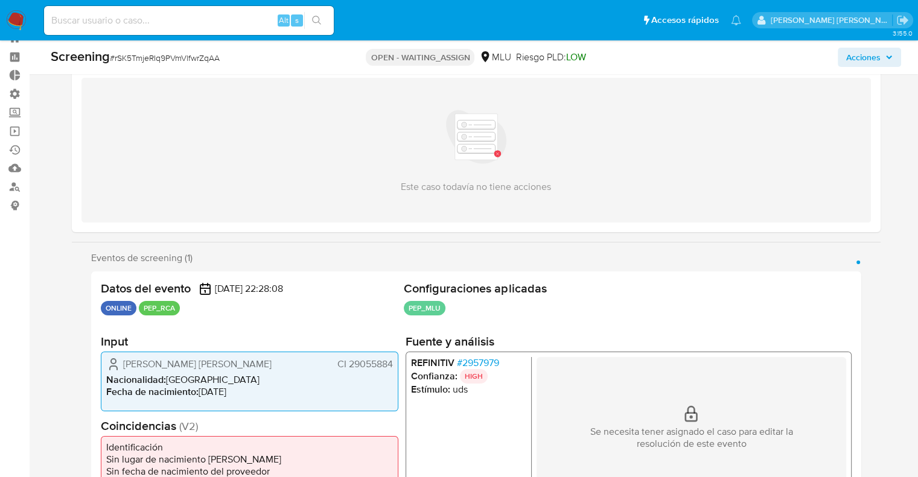
scroll to position [60, 0]
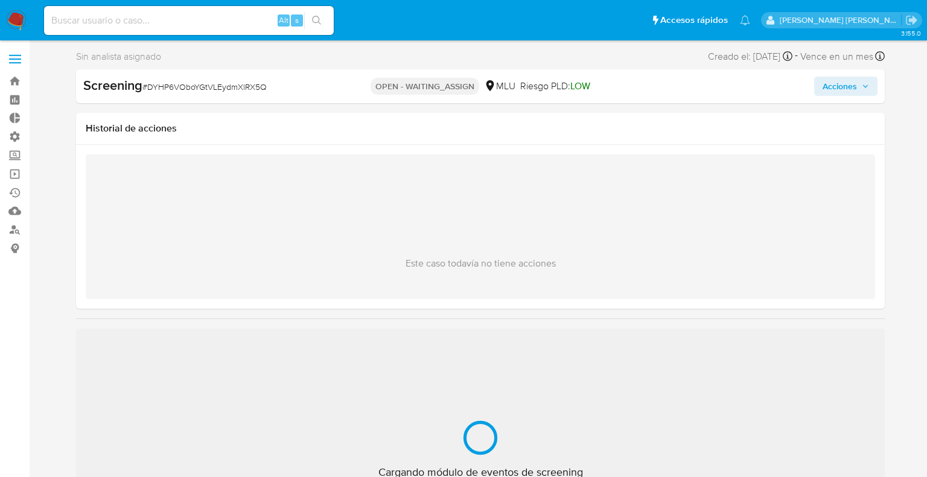
select select "10"
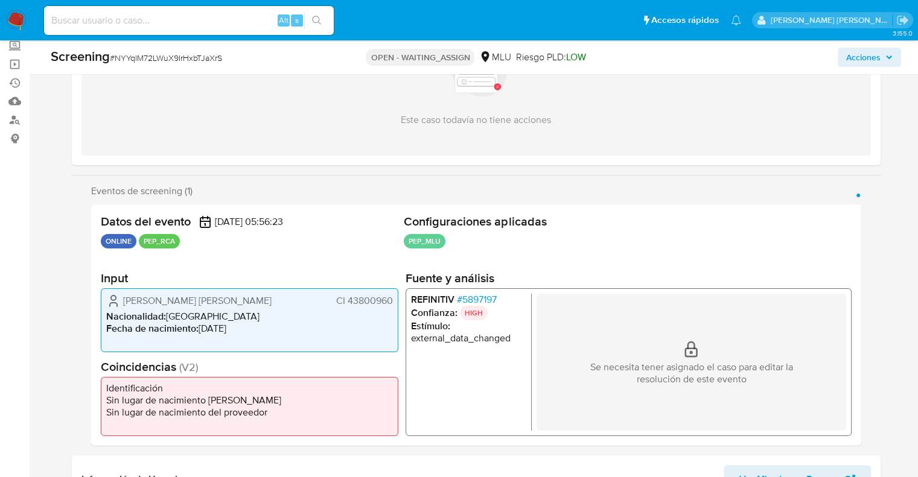
scroll to position [121, 0]
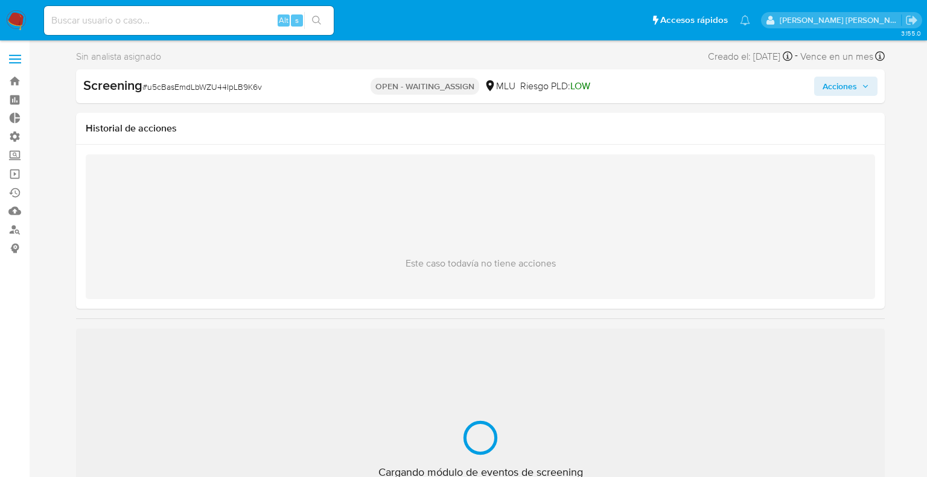
select select "10"
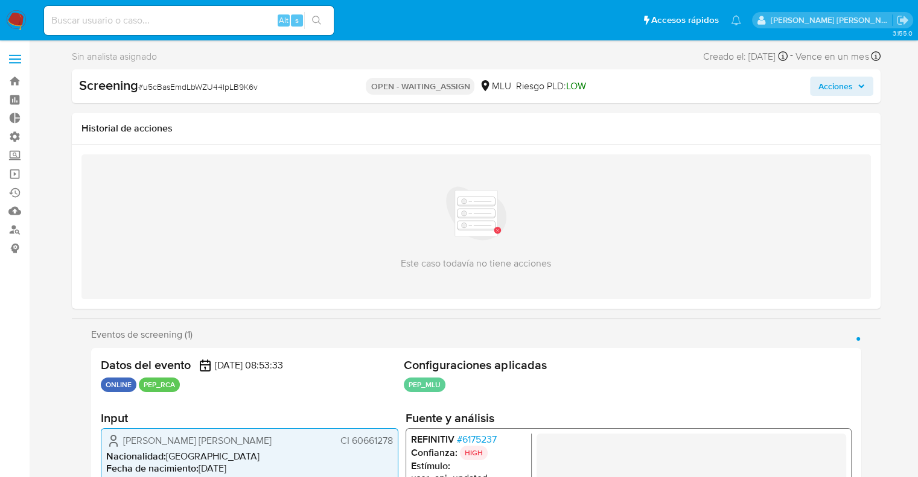
scroll to position [60, 0]
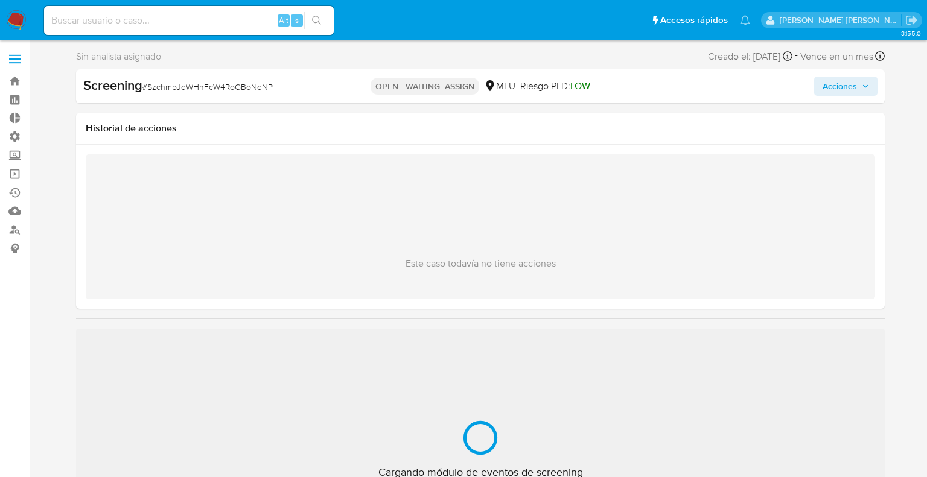
select select "10"
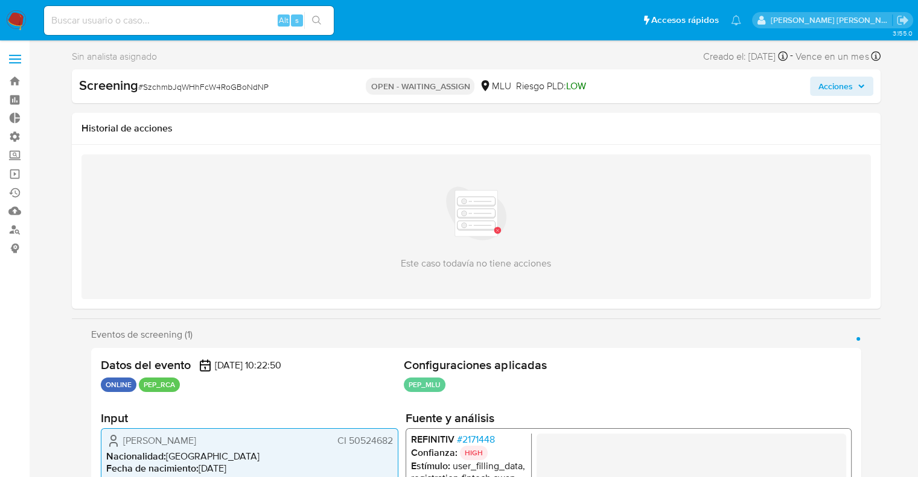
scroll to position [60, 0]
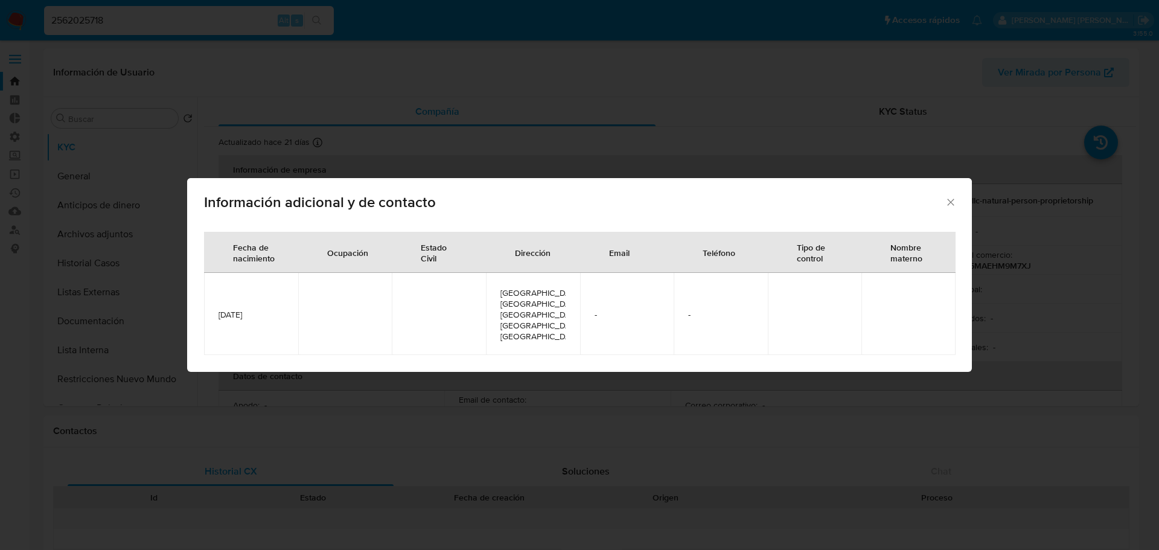
select select "10"
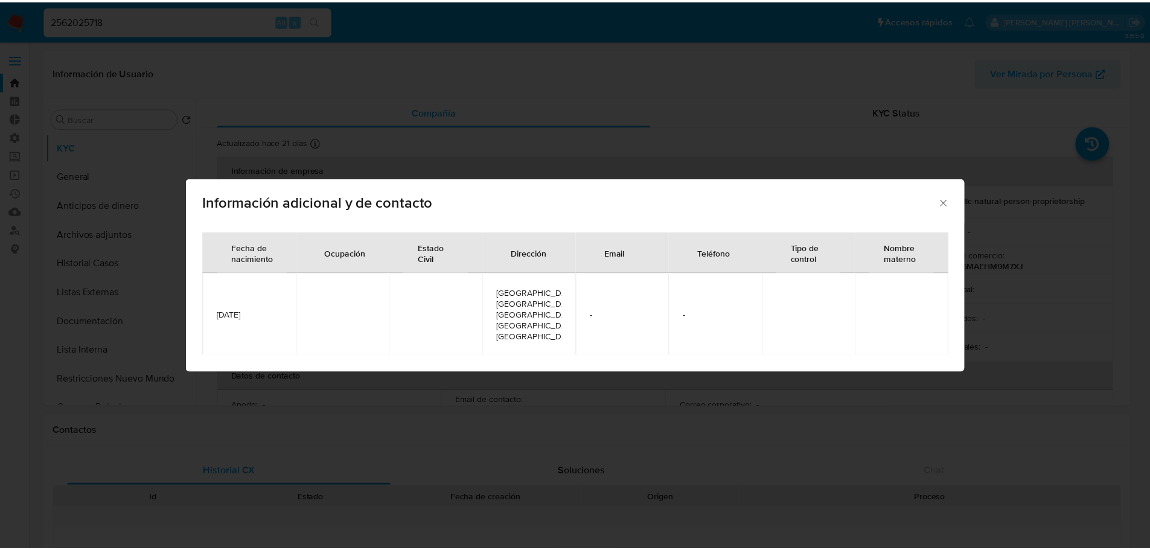
scroll to position [429, 0]
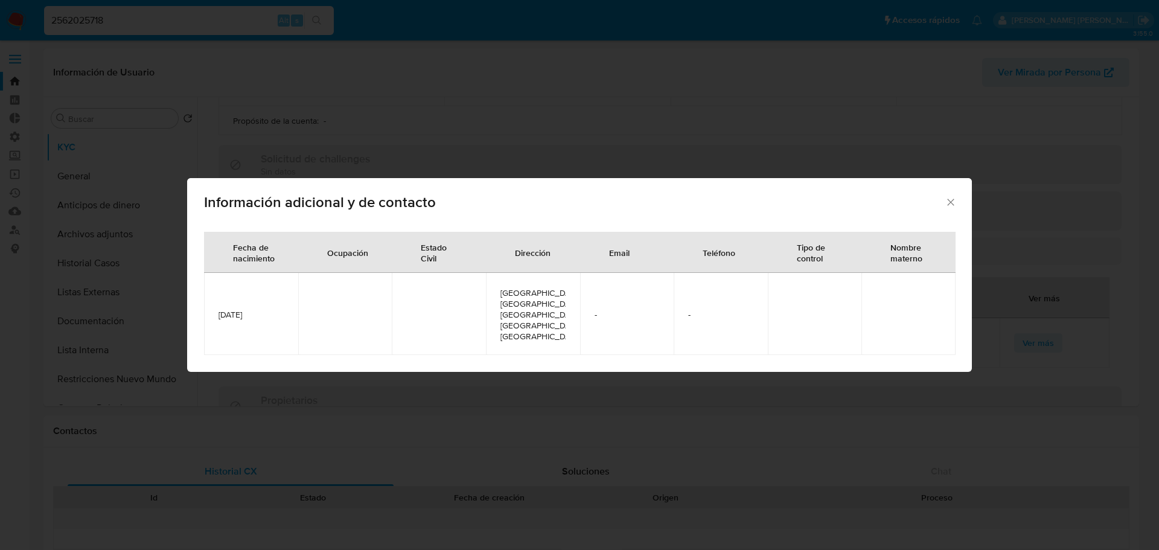
click at [947, 208] on icon "Cerrar" at bounding box center [950, 202] width 12 height 12
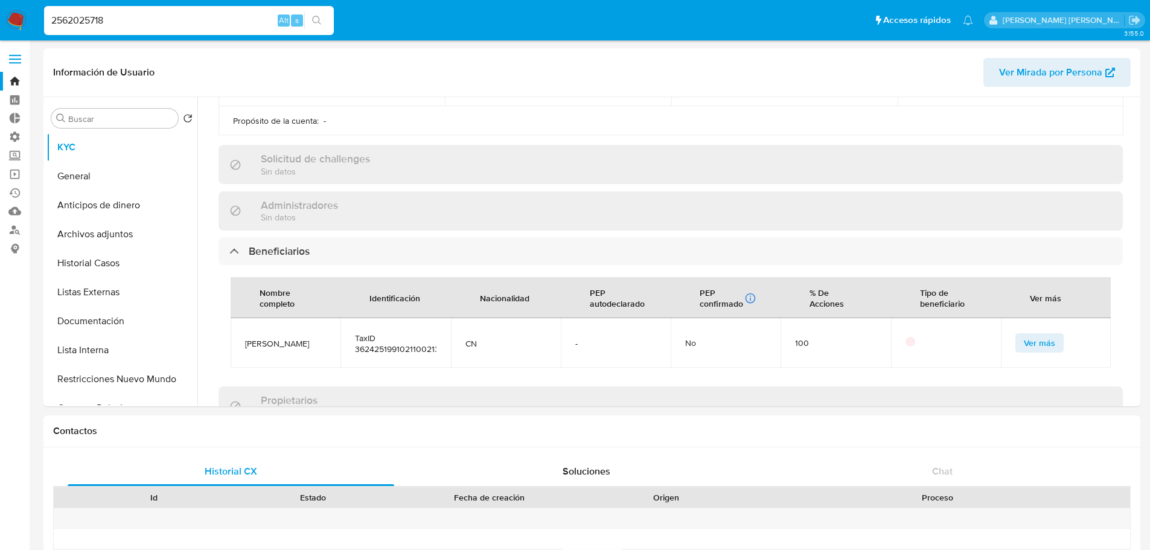
click at [251, 22] on input "2562025718" at bounding box center [189, 21] width 290 height 16
paste input "7074950"
type input "2567074950"
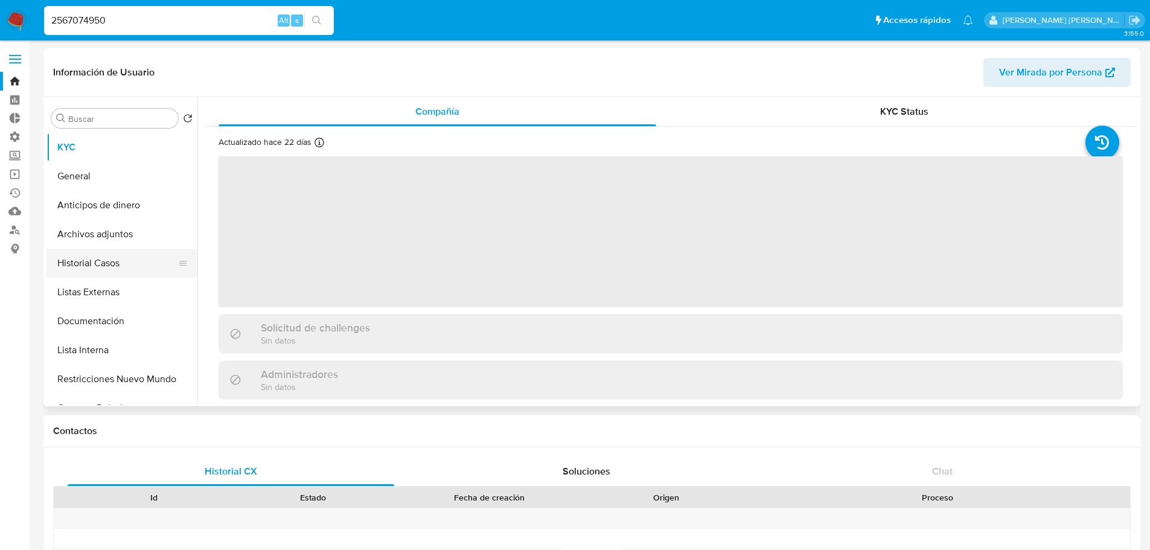
click at [139, 255] on button "Historial Casos" at bounding box center [116, 263] width 141 height 29
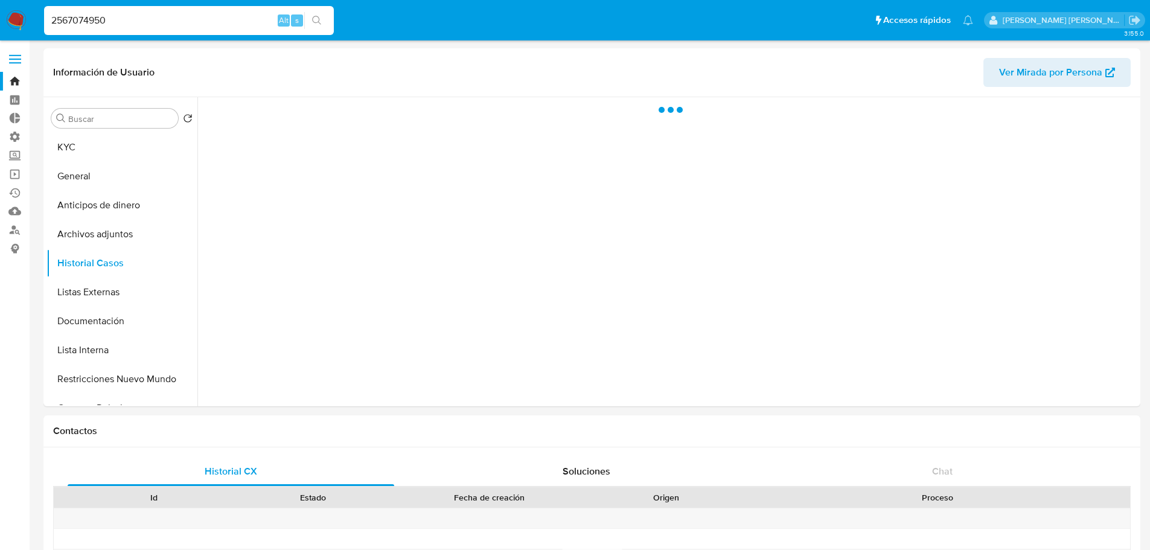
select select "10"
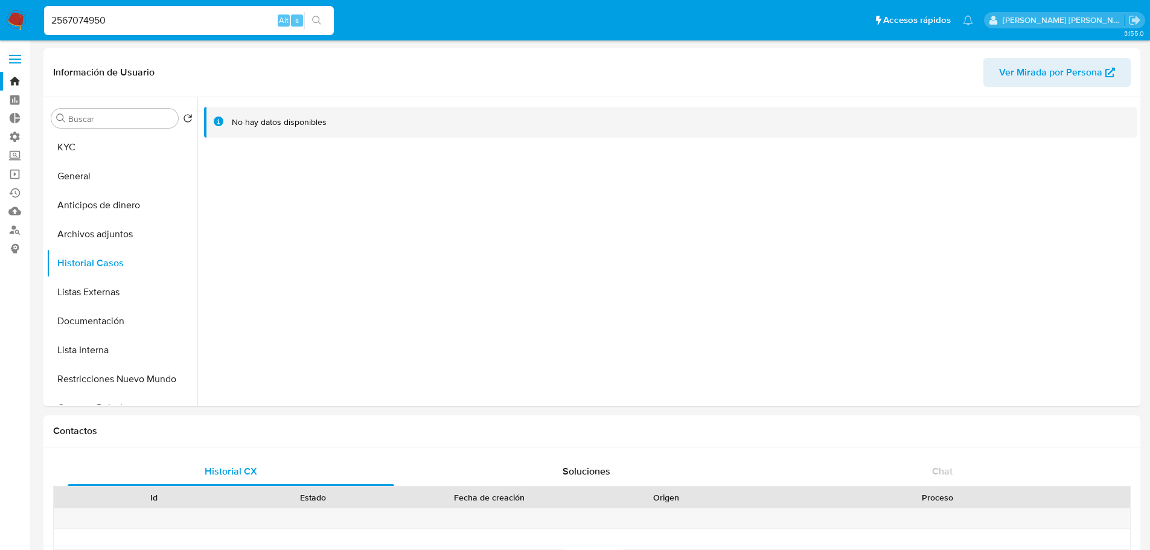
click at [205, 19] on input "2567074950" at bounding box center [189, 21] width 290 height 16
paste input "92204"
type input "2569220450"
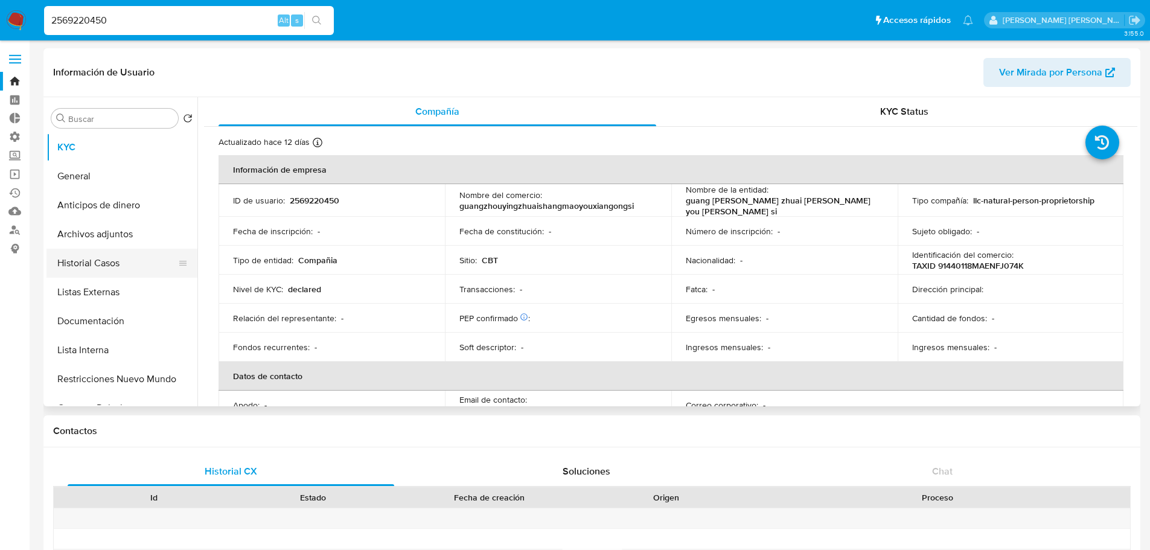
click at [142, 251] on button "Historial Casos" at bounding box center [116, 263] width 141 height 29
select select "10"
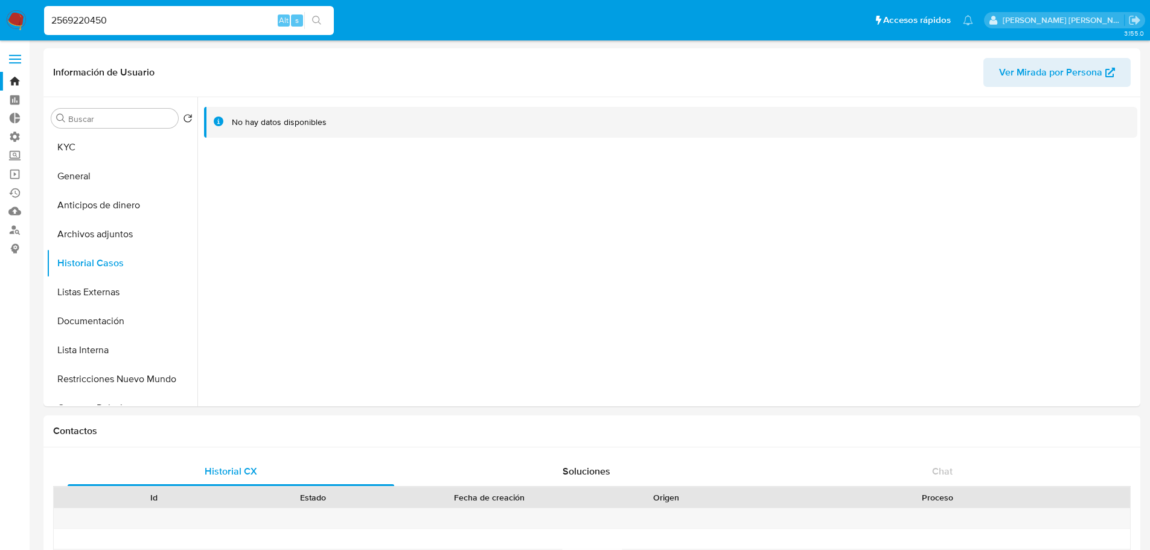
click at [218, 27] on input "2569220450" at bounding box center [189, 21] width 290 height 16
paste input "699162"
type input "2566991620"
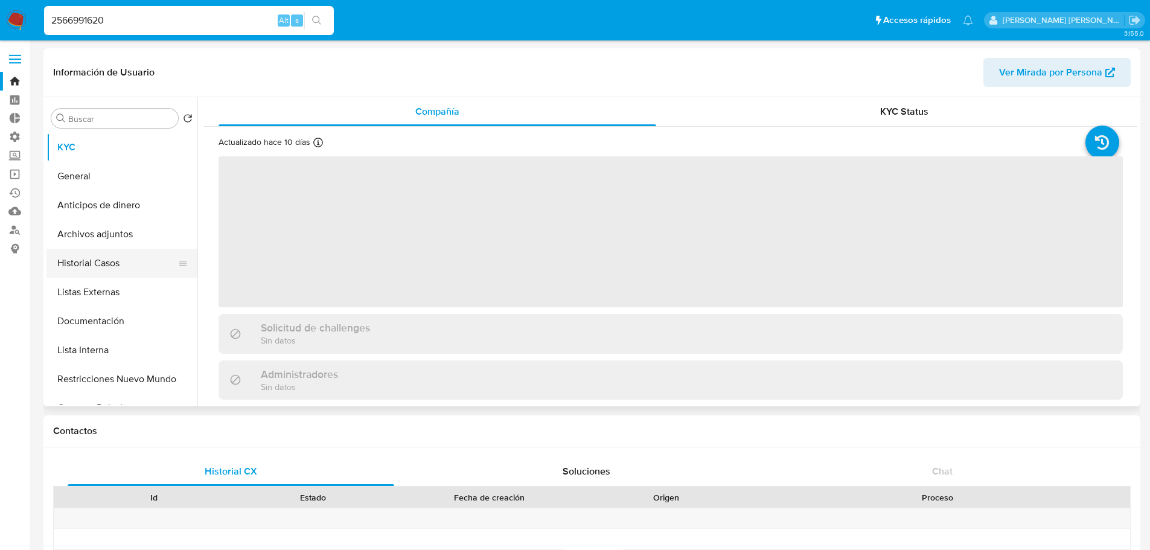
click at [143, 258] on button "Historial Casos" at bounding box center [116, 263] width 141 height 29
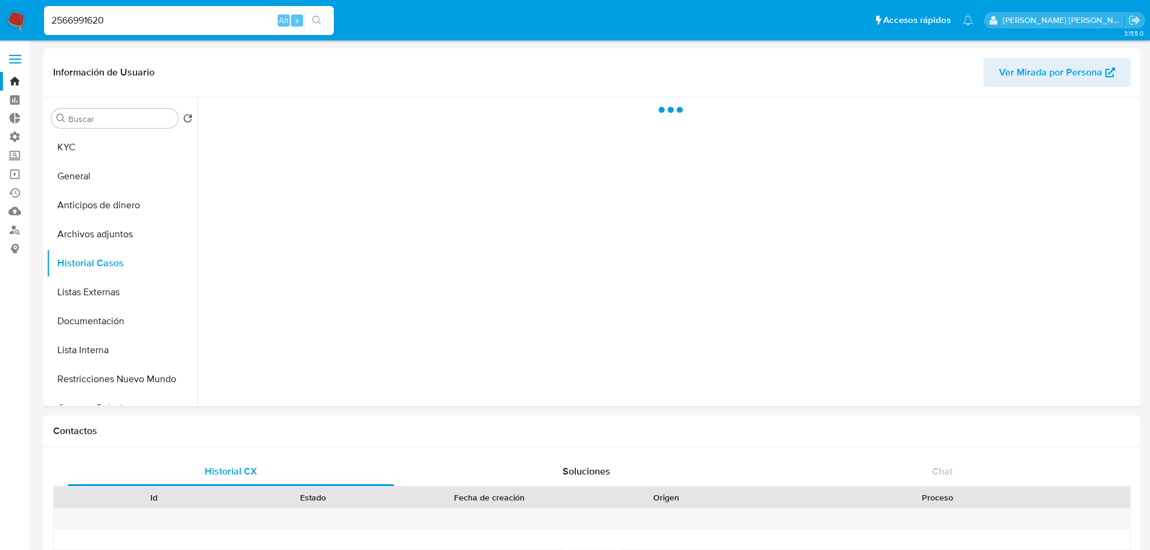
select select "10"
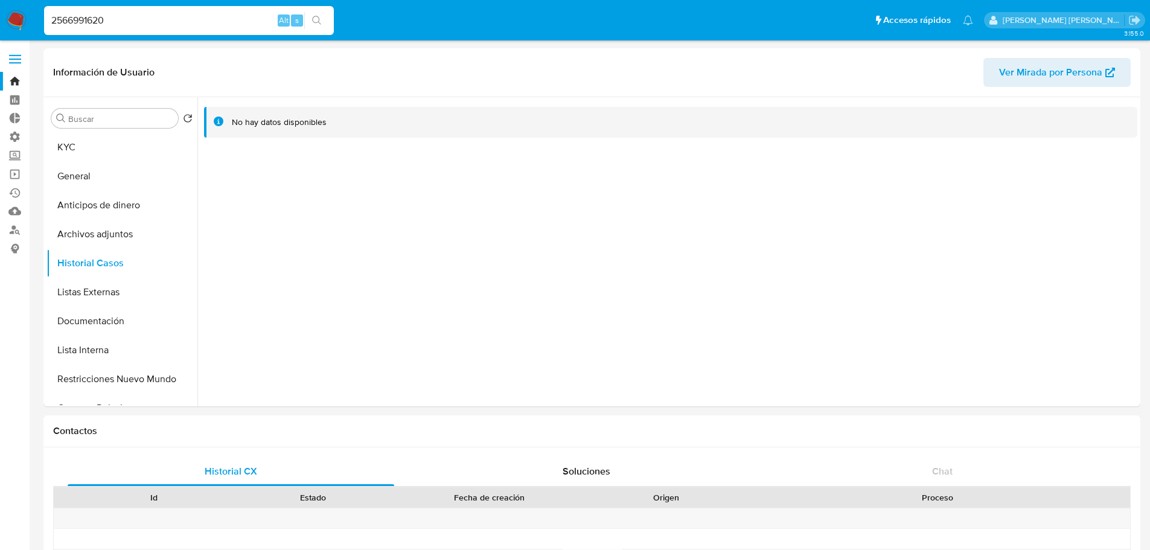
click at [220, 20] on input "2566991620" at bounding box center [189, 21] width 290 height 16
paste input "62027991"
type input "2620279910"
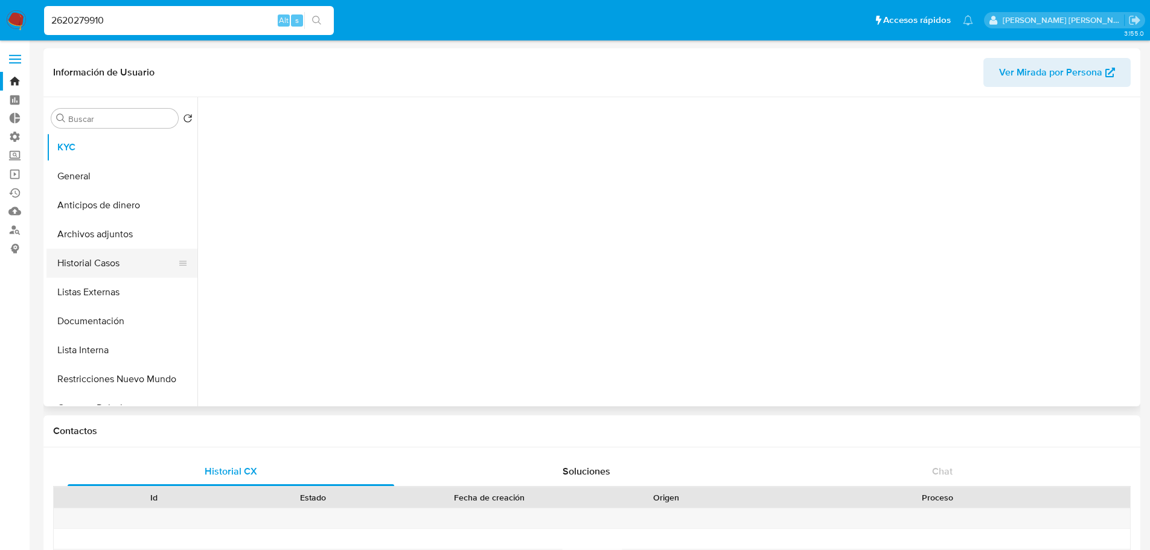
click at [127, 258] on button "Historial Casos" at bounding box center [116, 263] width 141 height 29
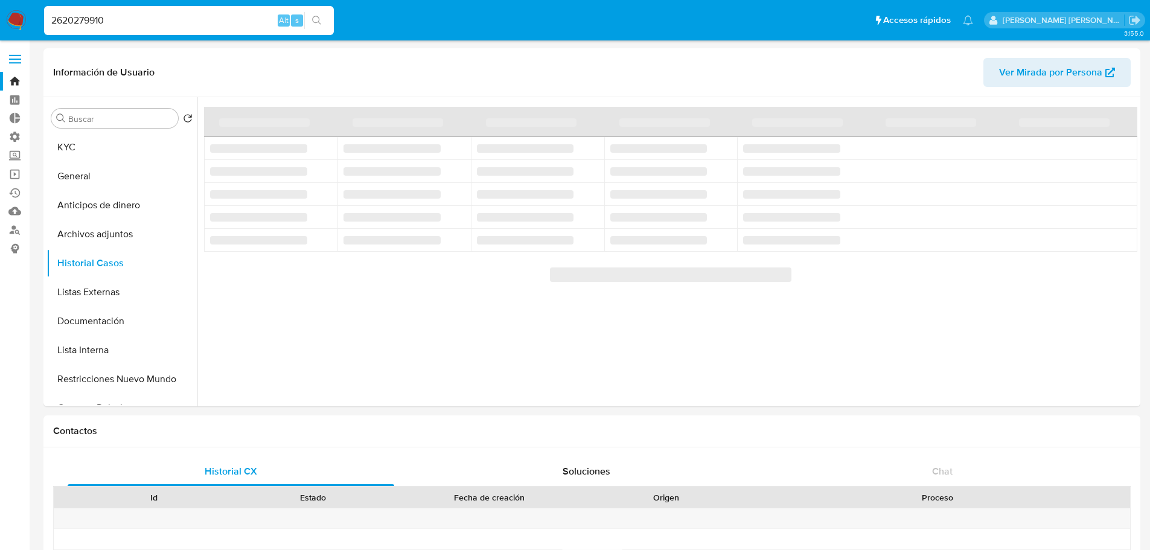
select select "10"
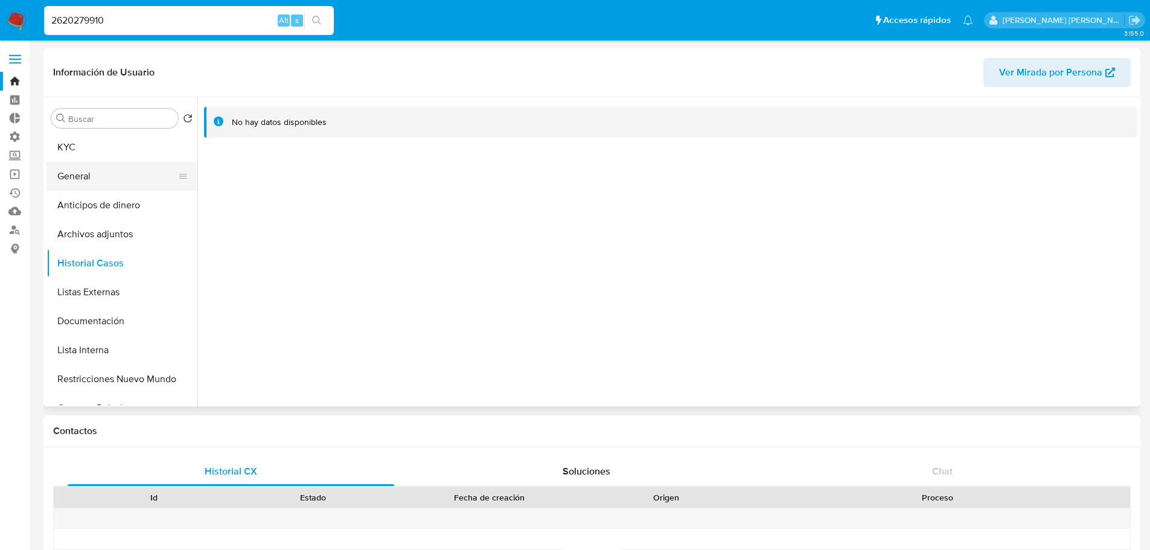
click at [128, 163] on button "General" at bounding box center [116, 176] width 141 height 29
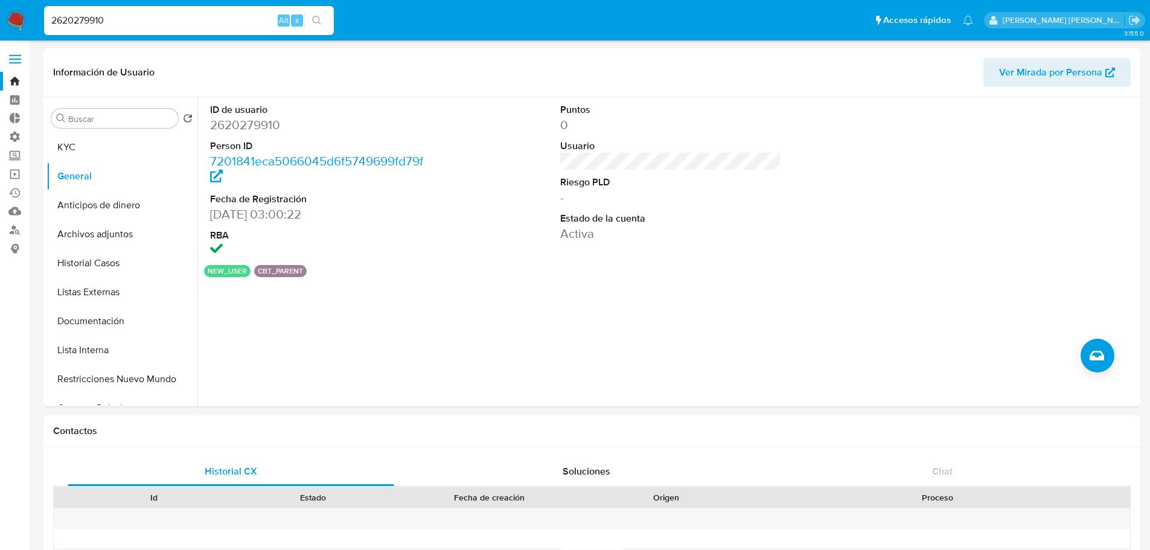
click at [237, 29] on div "2620279910 Alt s" at bounding box center [189, 20] width 290 height 29
click at [235, 22] on input "2620279910" at bounding box center [189, 21] width 290 height 16
paste input "56707495"
type input "2567074950"
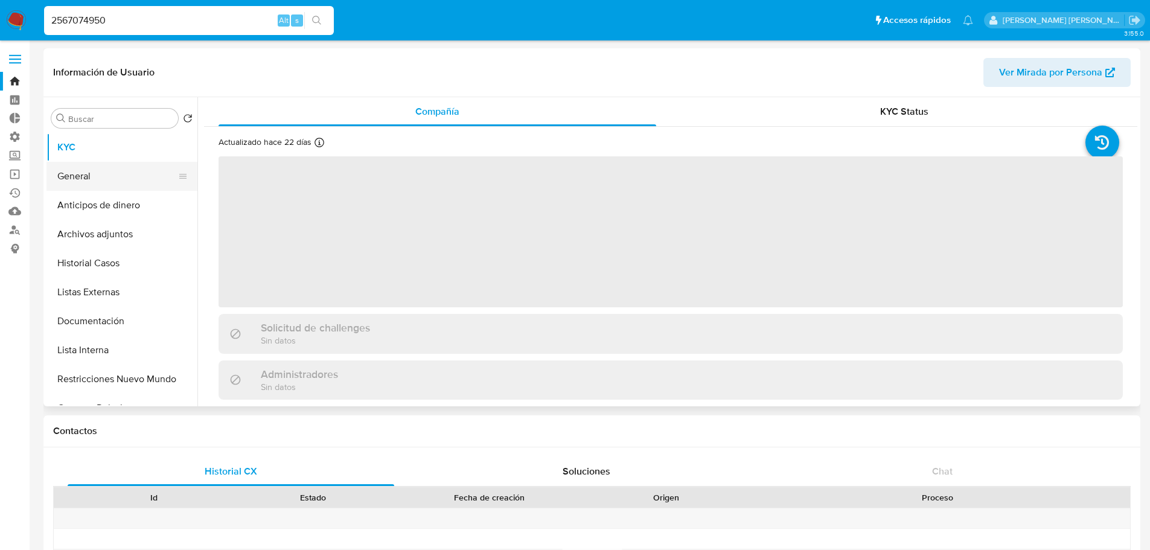
click at [147, 176] on button "General" at bounding box center [116, 176] width 141 height 29
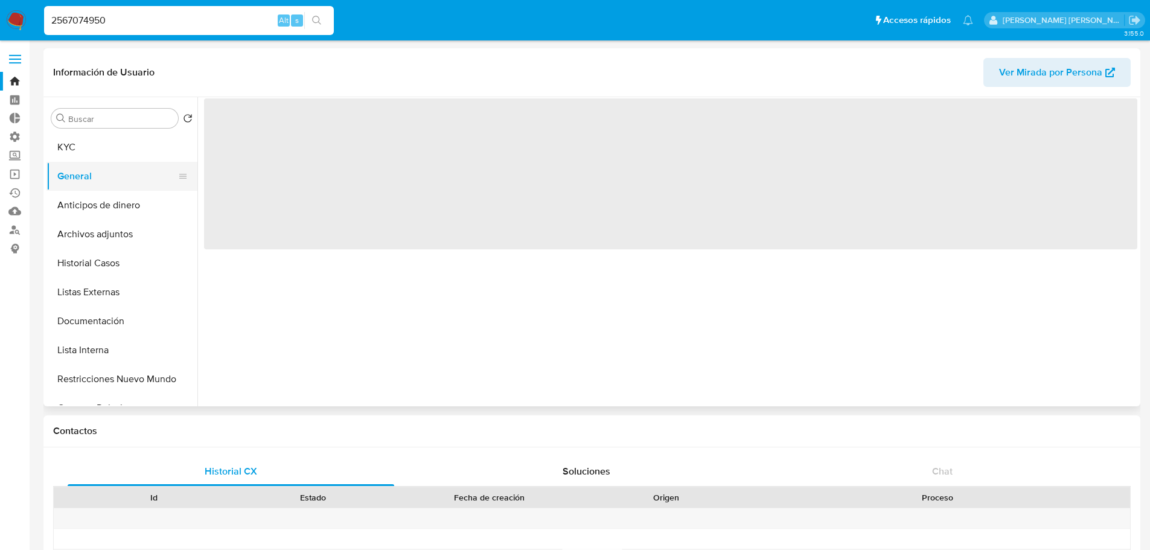
select select "10"
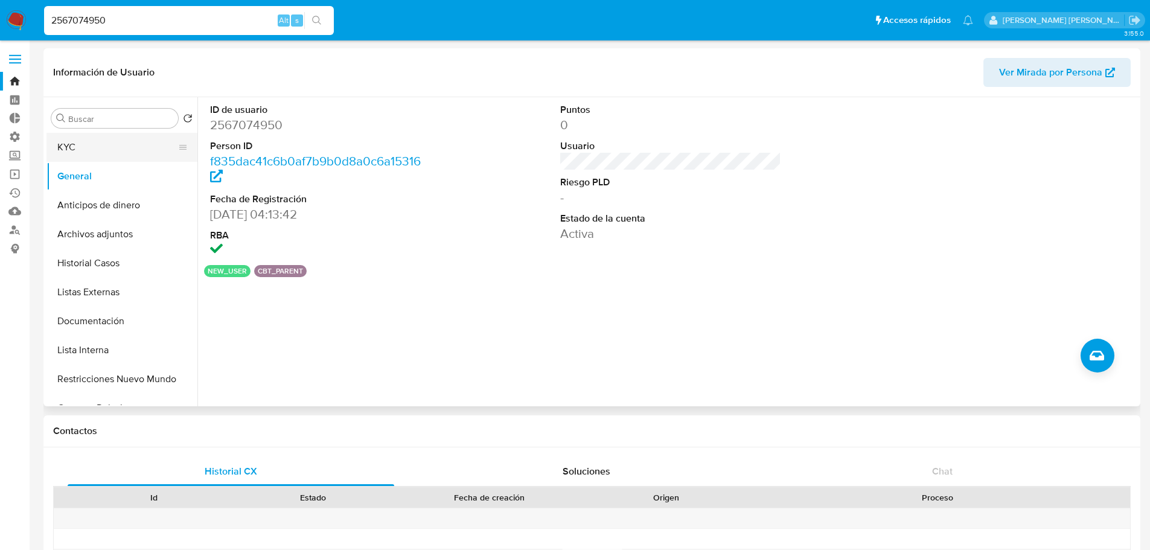
click at [108, 137] on button "KYC" at bounding box center [116, 147] width 141 height 29
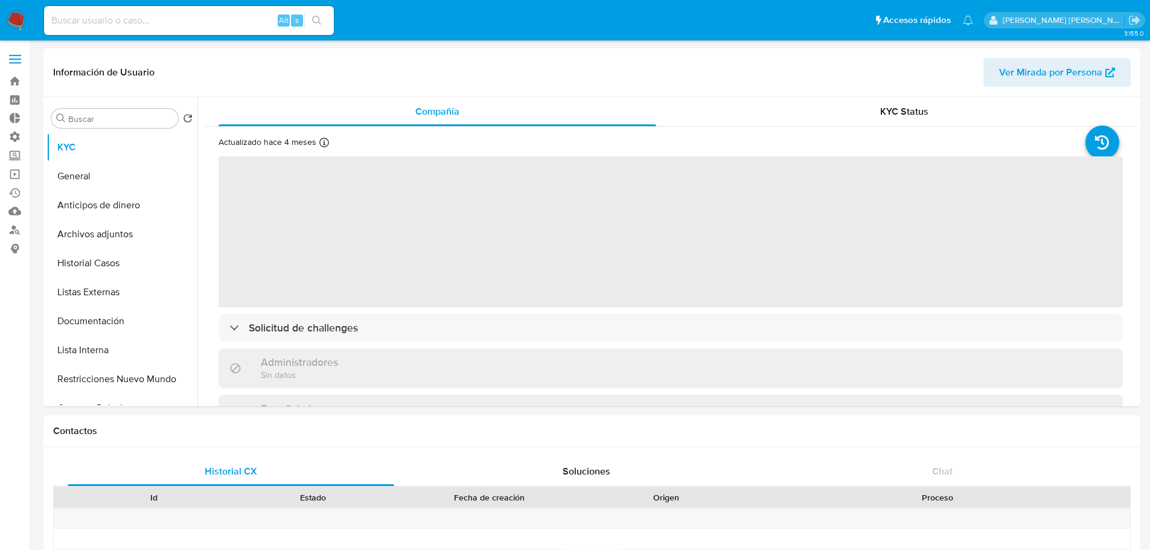
select select "10"
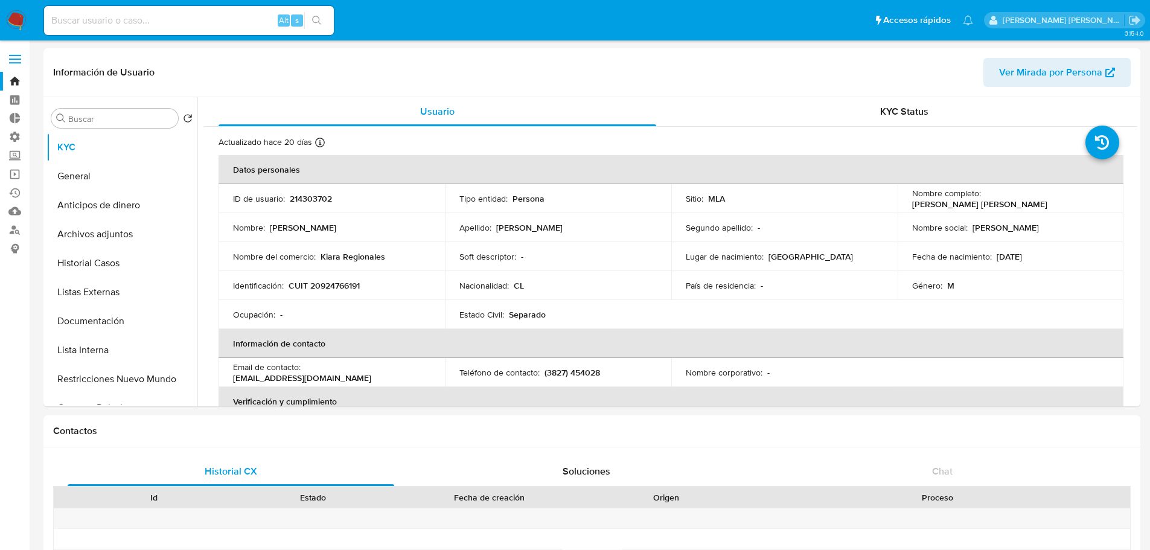
select select "10"
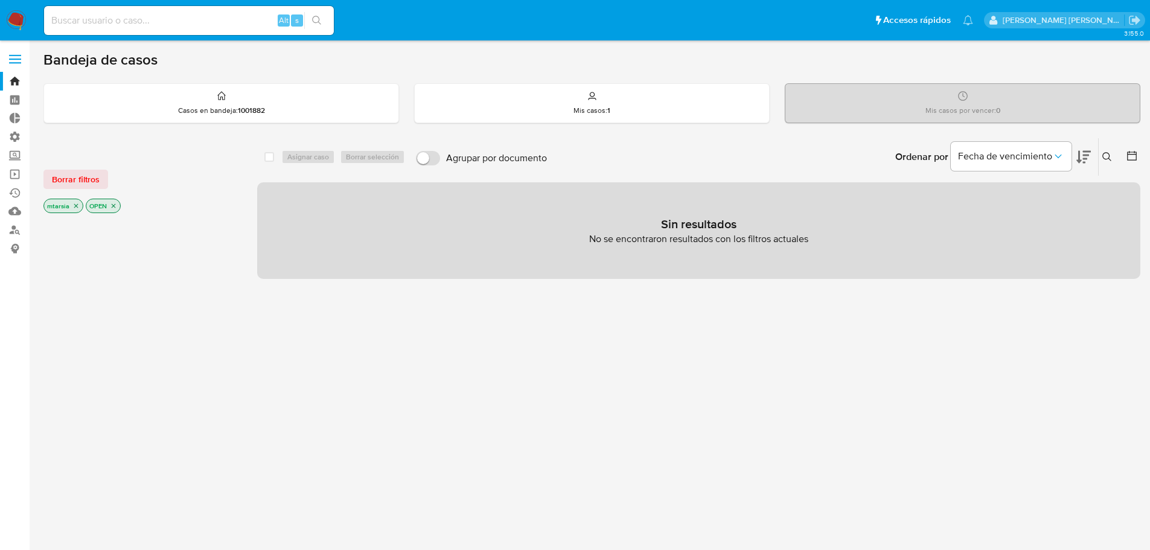
click at [231, 25] on input at bounding box center [189, 21] width 290 height 16
type input "241855032"
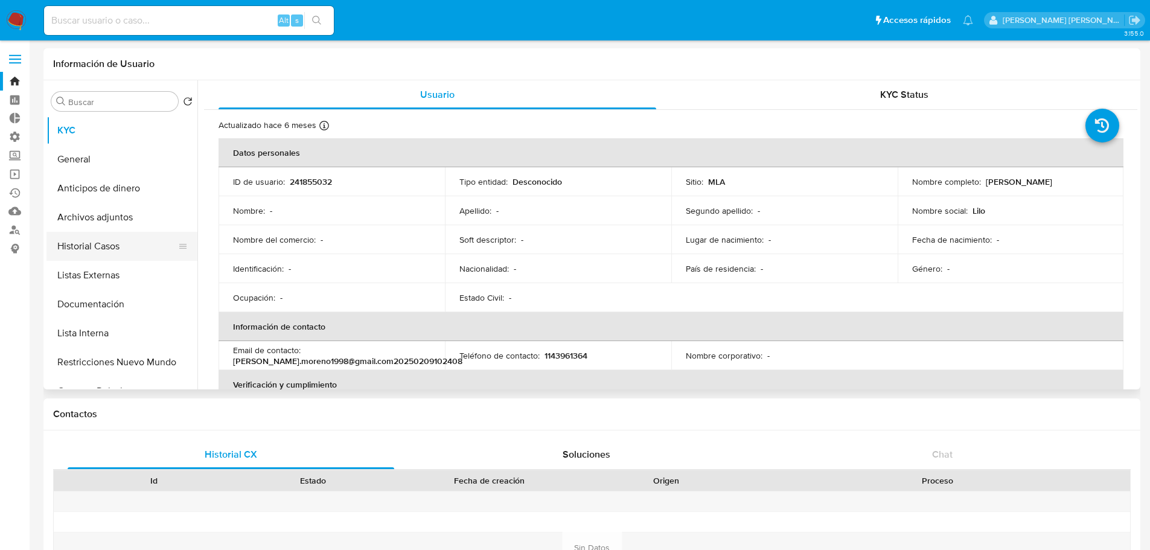
select select "10"
click at [200, 20] on input at bounding box center [189, 21] width 290 height 16
click at [234, 18] on input at bounding box center [189, 21] width 290 height 16
paste input "24855032"
type input "24855032"
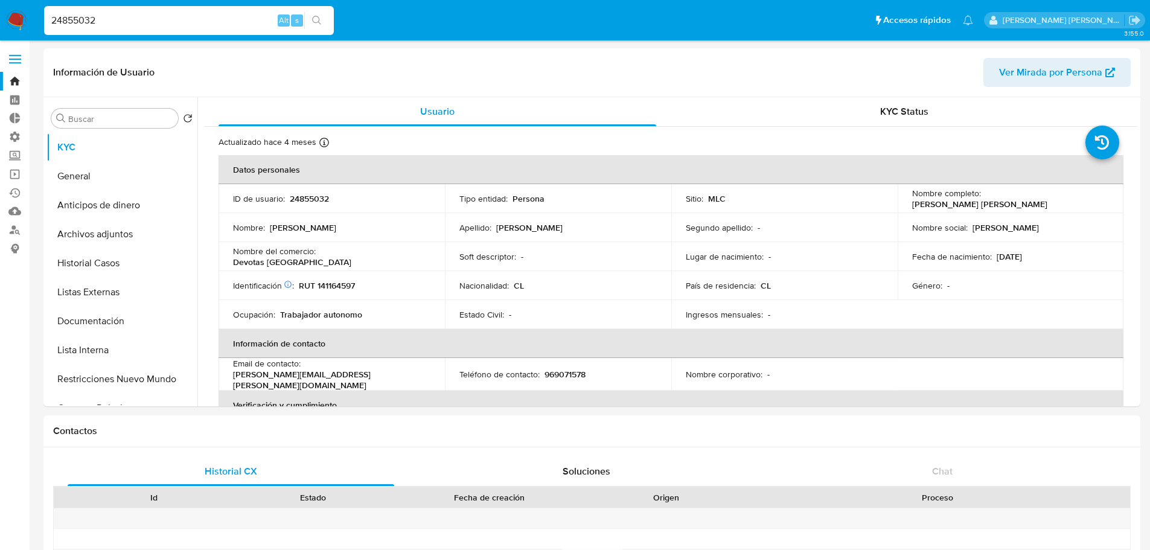
select select "10"
click at [135, 273] on button "Historial Casos" at bounding box center [116, 263] width 141 height 29
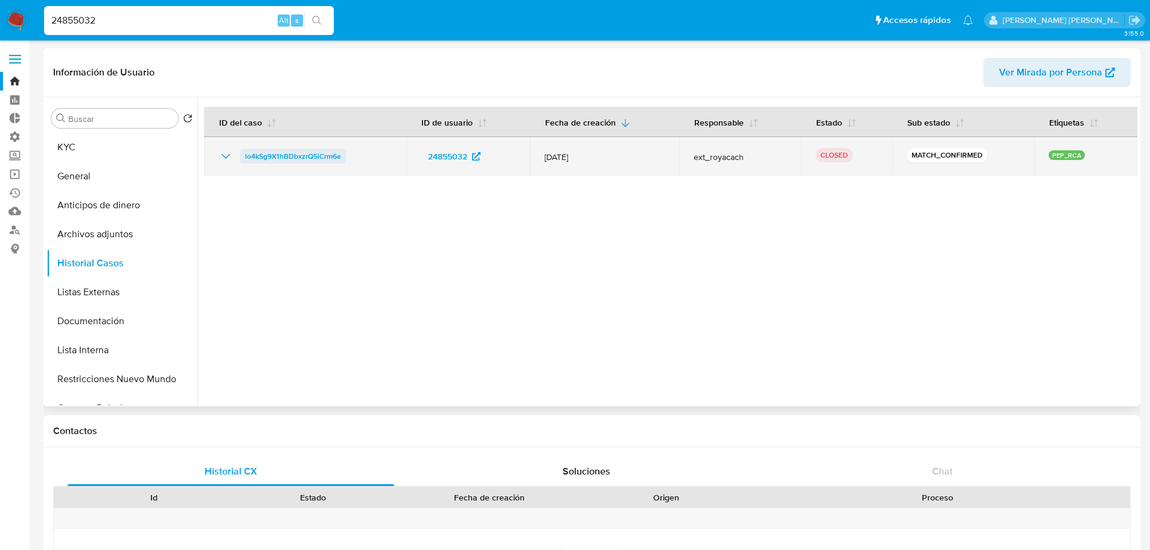
click at [252, 154] on span "lo4kSg9X1hBDbxzrQ5iCrm6e" at bounding box center [293, 156] width 96 height 14
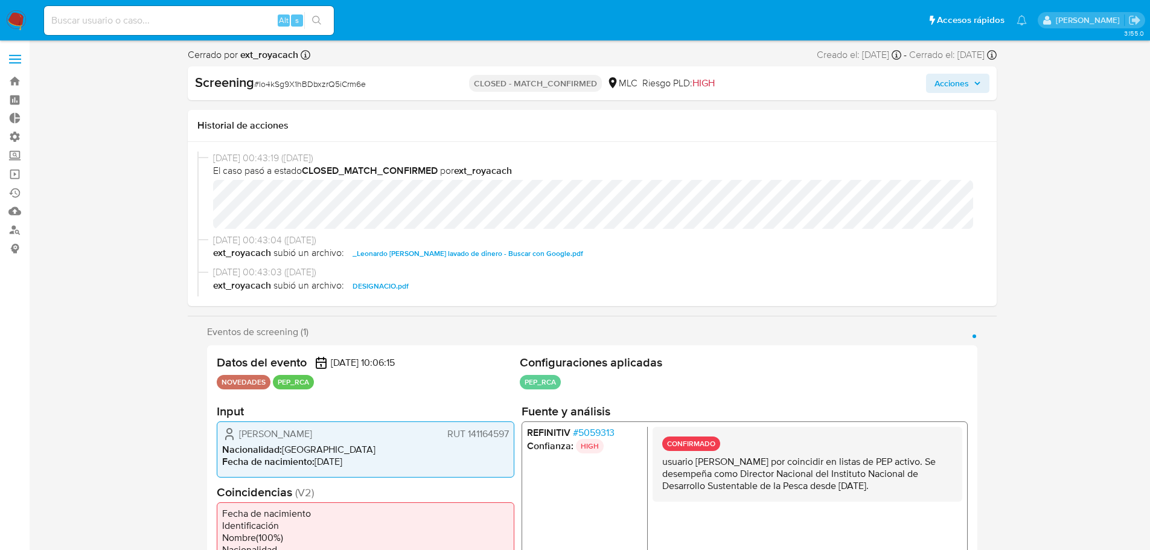
select select "10"
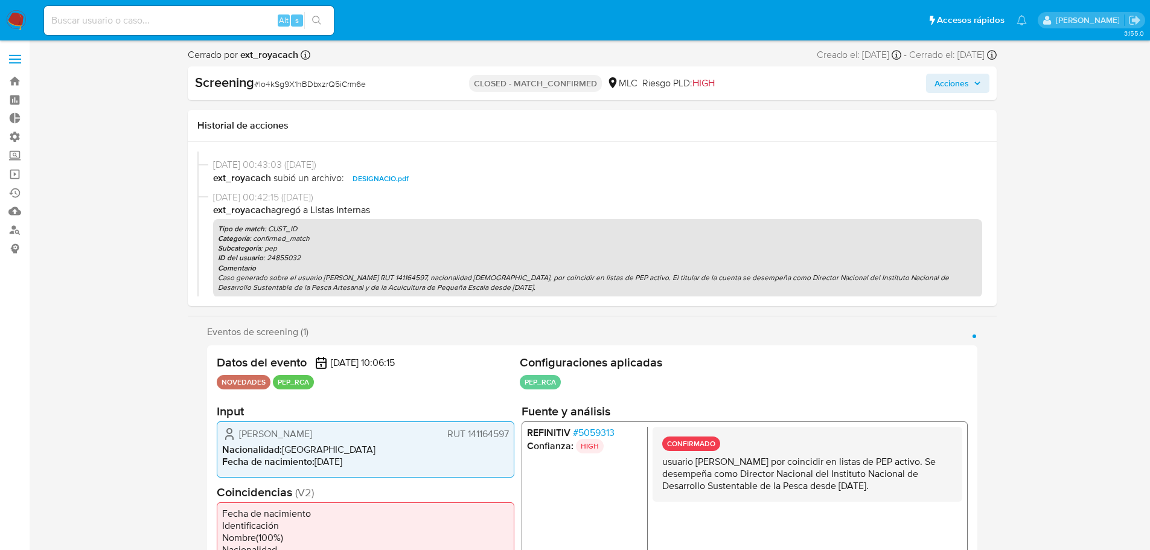
scroll to position [121, 0]
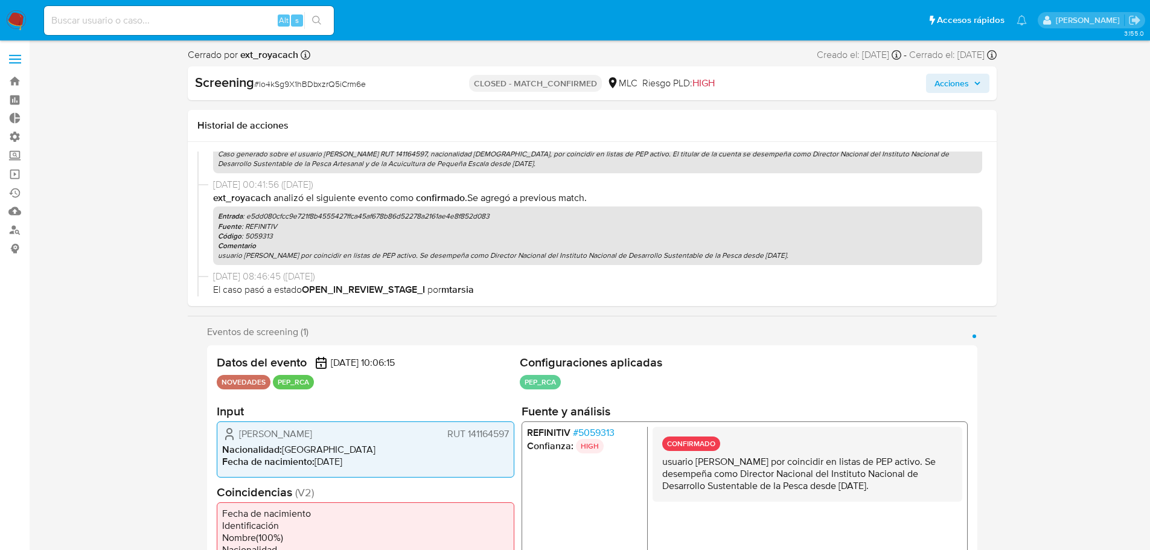
scroll to position [298, 0]
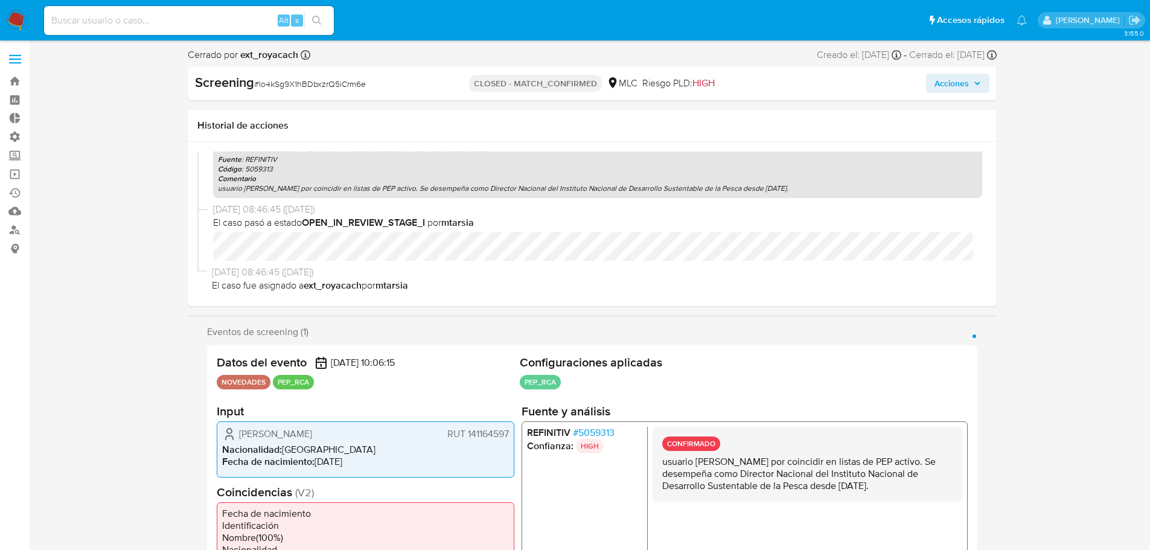
click at [381, 267] on span "30/07/2025 08:46:45 (hace 22 días)" at bounding box center [597, 272] width 770 height 13
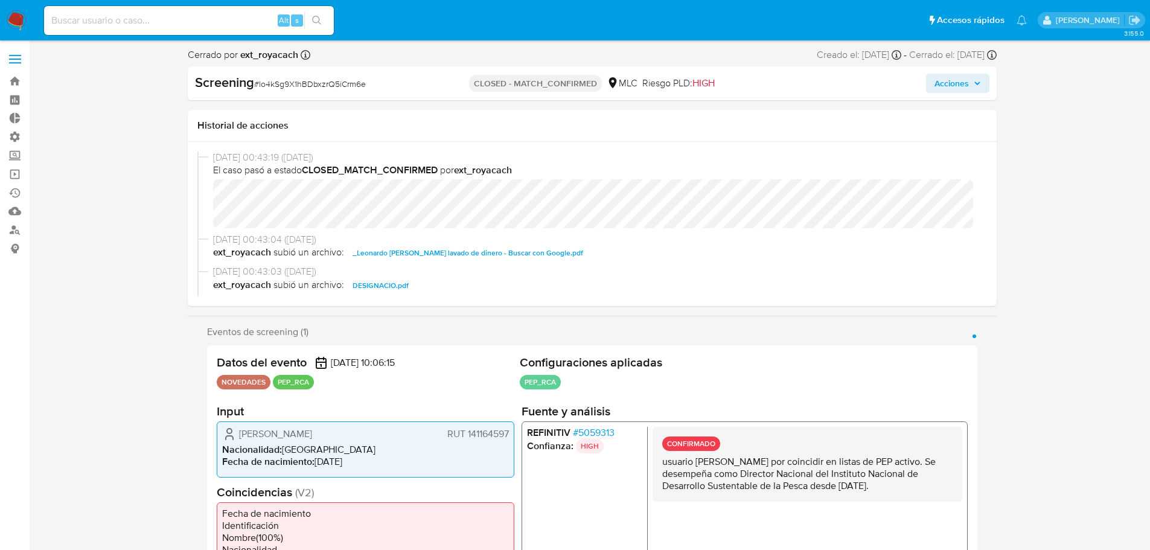
scroll to position [0, 0]
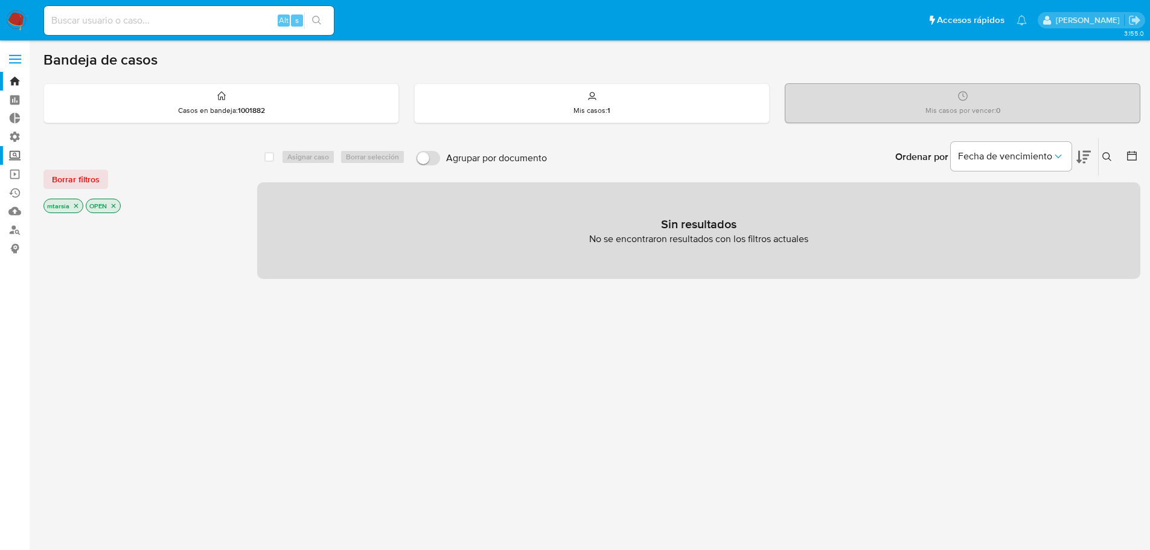
click at [22, 152] on label "Screening" at bounding box center [72, 155] width 144 height 19
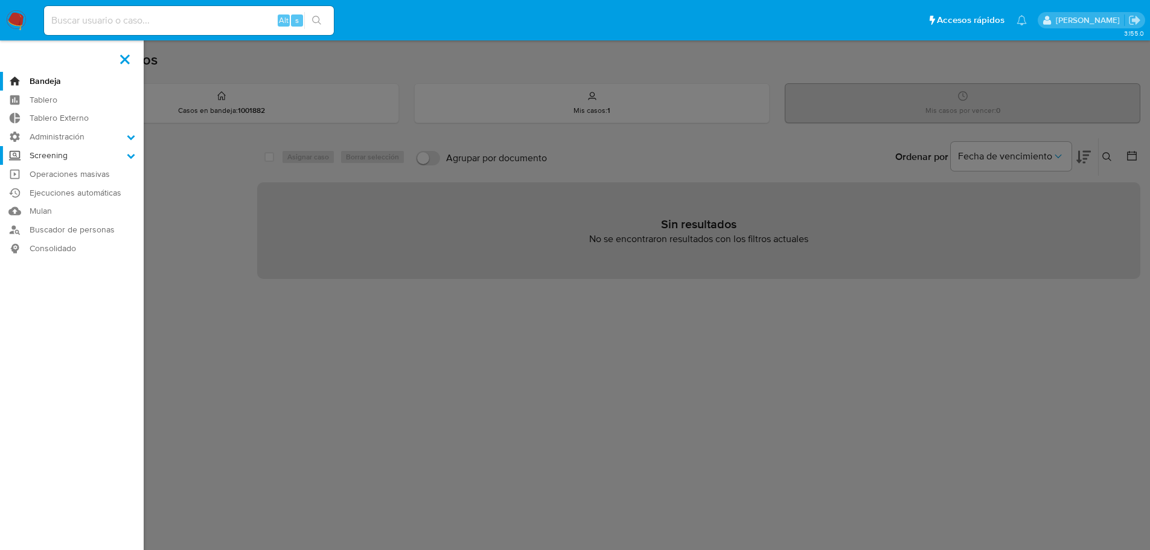
click at [0, 0] on input "Screening" at bounding box center [0, 0] width 0 height 0
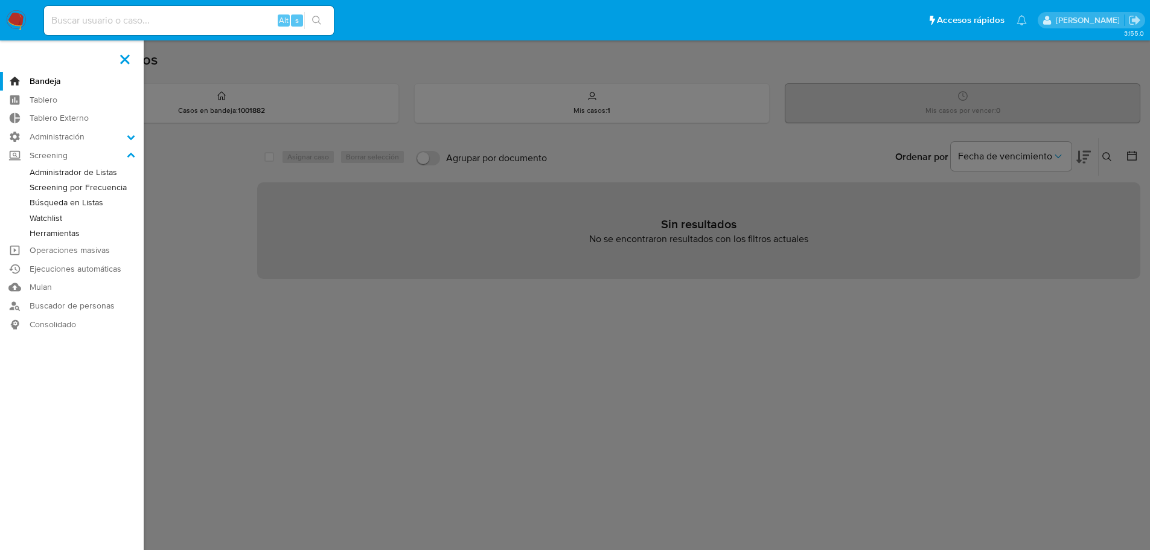
click at [31, 174] on link "Administrador de Listas" at bounding box center [72, 172] width 144 height 15
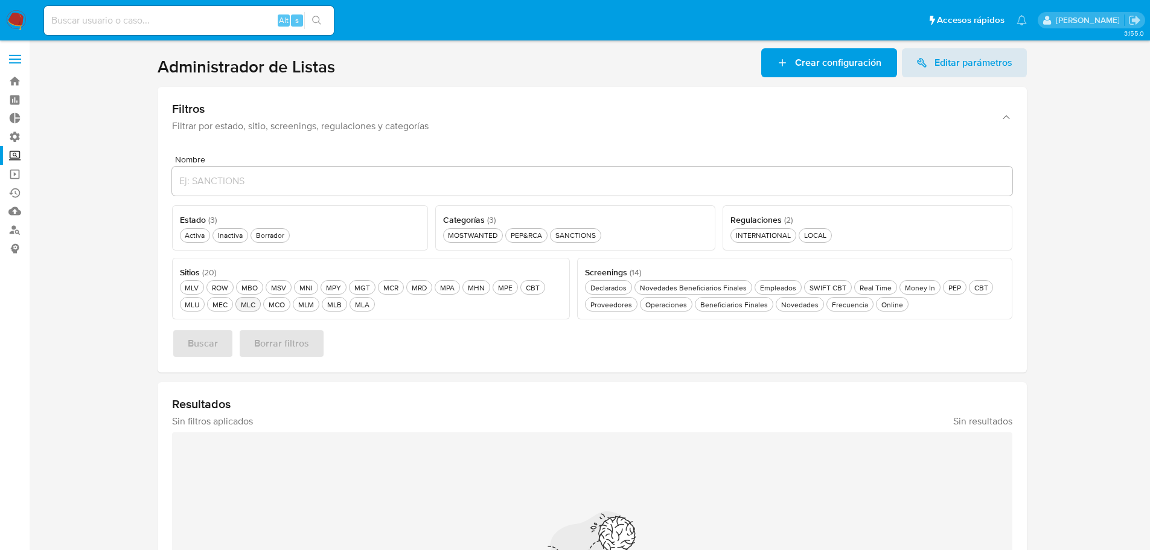
click at [238, 308] on button "MLC MLC" at bounding box center [247, 304] width 25 height 14
click at [645, 291] on div "Novedades Beneficiarios Finales Novedades Beneficiarios Finales" at bounding box center [693, 287] width 112 height 10
click at [208, 235] on button "Activa Activa" at bounding box center [195, 235] width 31 height 14
click at [508, 234] on div "PEP&RCA PEP&RCA" at bounding box center [524, 235] width 36 height 10
click at [227, 347] on button "Buscar" at bounding box center [203, 343] width 62 height 29
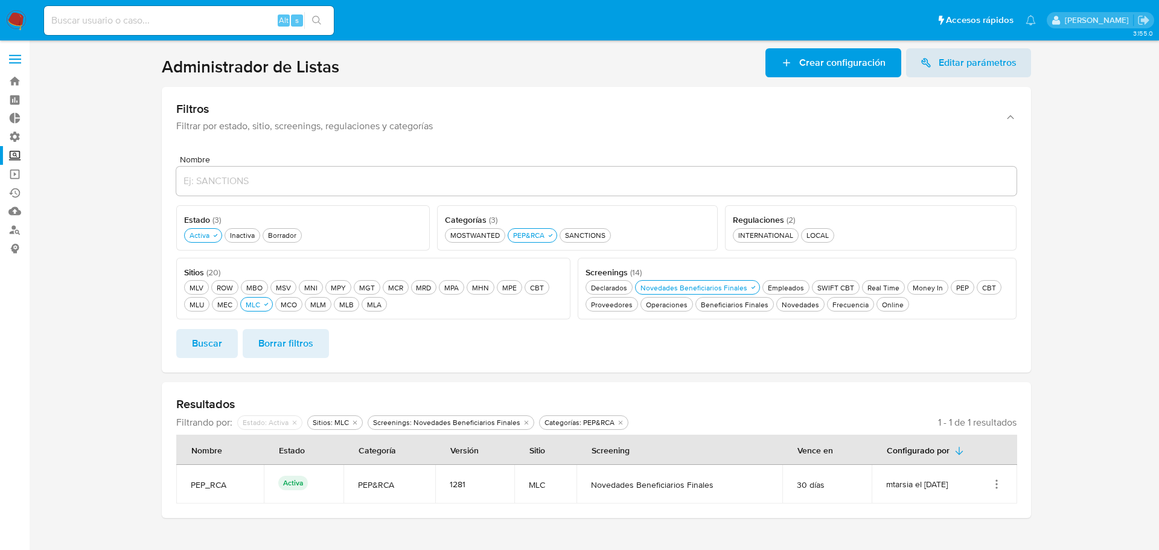
click at [142, 328] on section at bounding box center [596, 283] width 1106 height 470
click at [261, 303] on div "MLC MLC" at bounding box center [252, 304] width 19 height 10
click at [226, 350] on button "Buscar" at bounding box center [207, 343] width 62 height 29
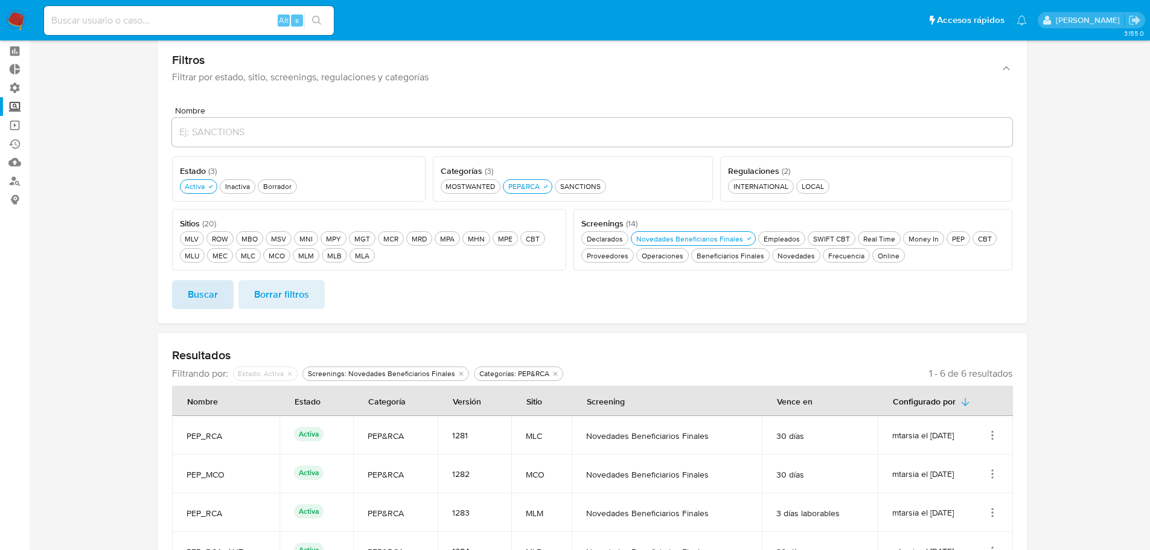
scroll to position [48, 0]
click at [590, 189] on div "SANCTIONS SANCTIONS" at bounding box center [580, 187] width 45 height 10
click at [225, 295] on button "Buscar" at bounding box center [203, 295] width 62 height 29
click at [153, 295] on section at bounding box center [591, 346] width 1097 height 692
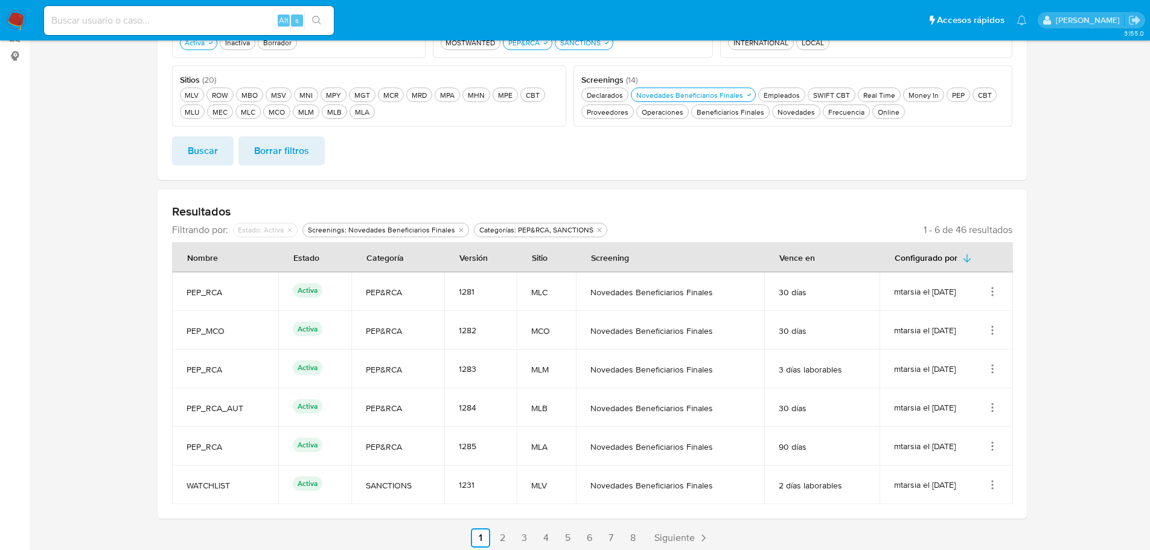
scroll to position [198, 0]
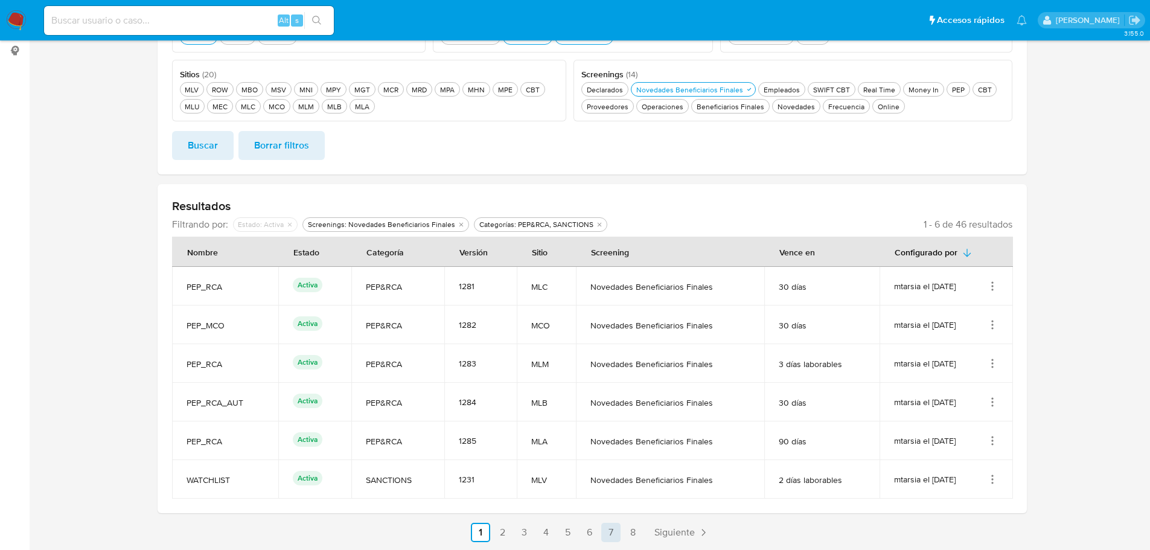
click at [617, 535] on link "7" at bounding box center [610, 532] width 19 height 19
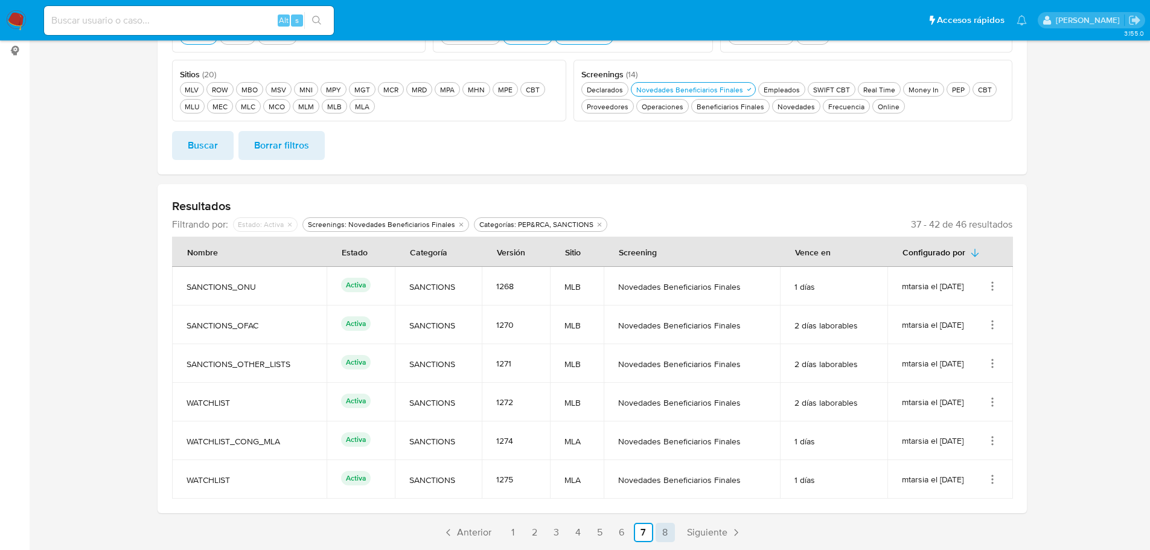
click at [660, 533] on link "8" at bounding box center [664, 532] width 19 height 19
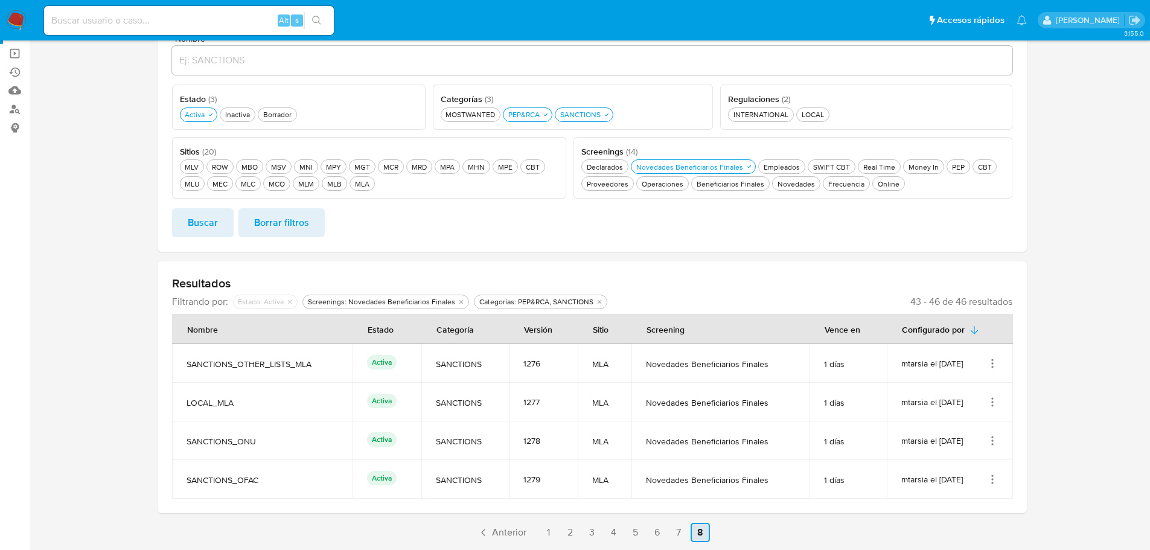
scroll to position [121, 0]
click at [540, 537] on link "1" at bounding box center [547, 532] width 19 height 19
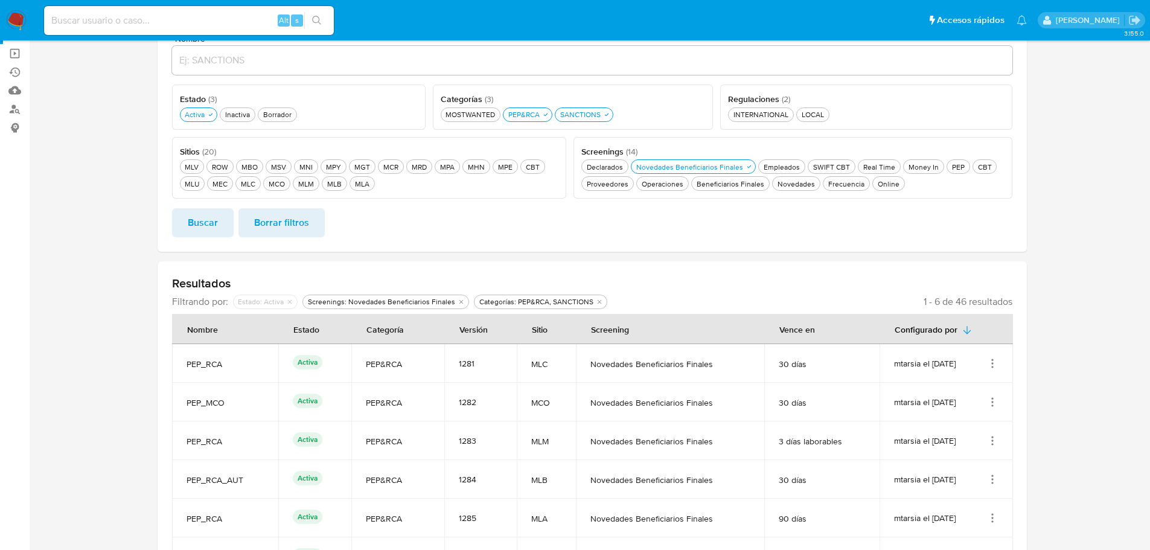
click at [567, 369] on td "MLC" at bounding box center [546, 363] width 59 height 39
click at [580, 334] on div "Screening" at bounding box center [609, 328] width 67 height 29
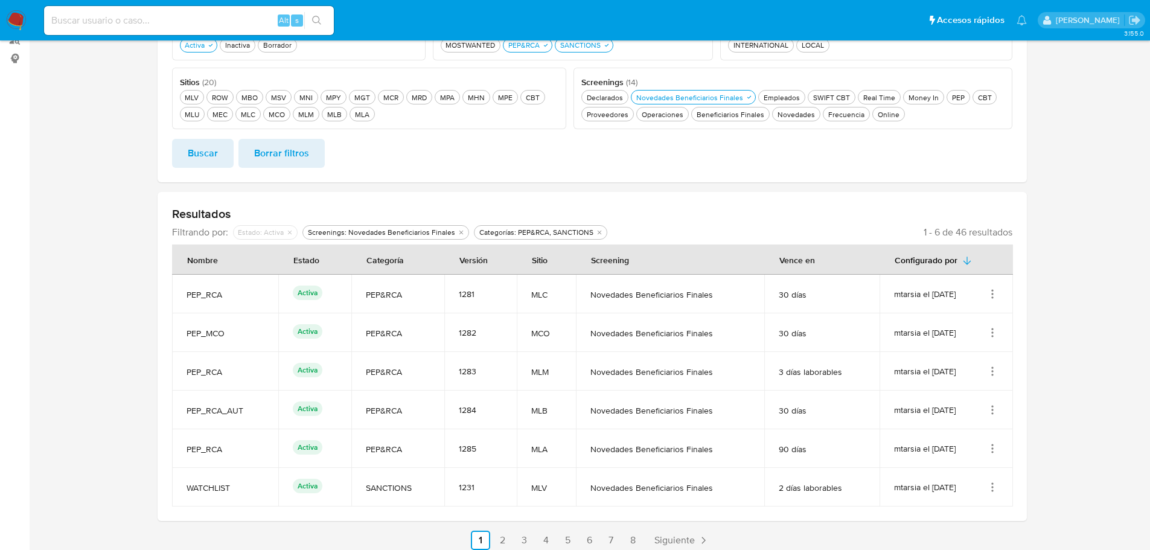
scroll to position [198, 0]
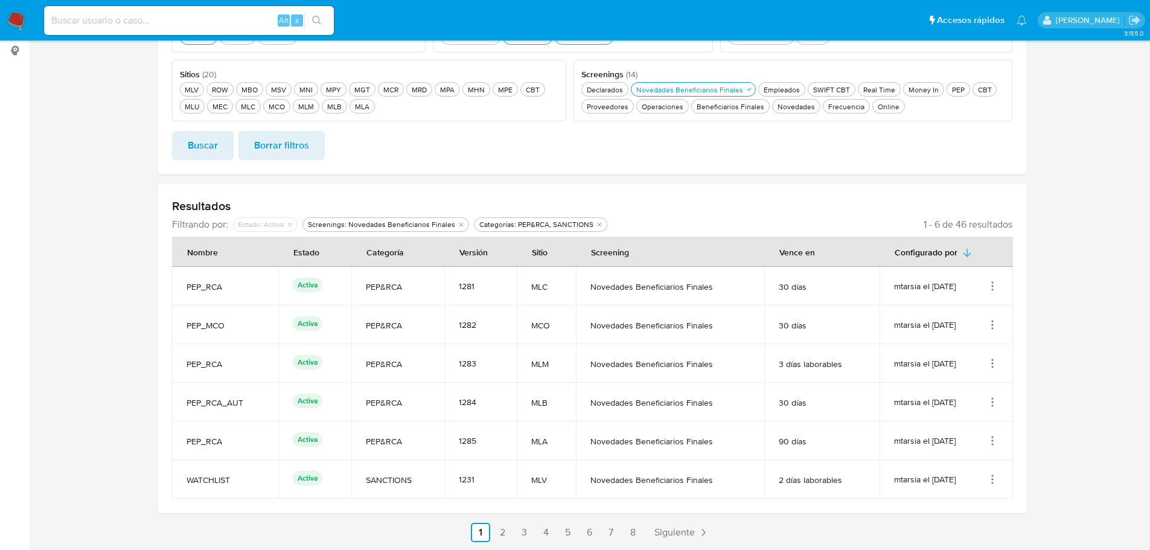
click at [995, 280] on icon "Acciones" at bounding box center [992, 286] width 12 height 12
click at [986, 306] on button "Ver detalles" at bounding box center [944, 314] width 109 height 32
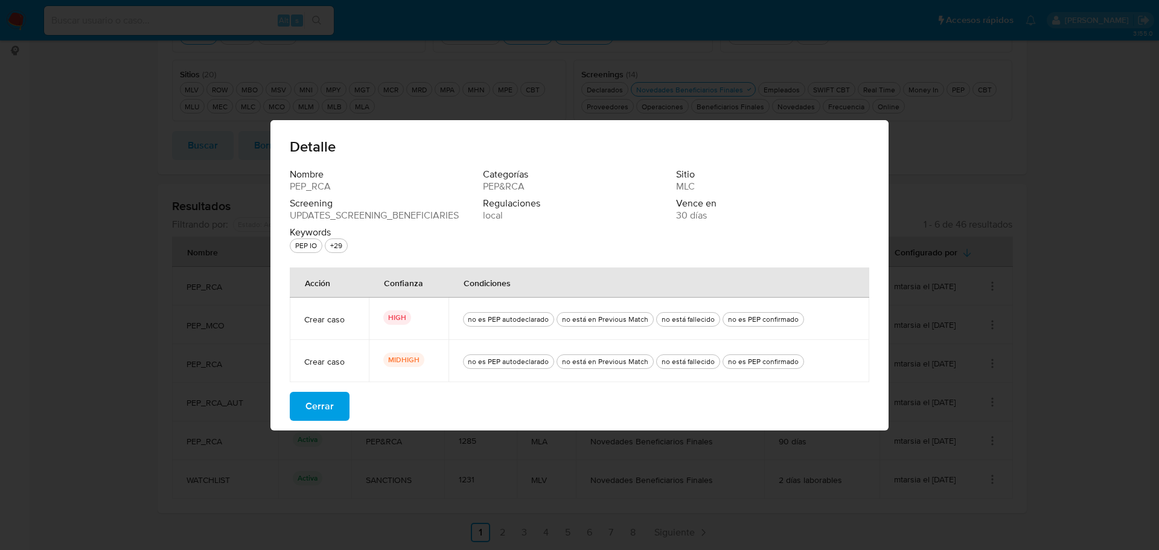
click at [335, 406] on button "Cerrar" at bounding box center [320, 406] width 60 height 29
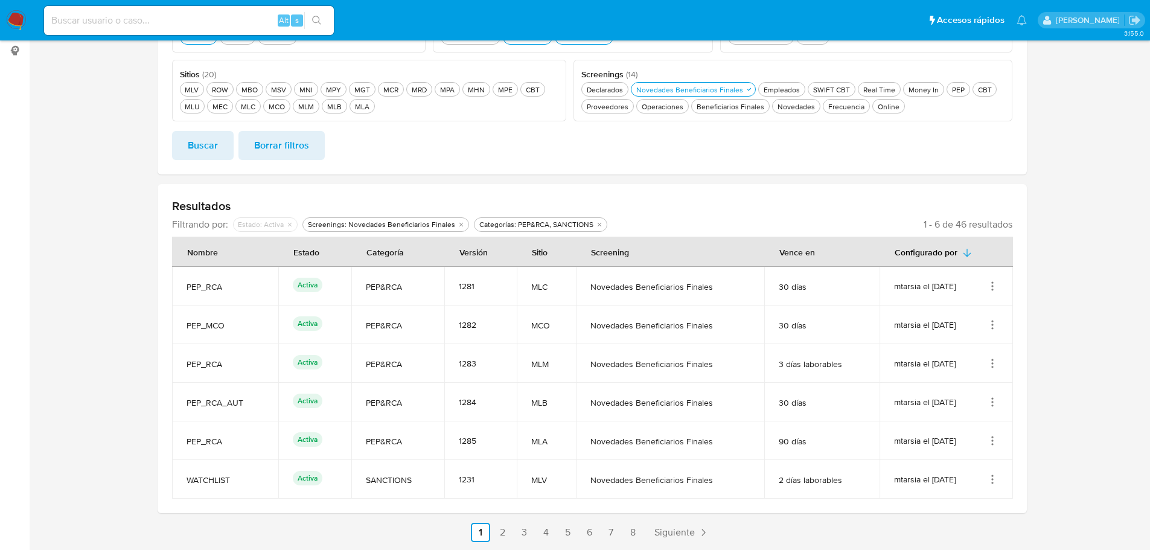
click at [135, 237] on section at bounding box center [591, 196] width 1097 height 692
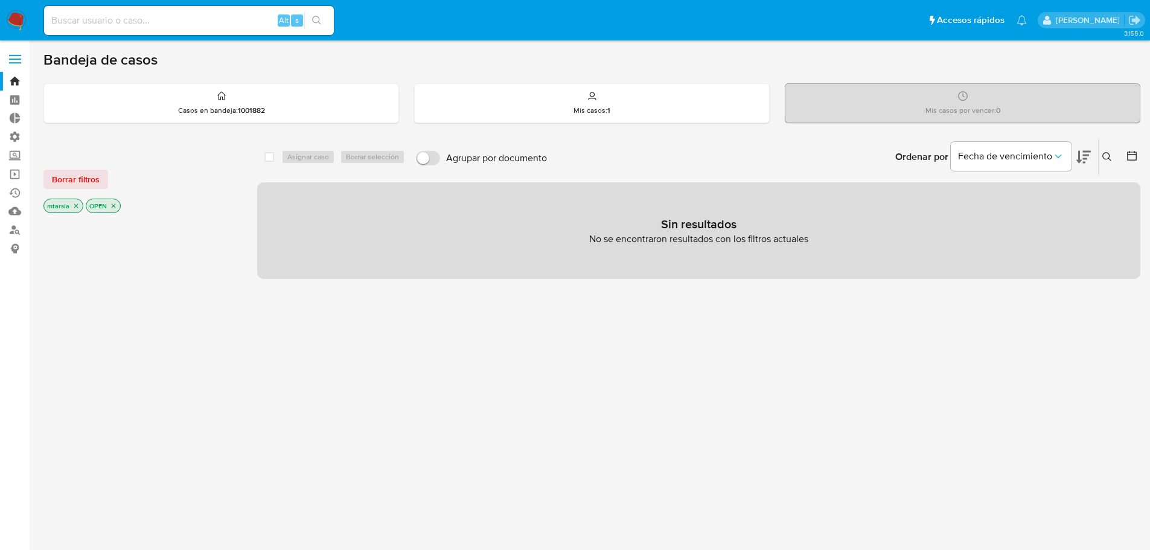
click at [199, 22] on input at bounding box center [189, 21] width 290 height 16
paste input "324571755"
type input "324571755"
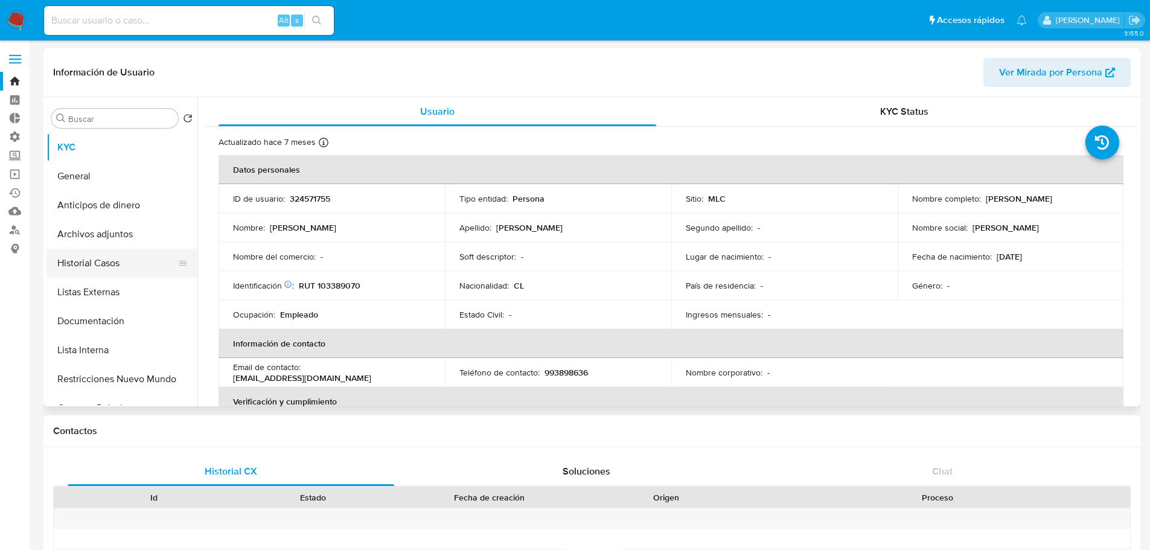
select select "10"
click at [130, 267] on button "Historial Casos" at bounding box center [116, 263] width 141 height 29
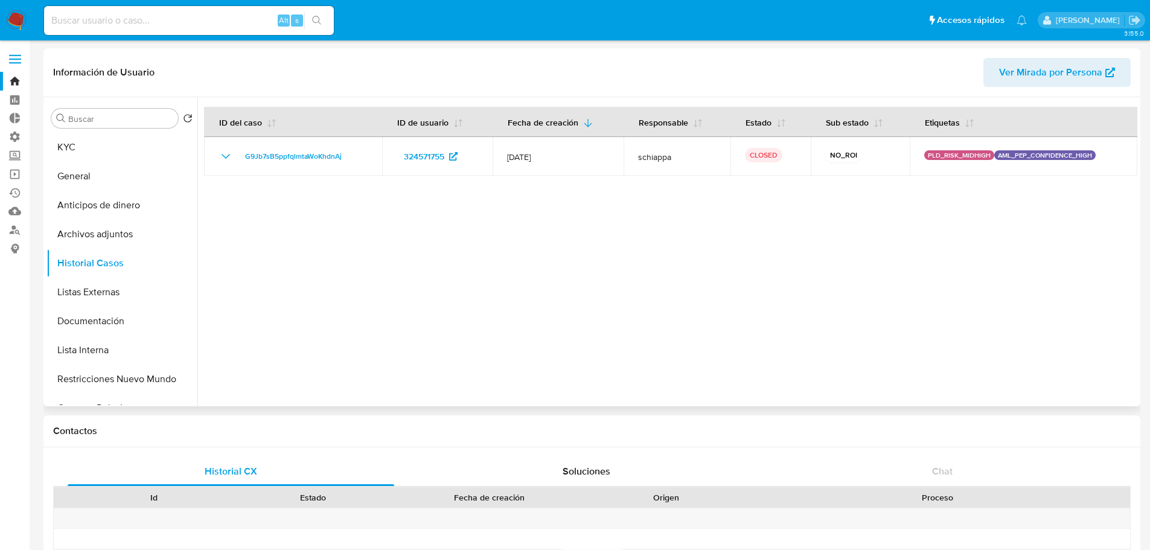
click at [237, 259] on div at bounding box center [667, 251] width 940 height 309
click at [132, 341] on button "Lista Interna" at bounding box center [116, 350] width 141 height 29
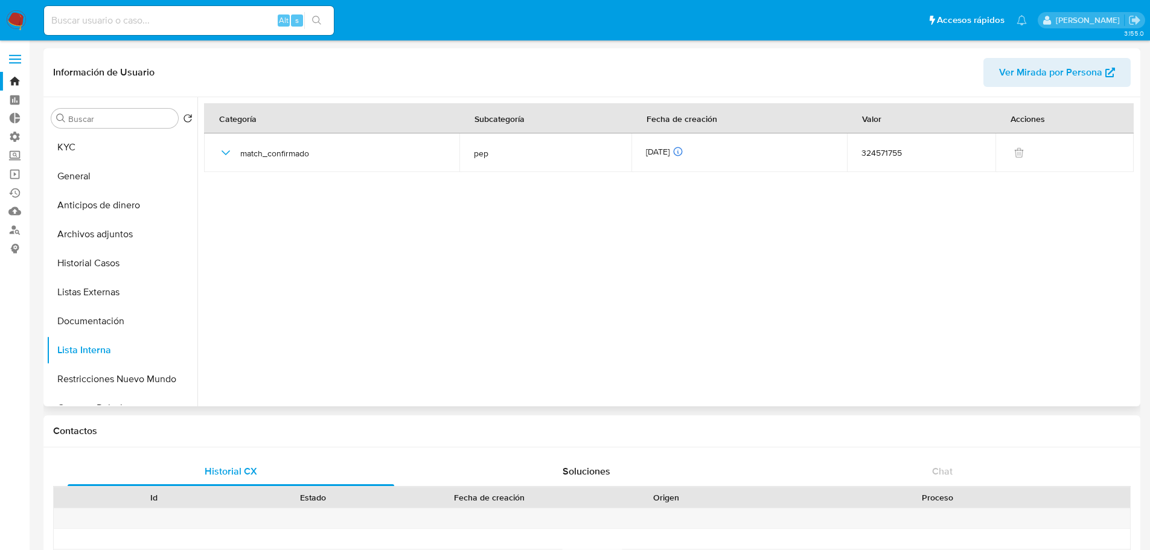
click at [221, 78] on header "Información de Usuario Ver Mirada por Persona" at bounding box center [591, 72] width 1077 height 29
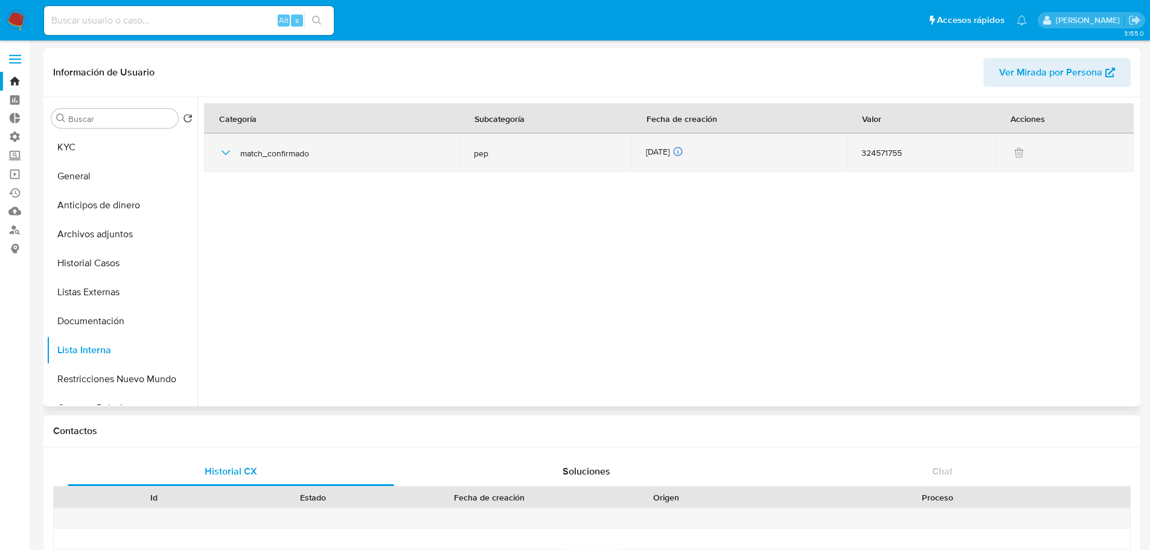
click at [220, 154] on icon "button" at bounding box center [225, 152] width 14 height 14
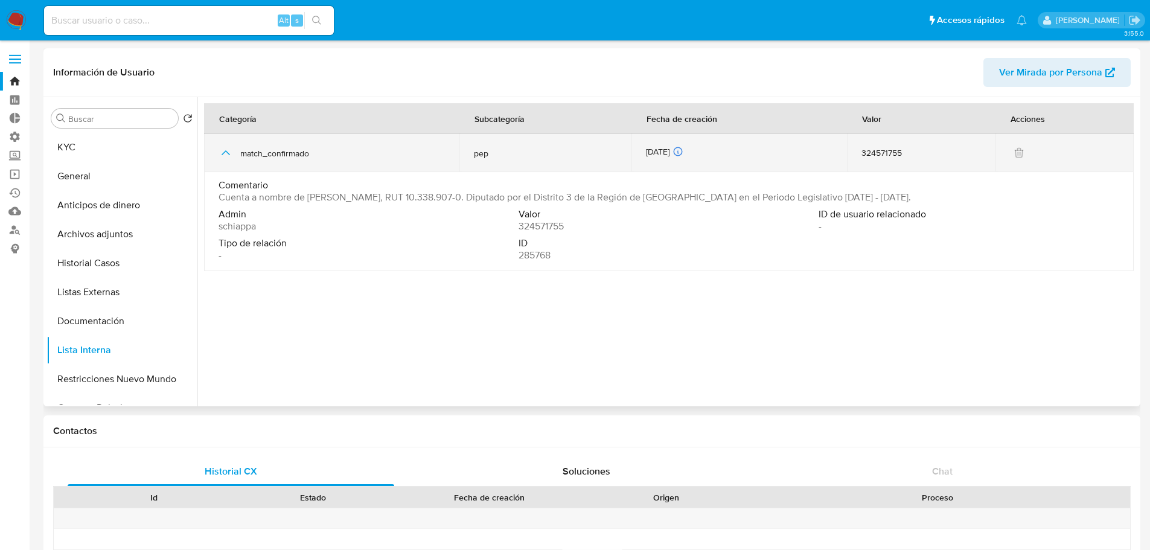
click at [220, 154] on icon "button" at bounding box center [225, 152] width 14 height 14
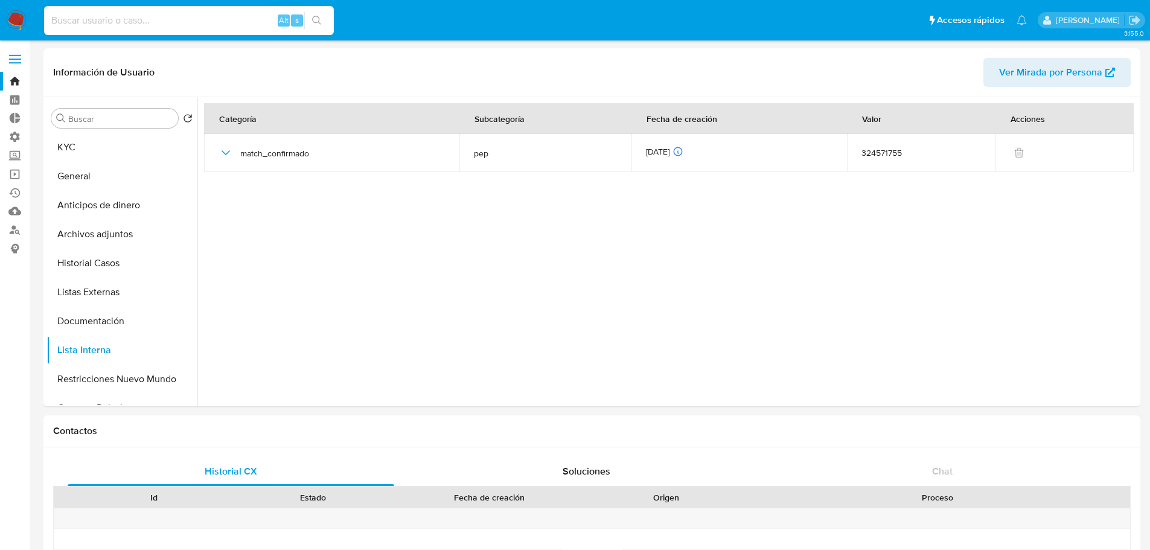
click at [223, 27] on input at bounding box center [189, 21] width 290 height 16
paste input "36687146"
type input "36687146"
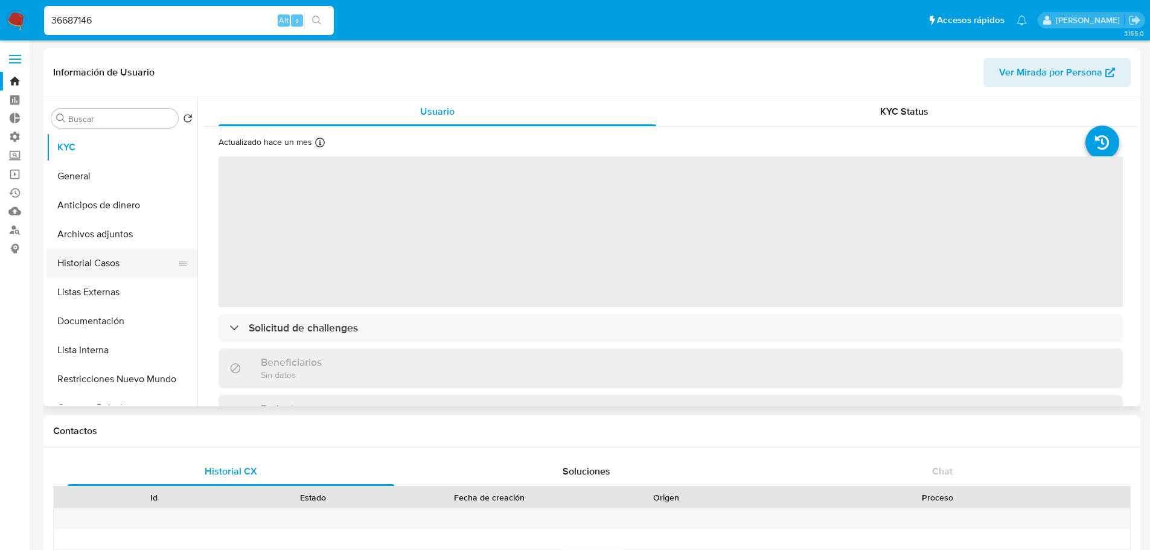
select select "10"
click at [131, 272] on button "Historial Casos" at bounding box center [116, 263] width 141 height 29
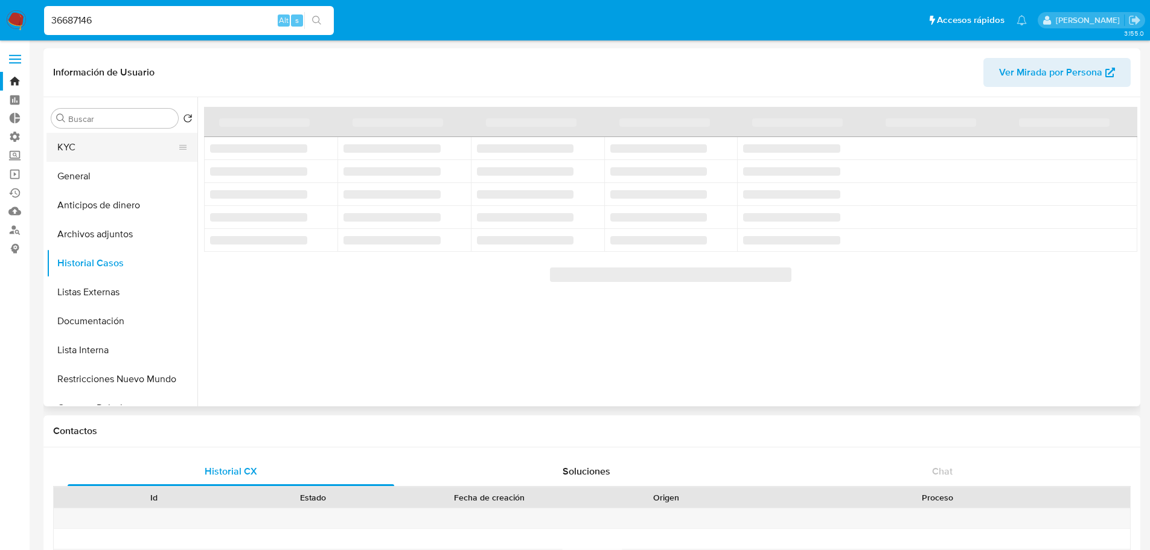
click at [126, 159] on button "KYC" at bounding box center [116, 147] width 141 height 29
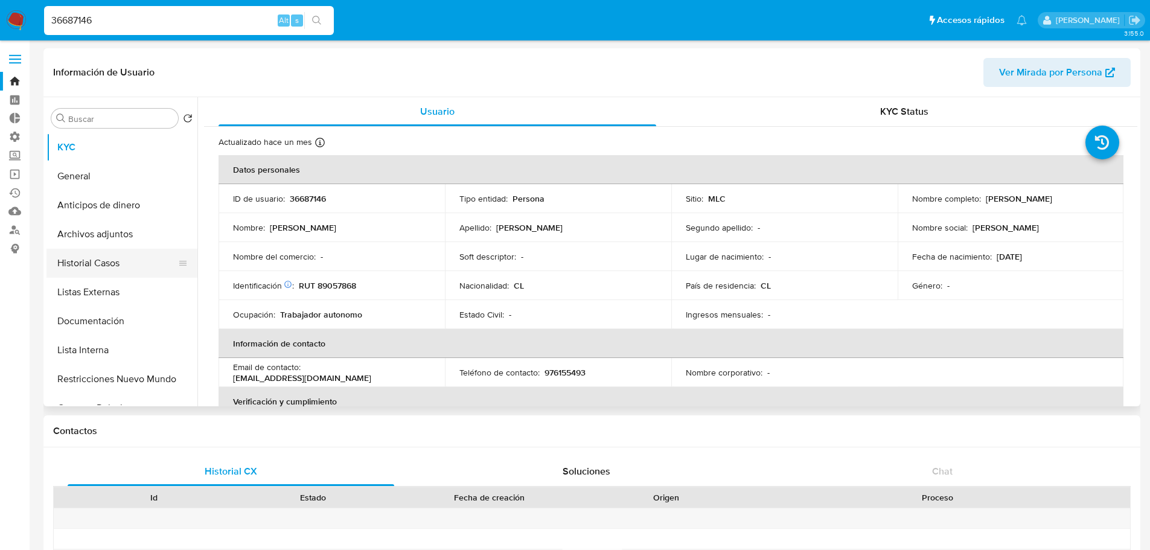
click at [144, 256] on button "Historial Casos" at bounding box center [116, 263] width 141 height 29
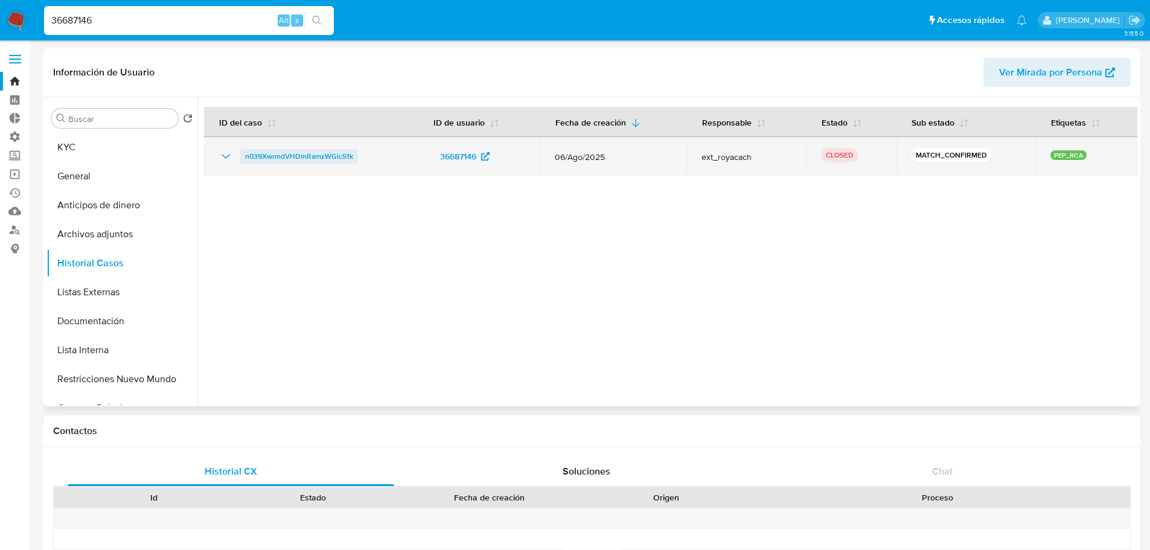
click at [246, 154] on span "n039XwrmdVHDmRamzWGlcS1k" at bounding box center [299, 156] width 108 height 14
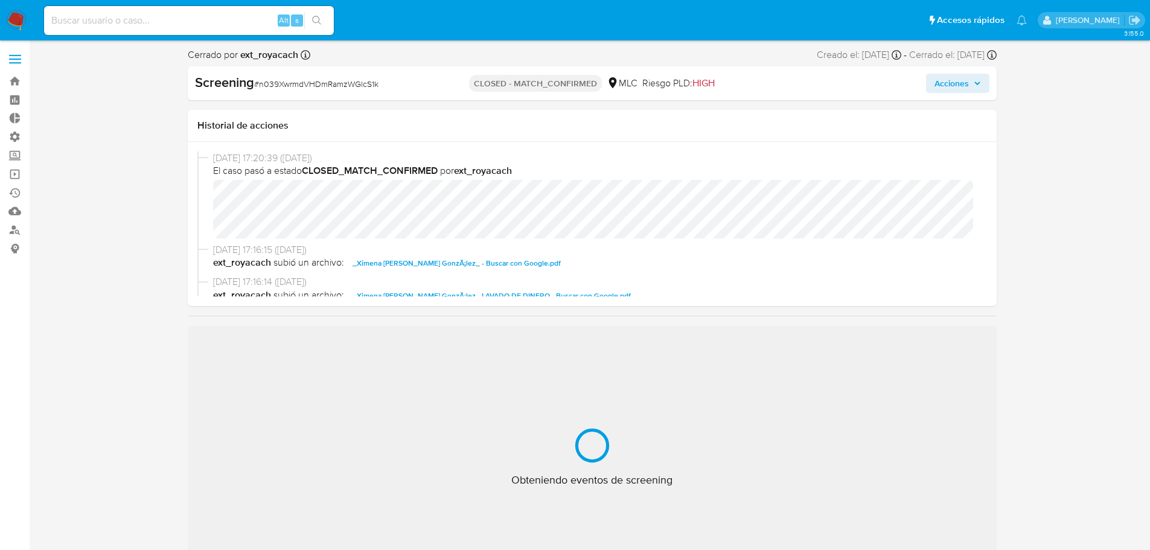
select select "10"
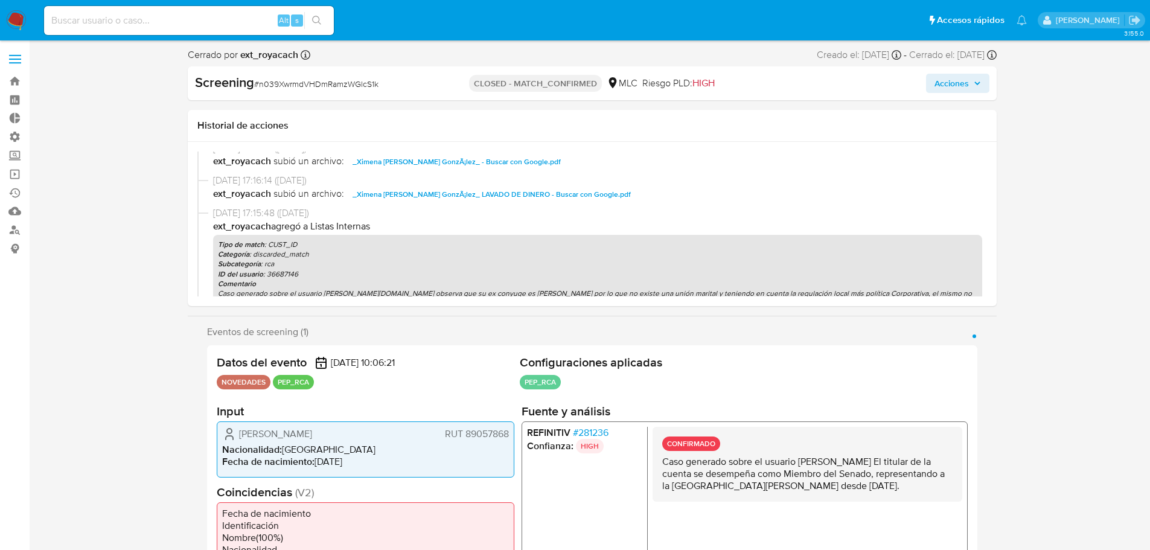
scroll to position [121, 0]
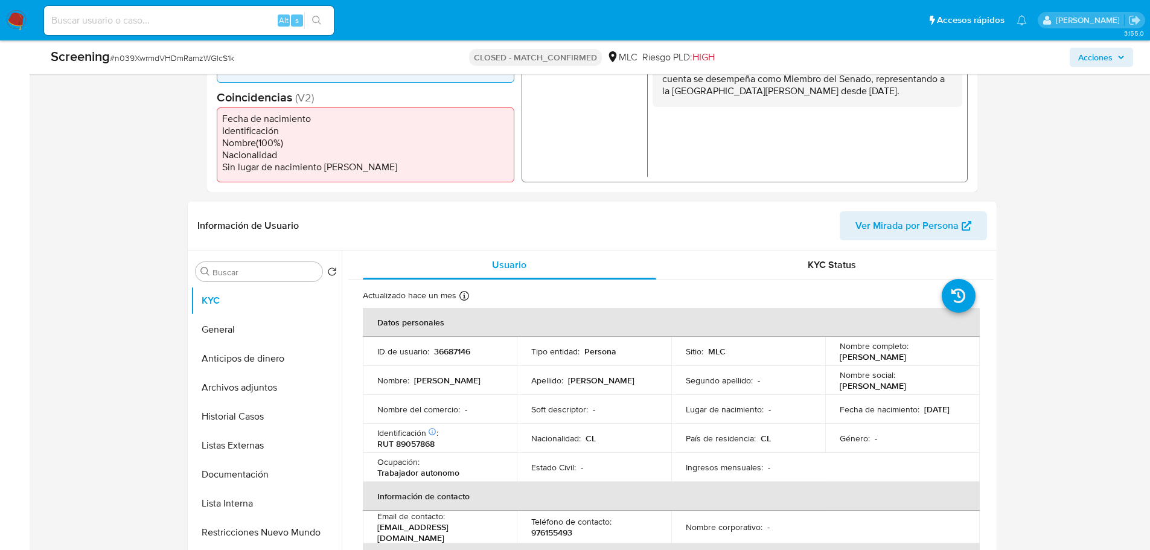
scroll to position [362, 0]
click at [274, 491] on button "Lista Interna" at bounding box center [261, 502] width 141 height 29
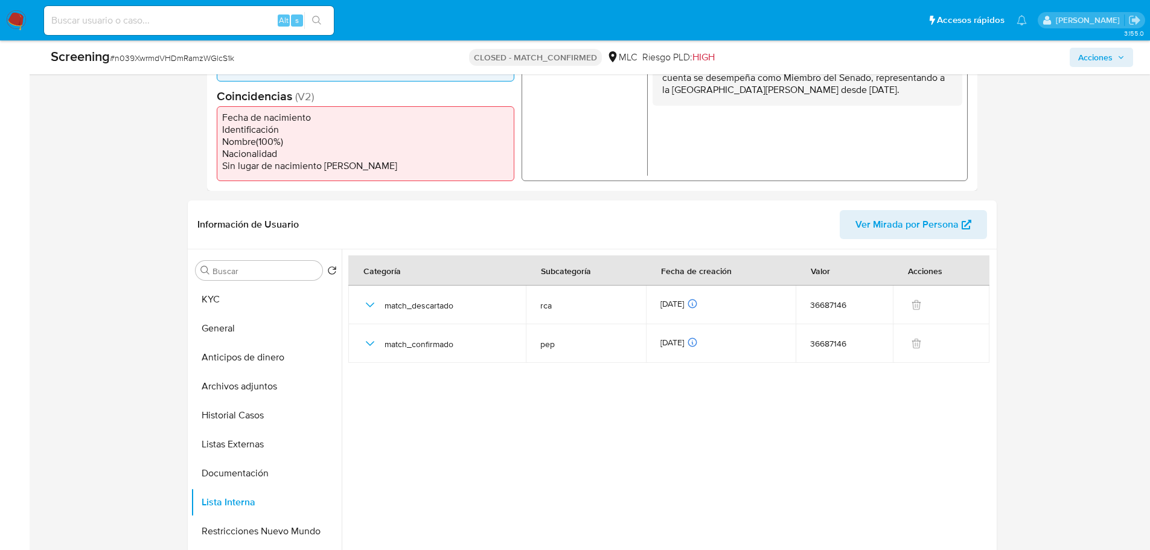
click at [272, 412] on button "Historial Casos" at bounding box center [261, 415] width 141 height 29
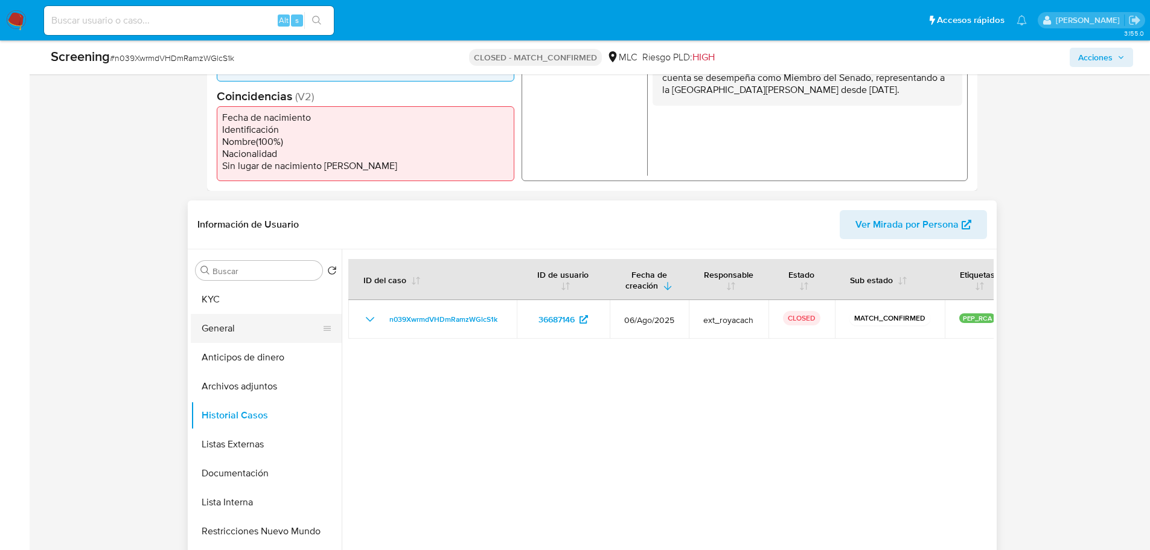
click at [269, 330] on button "General" at bounding box center [261, 328] width 141 height 29
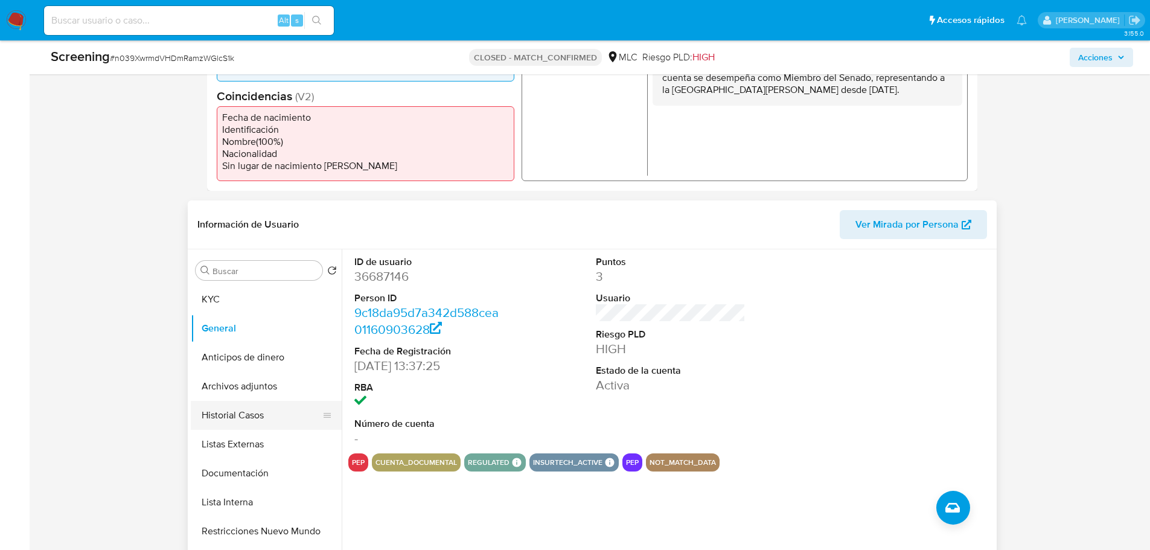
click at [293, 421] on button "Historial Casos" at bounding box center [261, 415] width 141 height 29
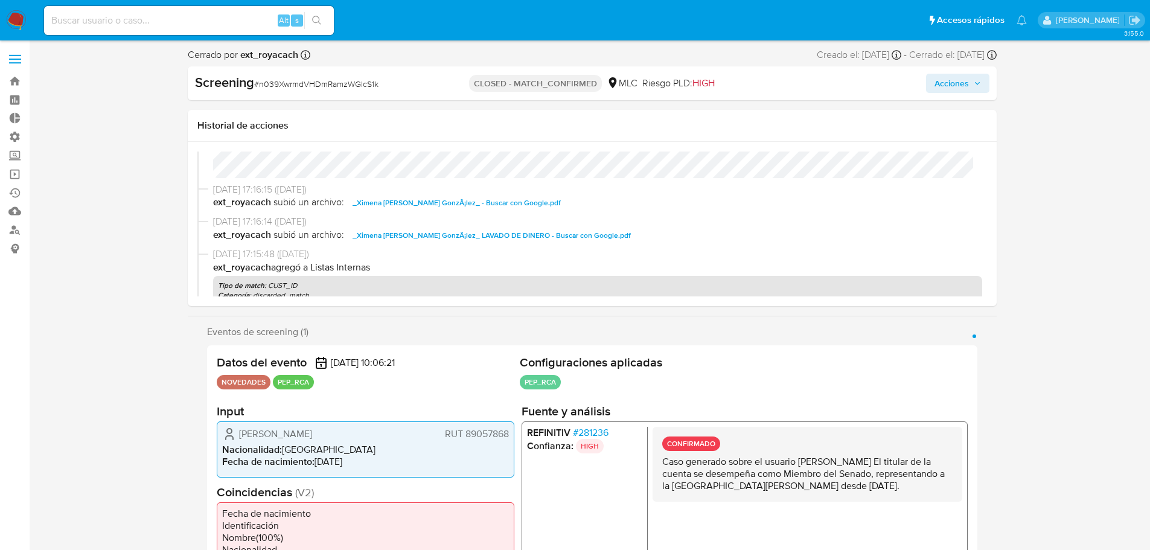
scroll to position [0, 0]
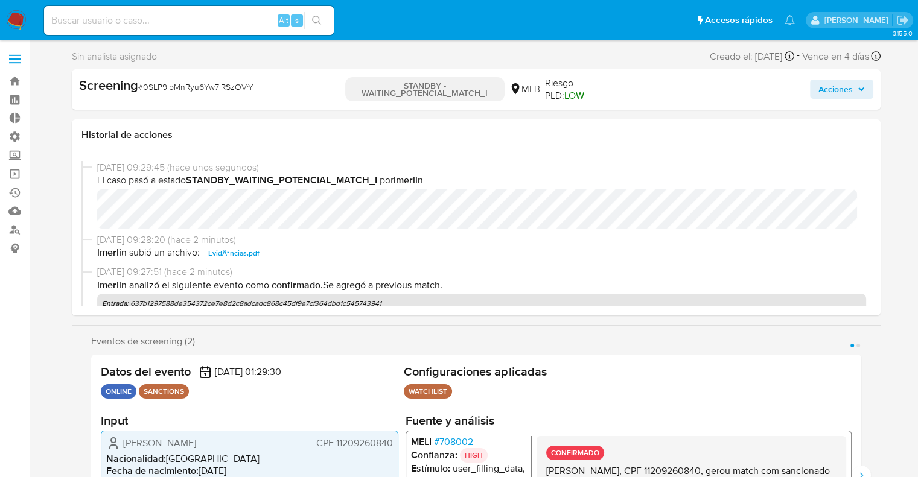
select select "10"
